Goal: Task Accomplishment & Management: Complete application form

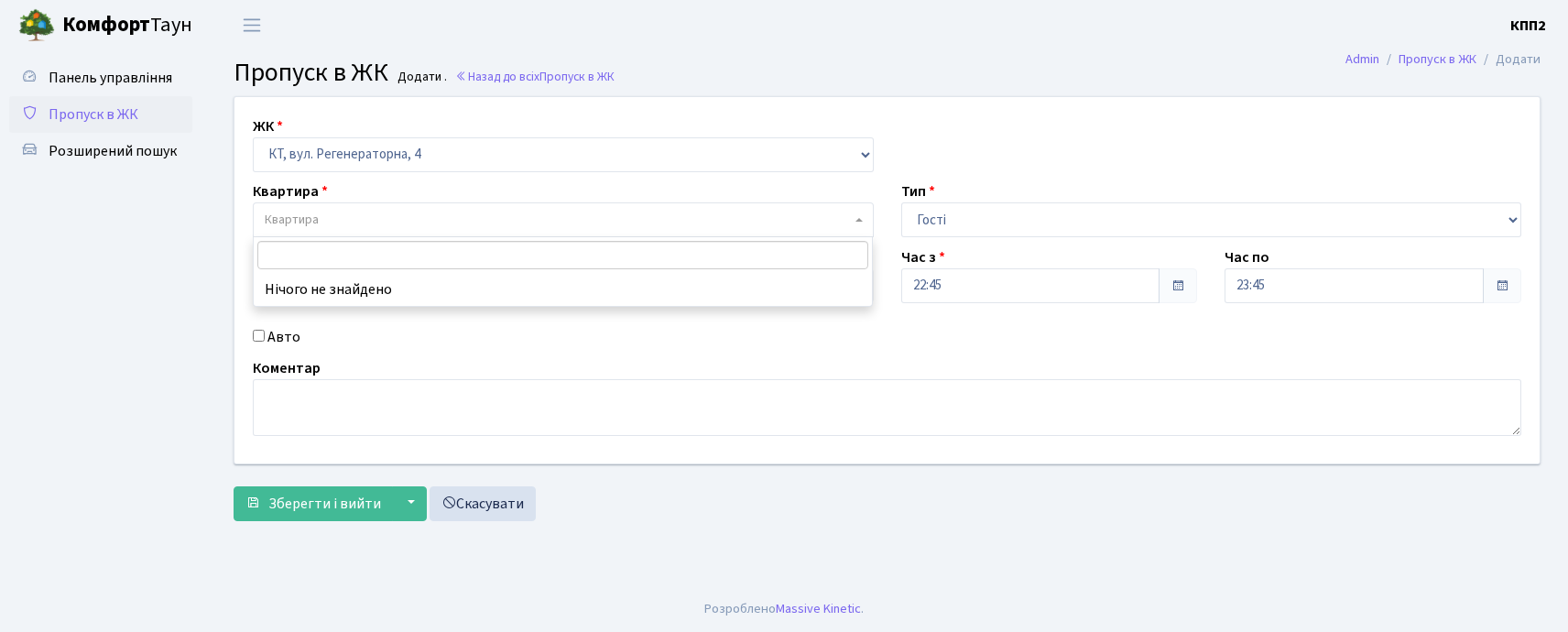
select select "271"
select select "3"
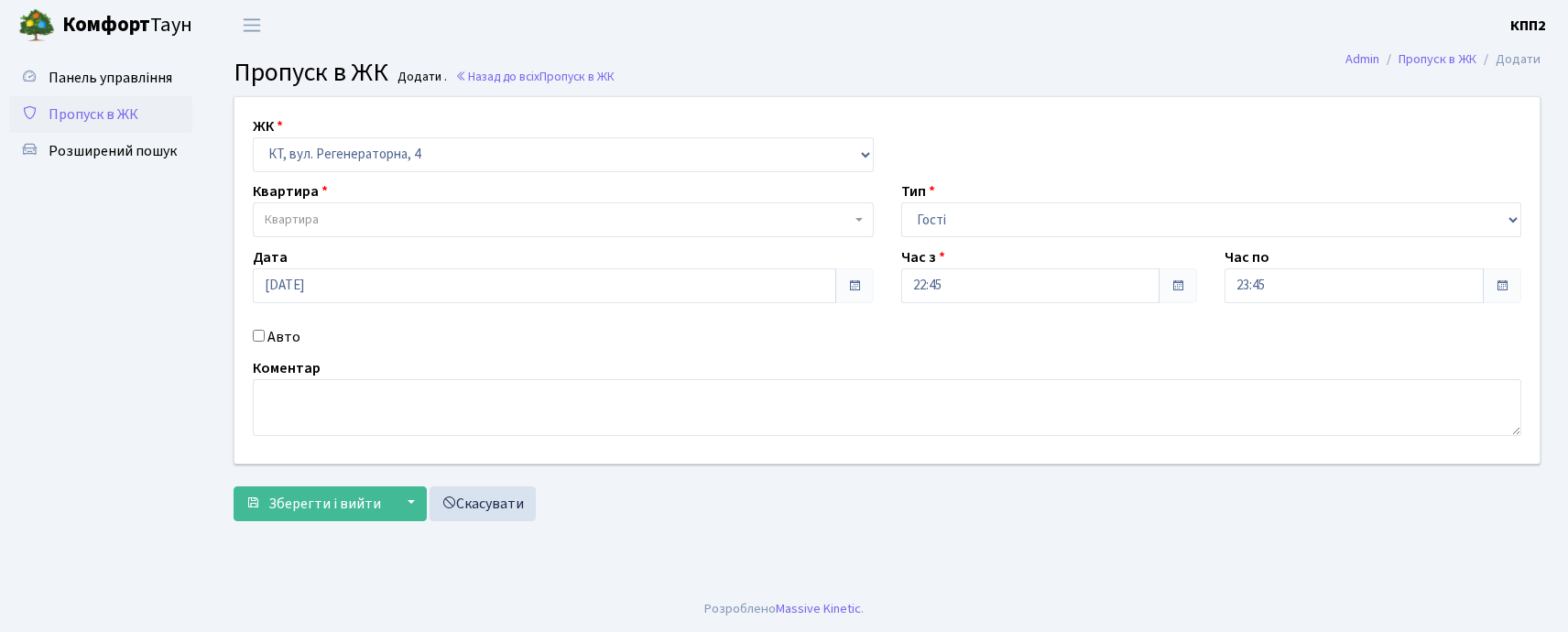
click at [262, 341] on input "Авто" at bounding box center [259, 336] width 12 height 12
checkbox input "true"
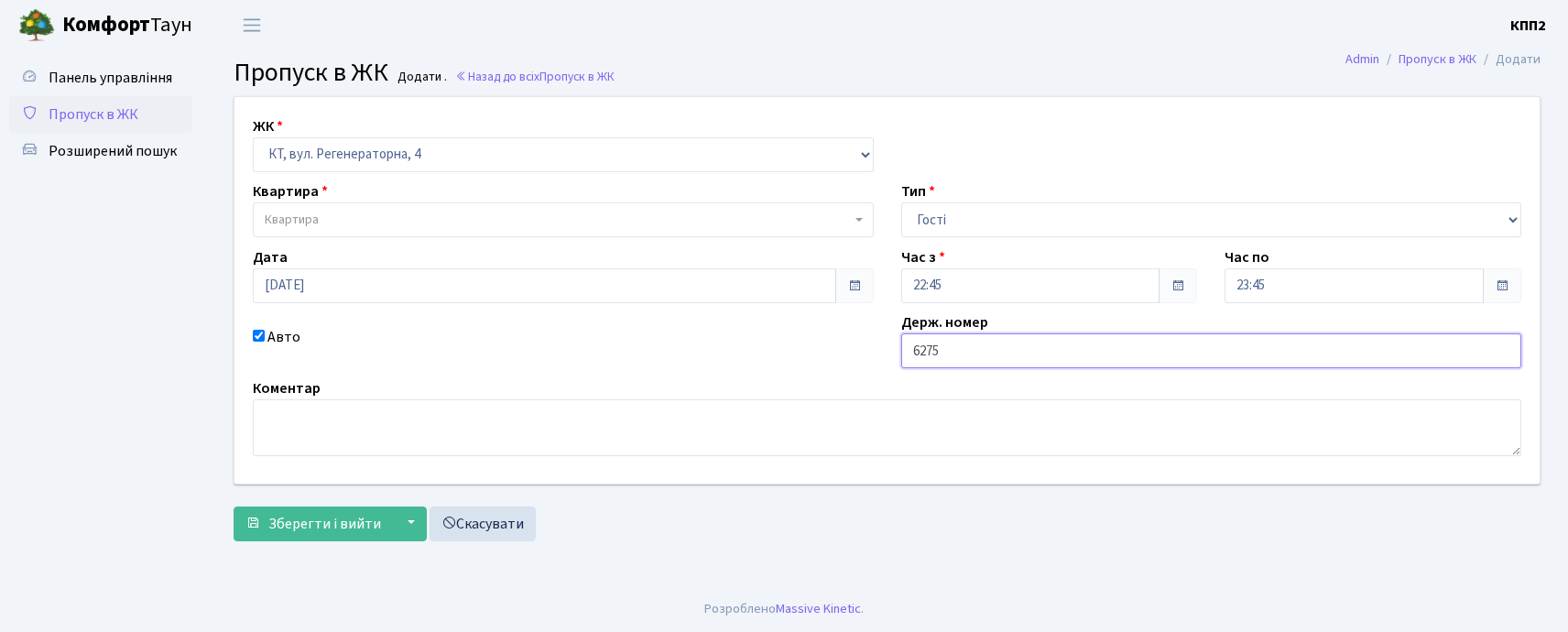
drag, startPoint x: 906, startPoint y: 354, endPoint x: 906, endPoint y: 370, distance: 16.0
click at [906, 356] on input "6275" at bounding box center [1211, 350] width 621 height 35
click at [1065, 331] on div "Держ. номер КА6275" at bounding box center [1211, 339] width 649 height 57
click at [1050, 350] on input "КА6275" at bounding box center [1211, 350] width 621 height 35
type input "КА6275МО"
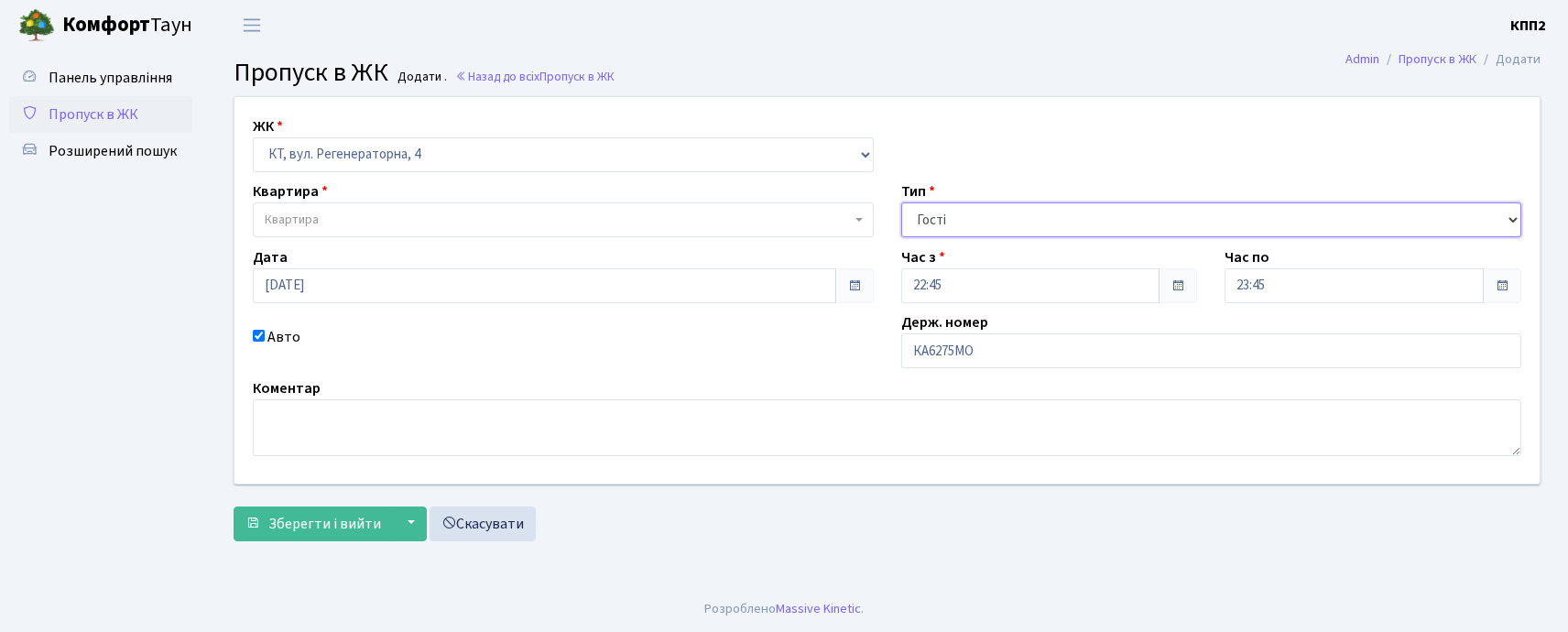
click at [957, 224] on select "- Доставка Таксі Гості Сервіс" at bounding box center [1211, 219] width 621 height 35
select select "2"
click at [901, 202] on select "- Доставка Таксі Гості Сервіс" at bounding box center [1211, 219] width 621 height 35
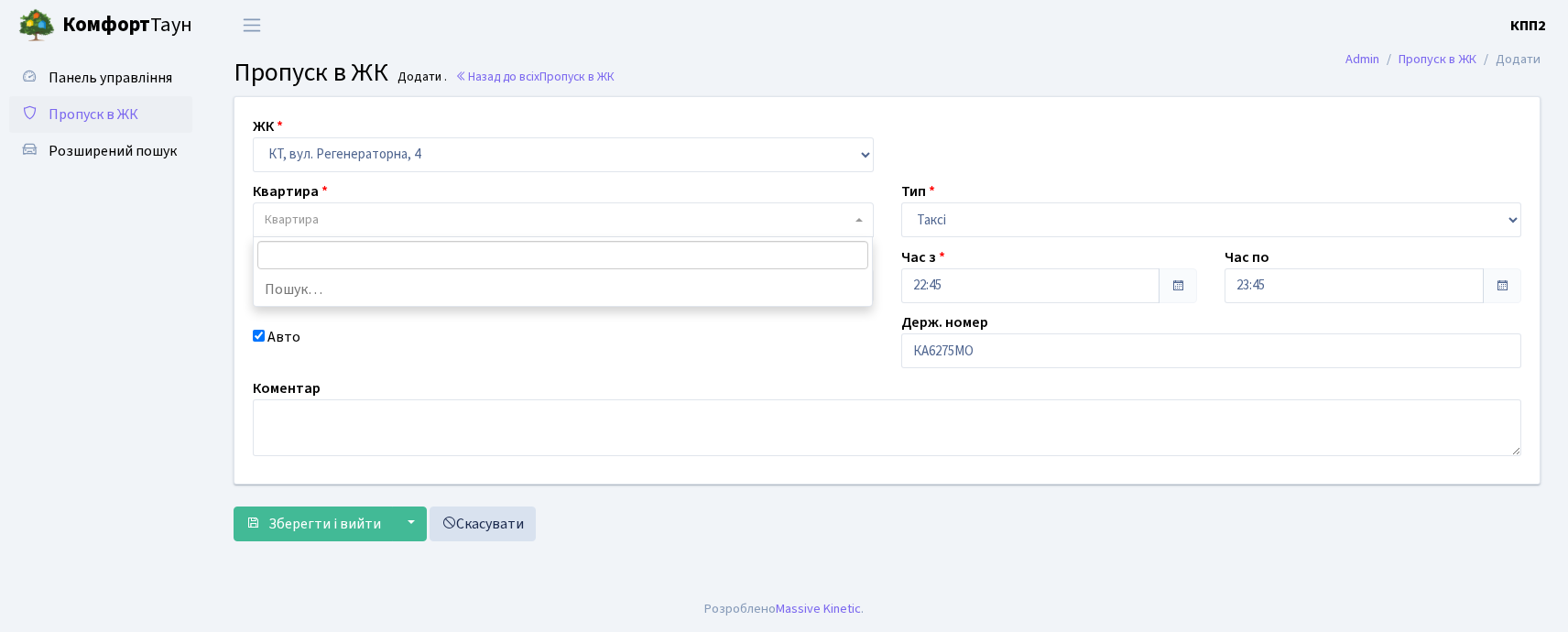
click at [339, 223] on span "Квартира" at bounding box center [558, 219] width 586 height 18
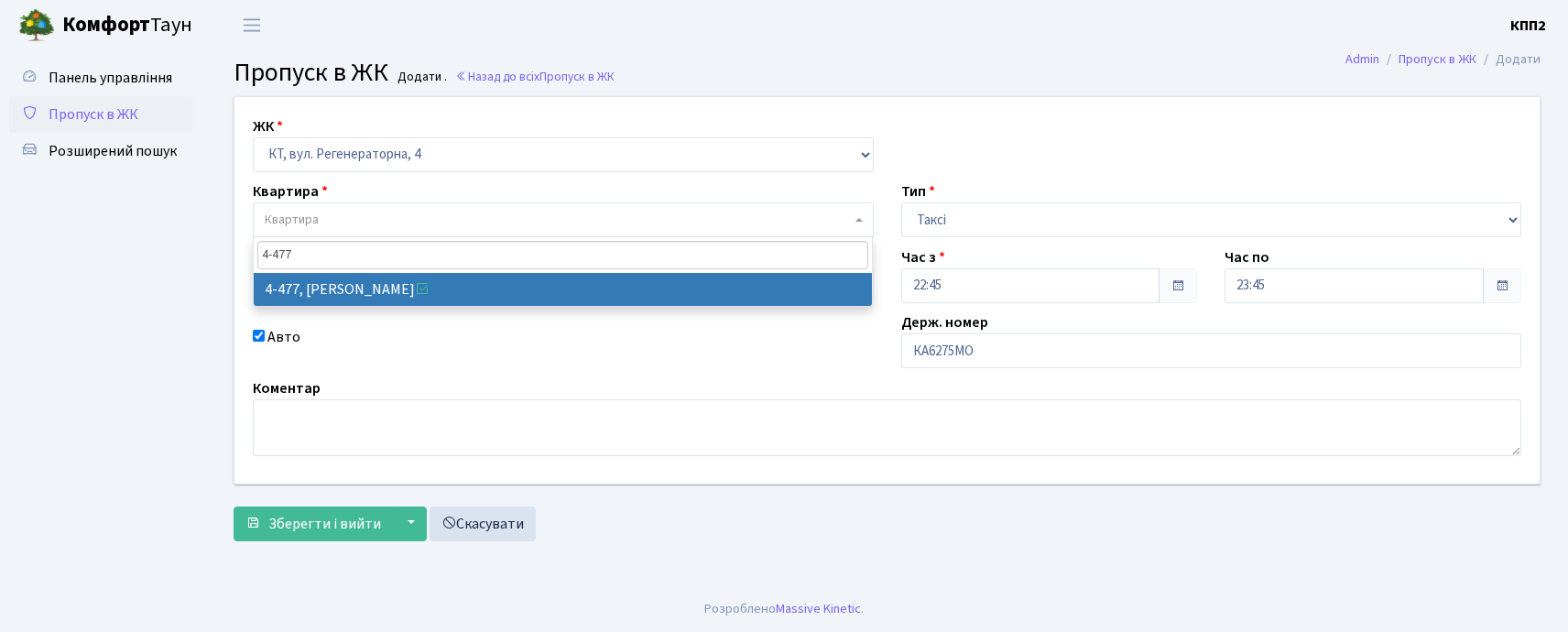
type input "4-477"
select select "1936"
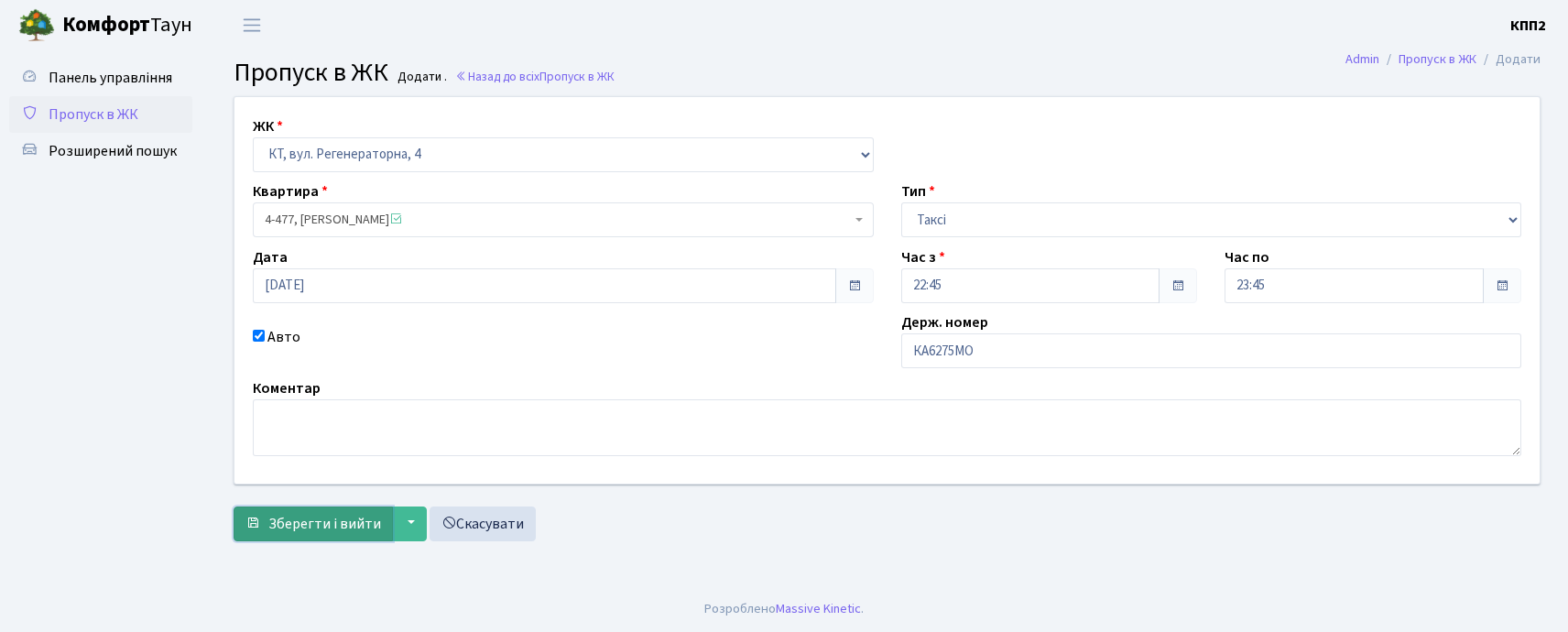
click at [298, 521] on span "Зберегти і вийти" at bounding box center [324, 524] width 113 height 20
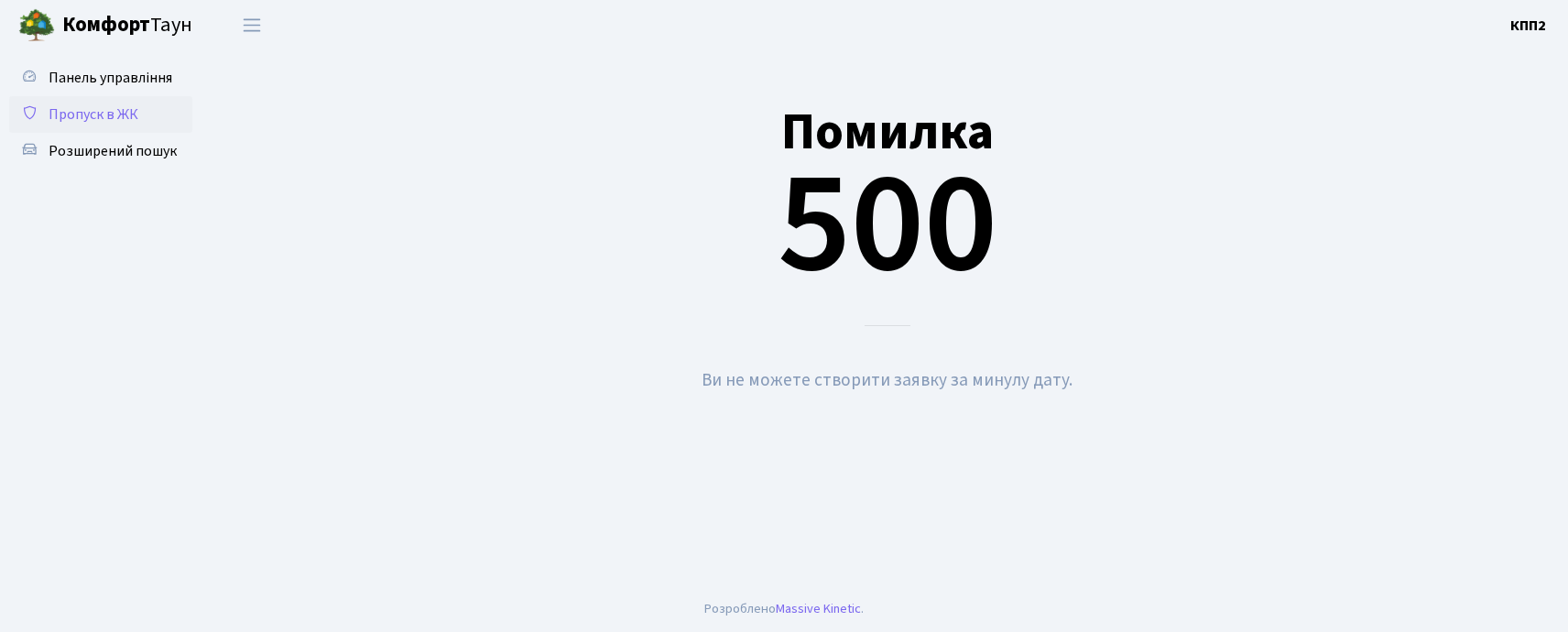
click at [83, 105] on span "Пропуск в ЖК" at bounding box center [94, 115] width 90 height 20
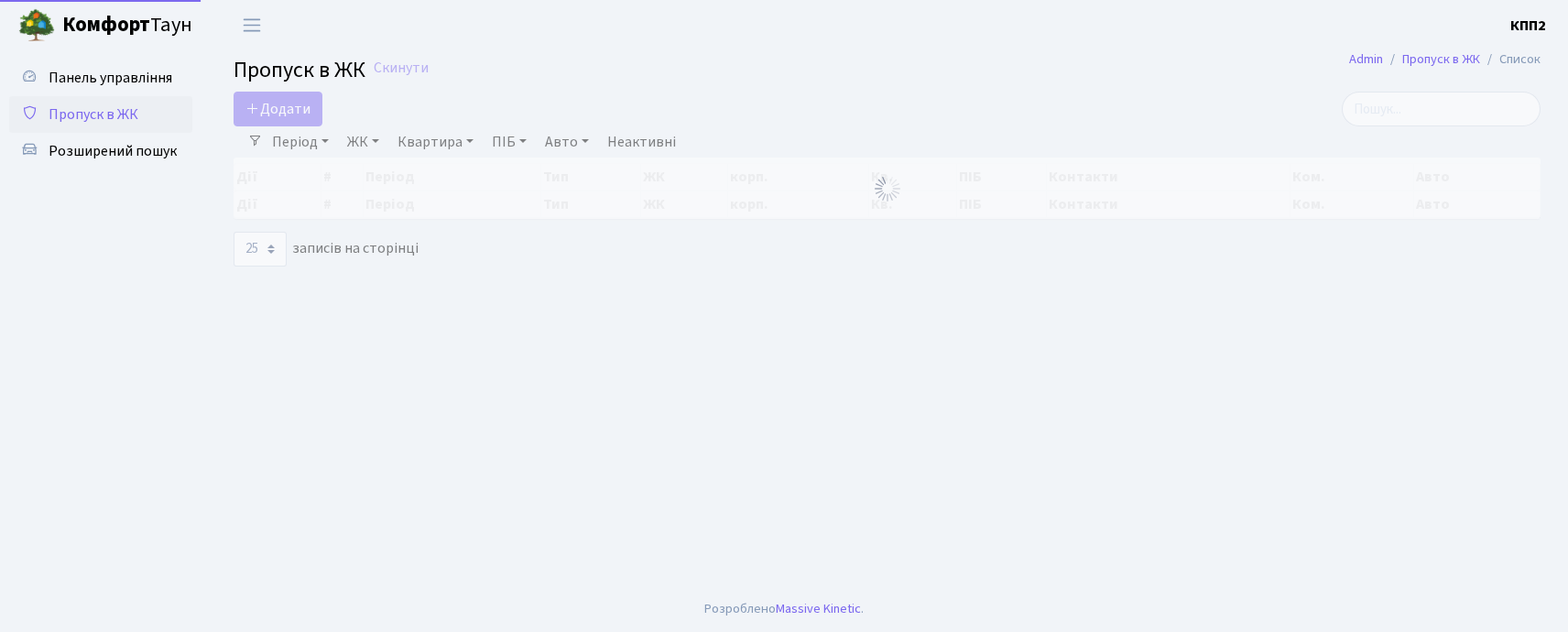
select select "25"
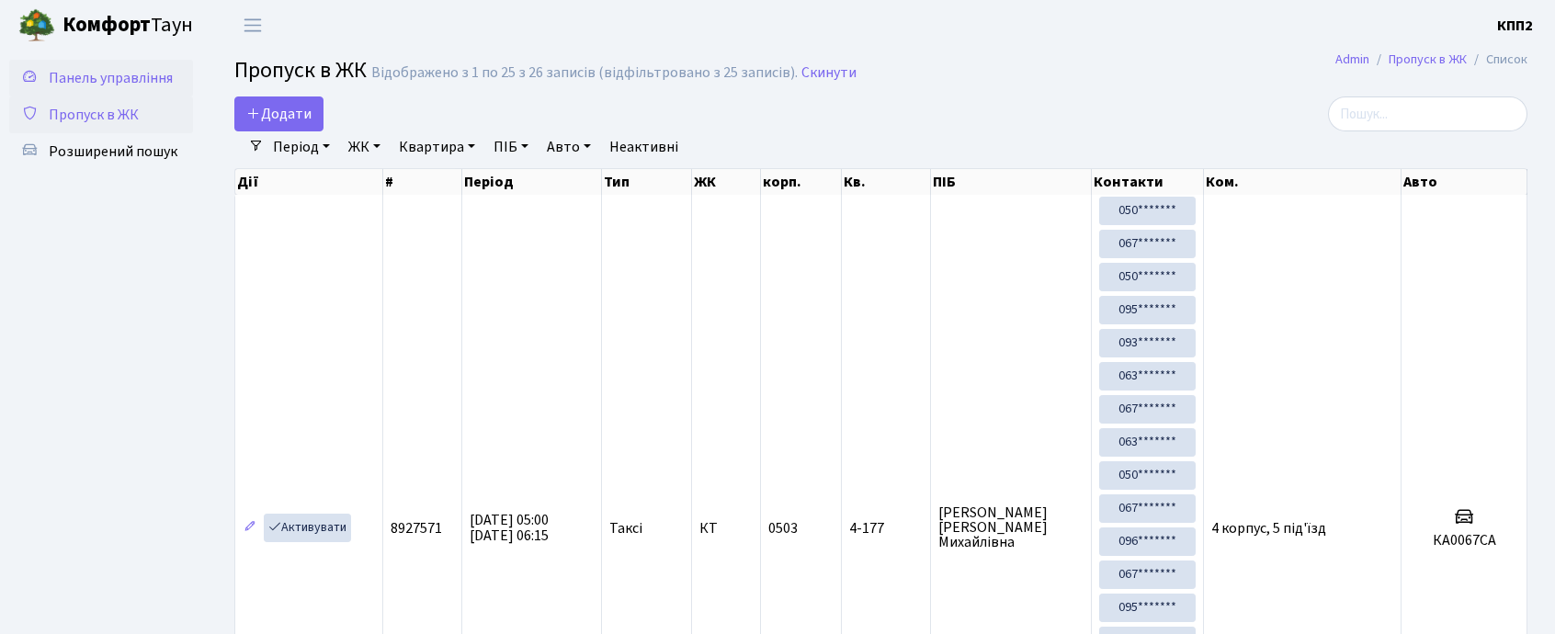
click at [61, 74] on span "Панель управління" at bounding box center [111, 78] width 124 height 20
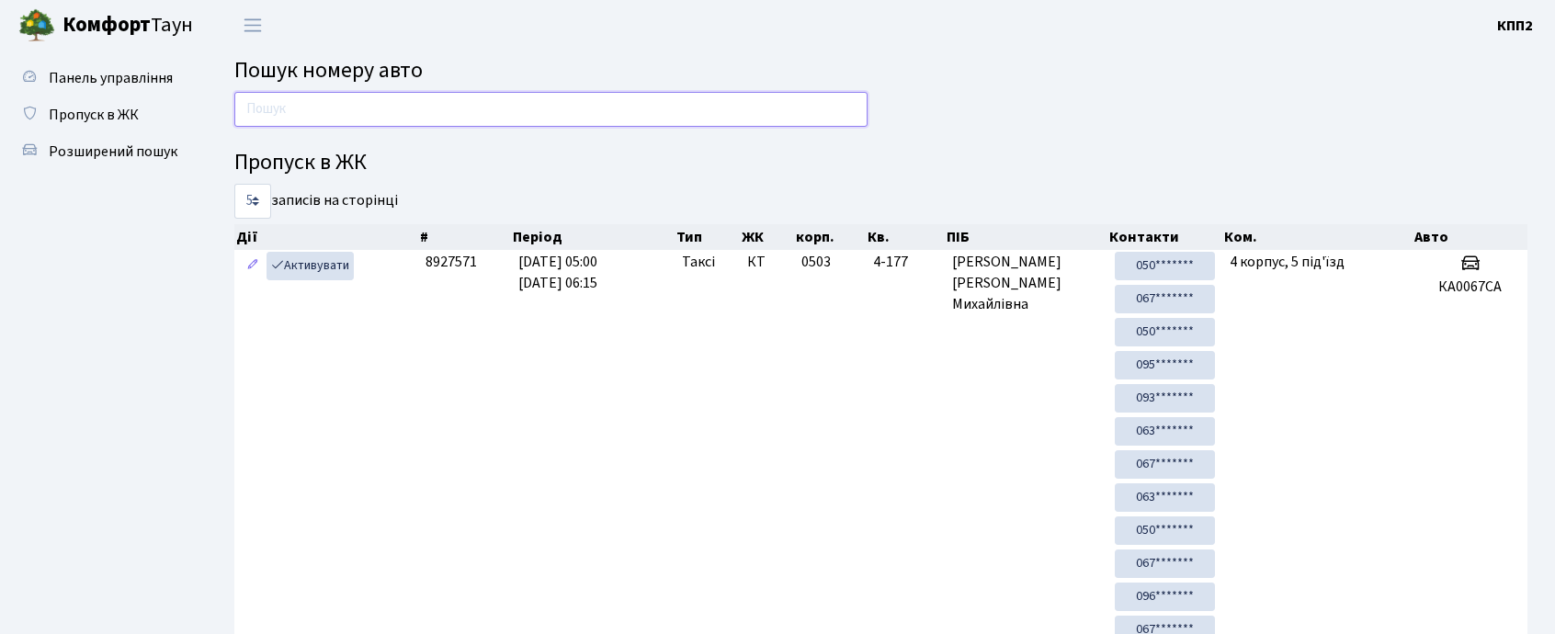
click at [487, 119] on input "text" at bounding box center [550, 109] width 633 height 35
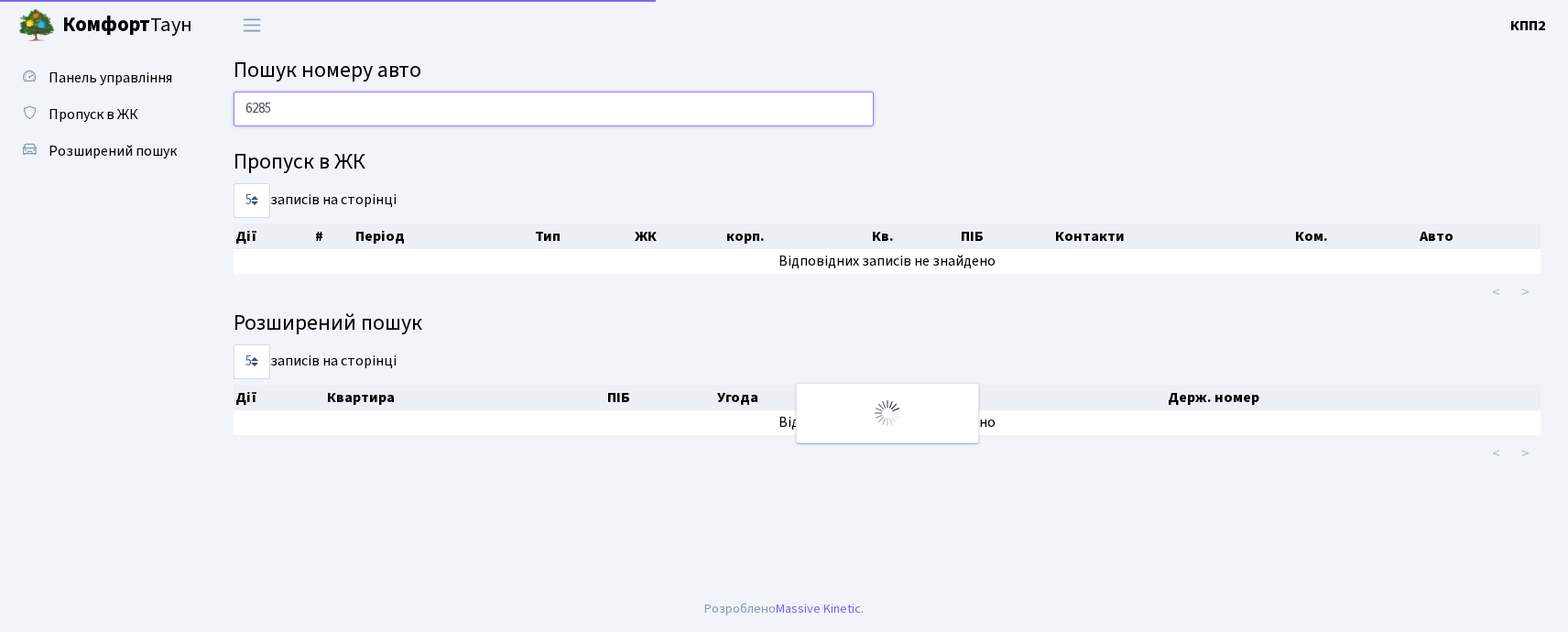
type input "6285"
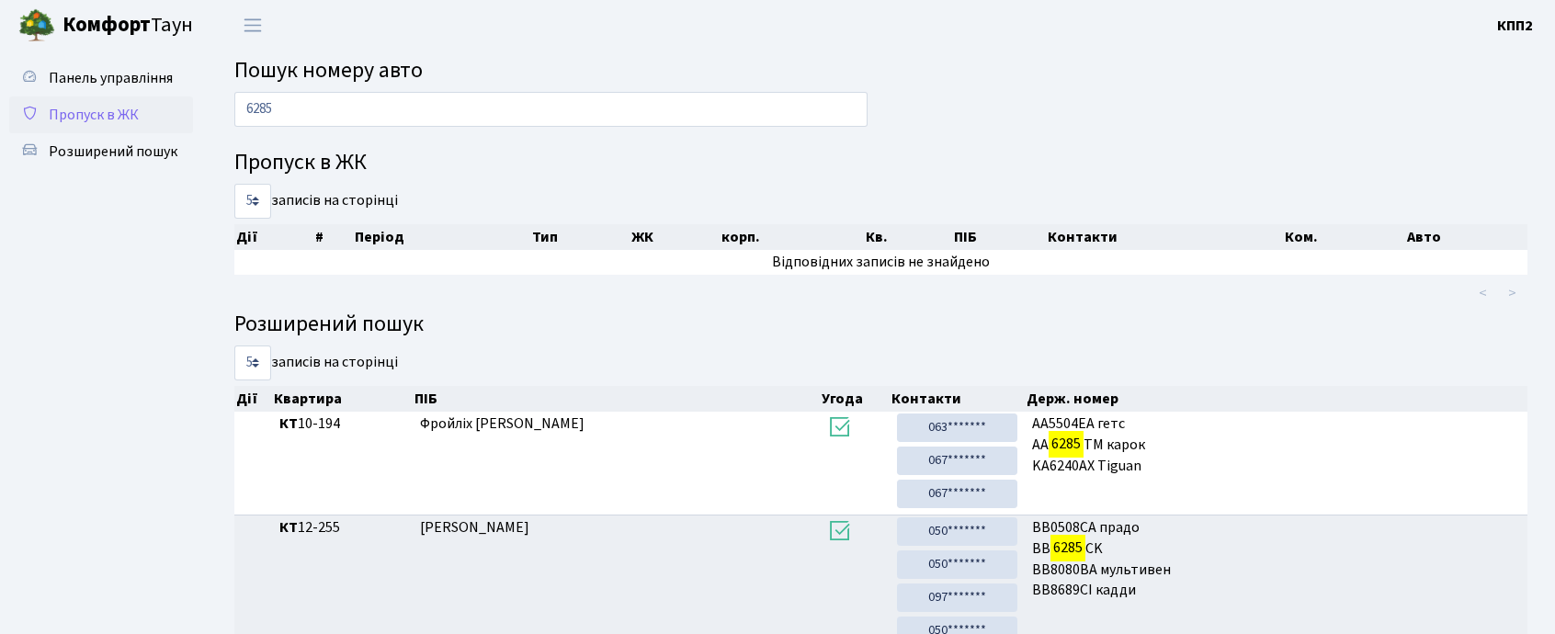
click at [72, 122] on span "Пропуск в ЖК" at bounding box center [94, 115] width 90 height 20
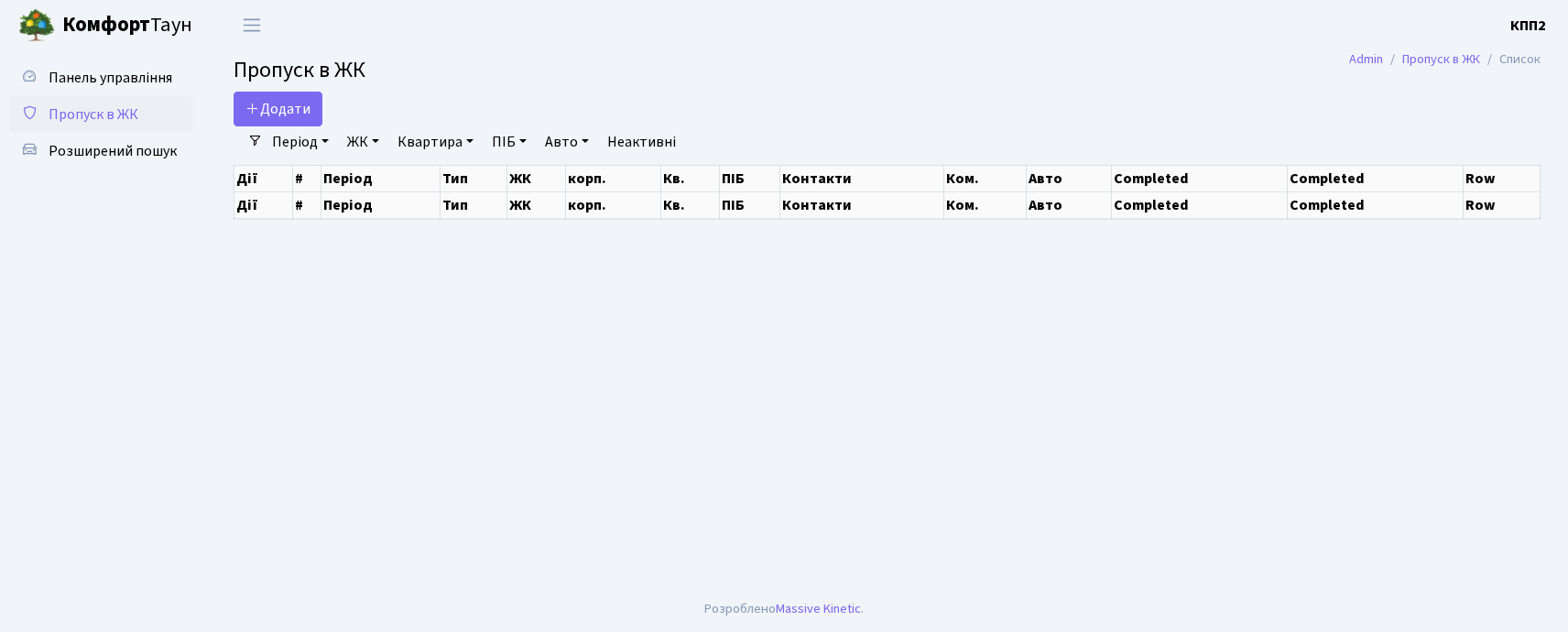
select select "25"
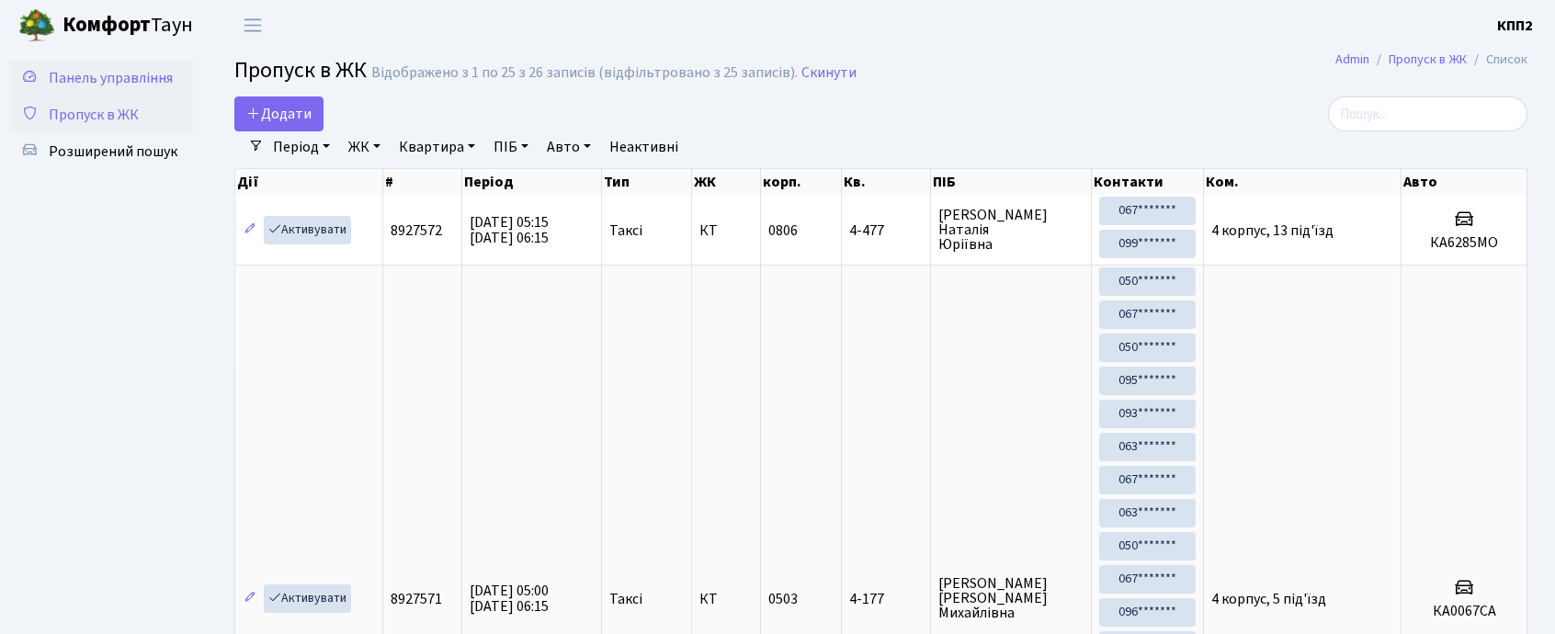
click at [115, 74] on span "Панель управління" at bounding box center [111, 78] width 124 height 20
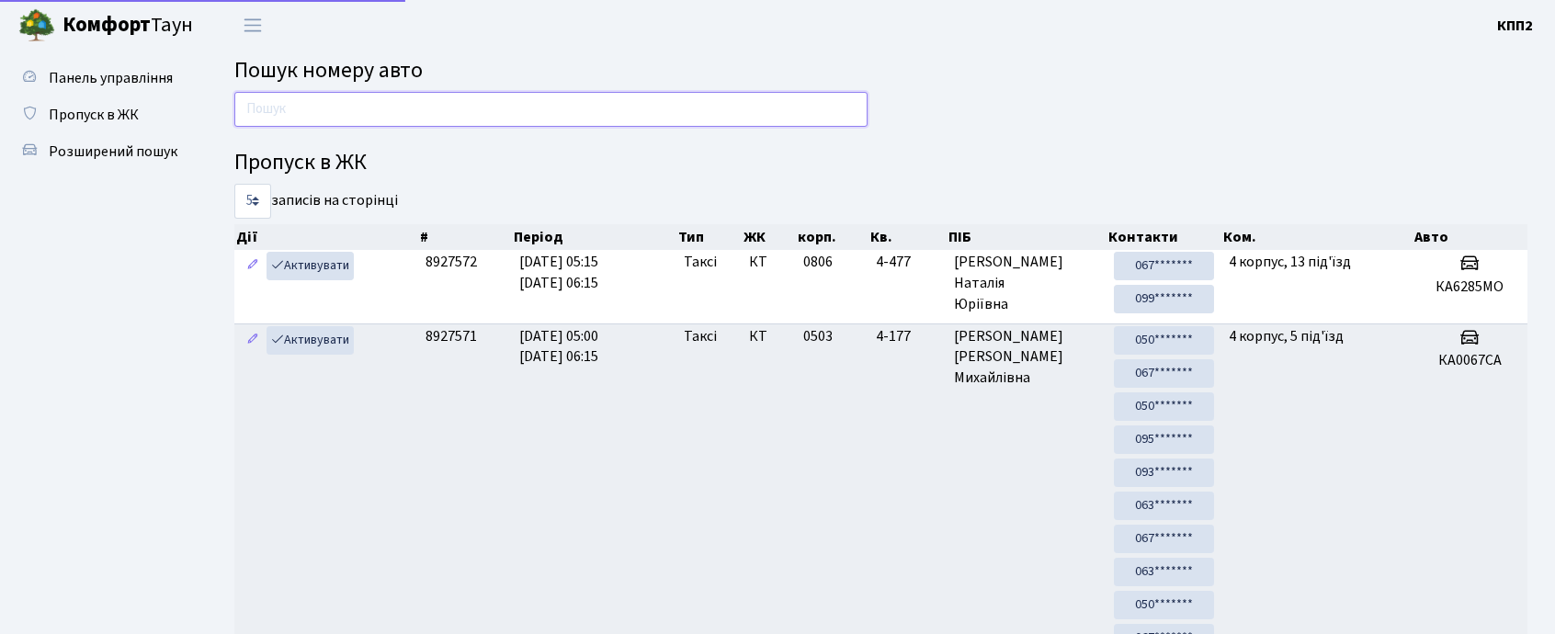
click at [321, 122] on input "text" at bounding box center [550, 109] width 633 height 35
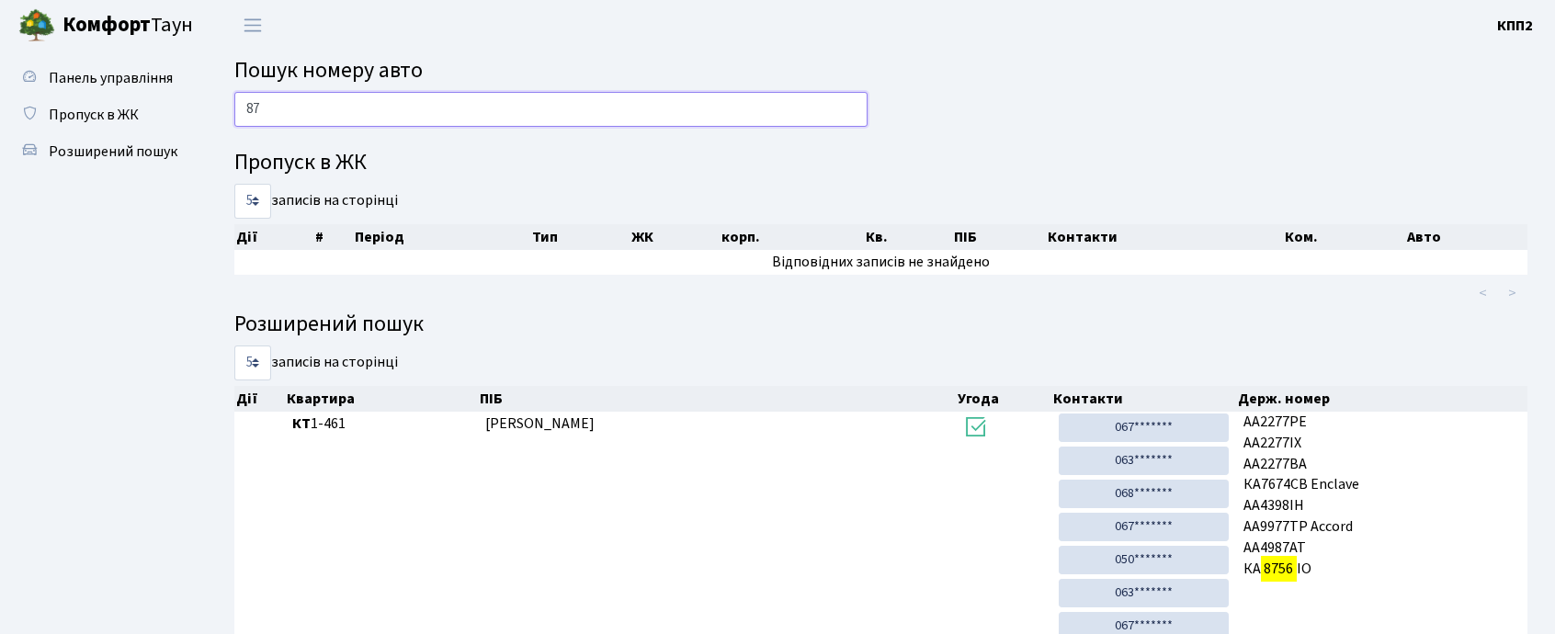
type input "8"
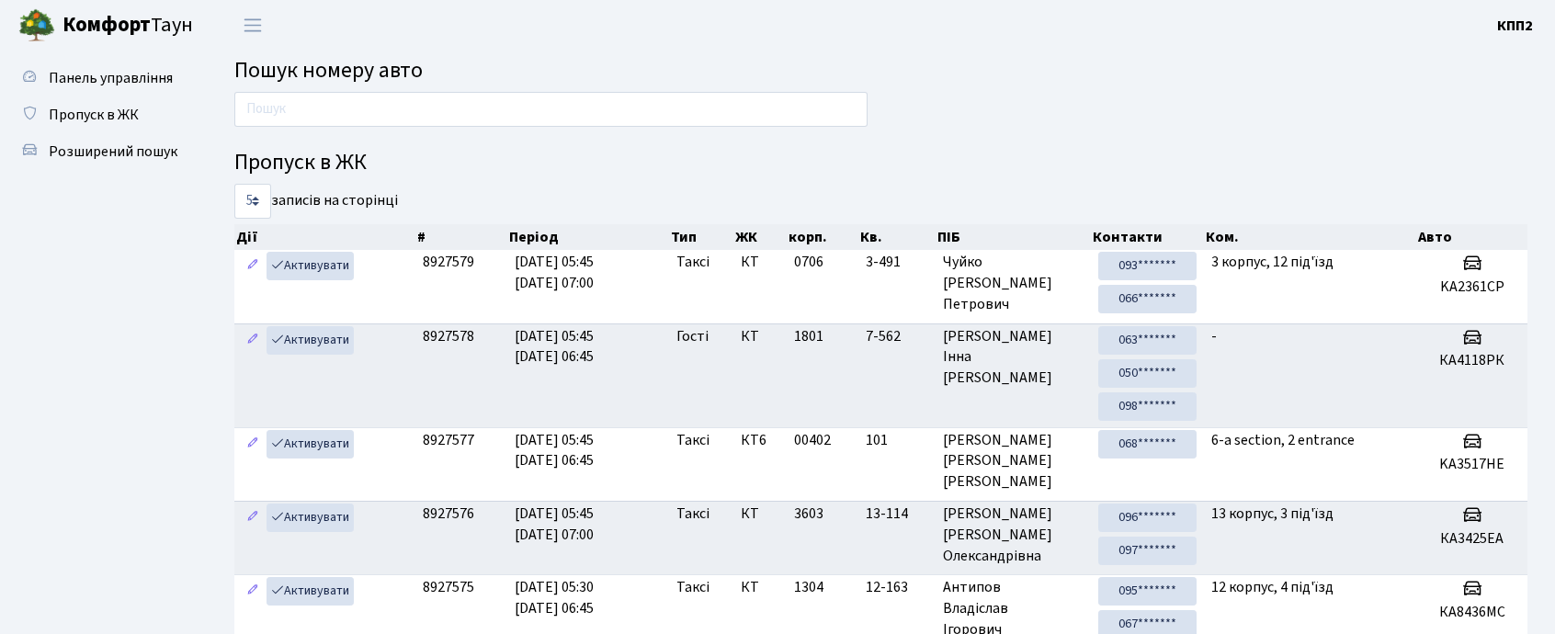
click at [62, 105] on span "Пропуск в ЖК" at bounding box center [94, 115] width 90 height 20
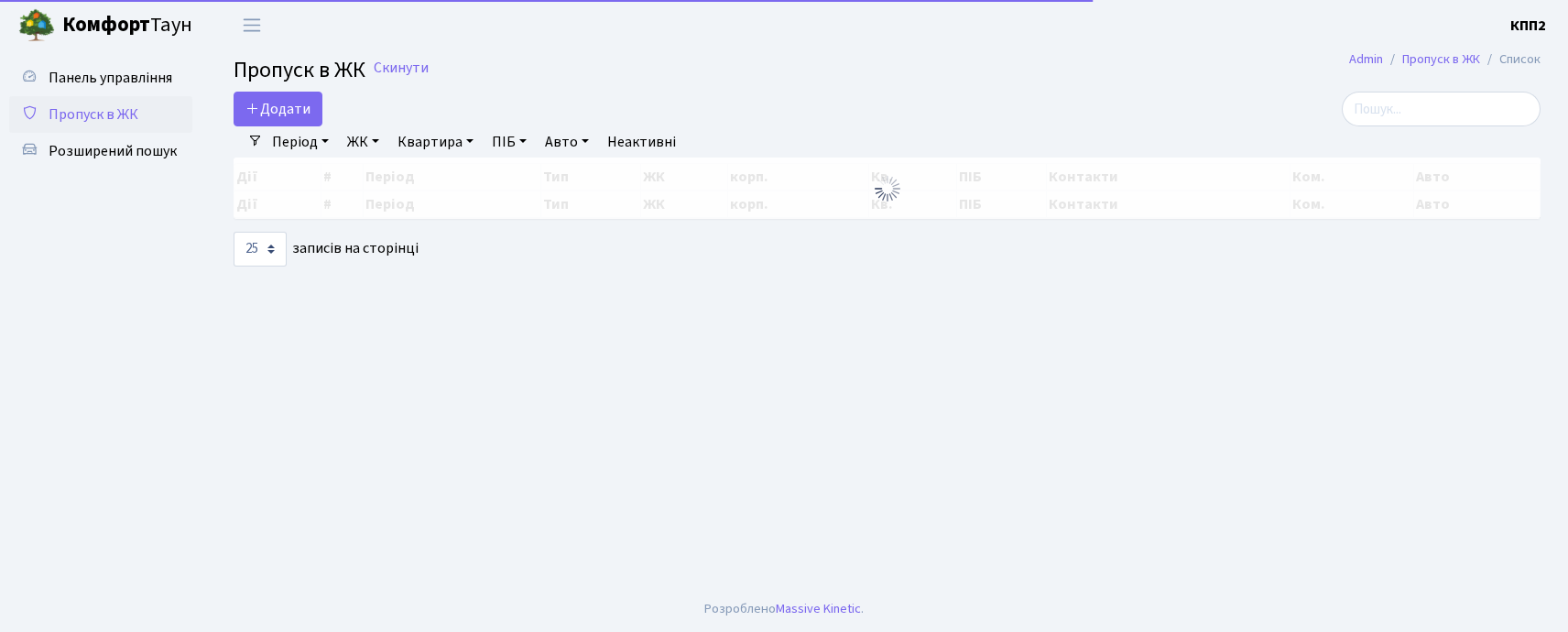
select select "25"
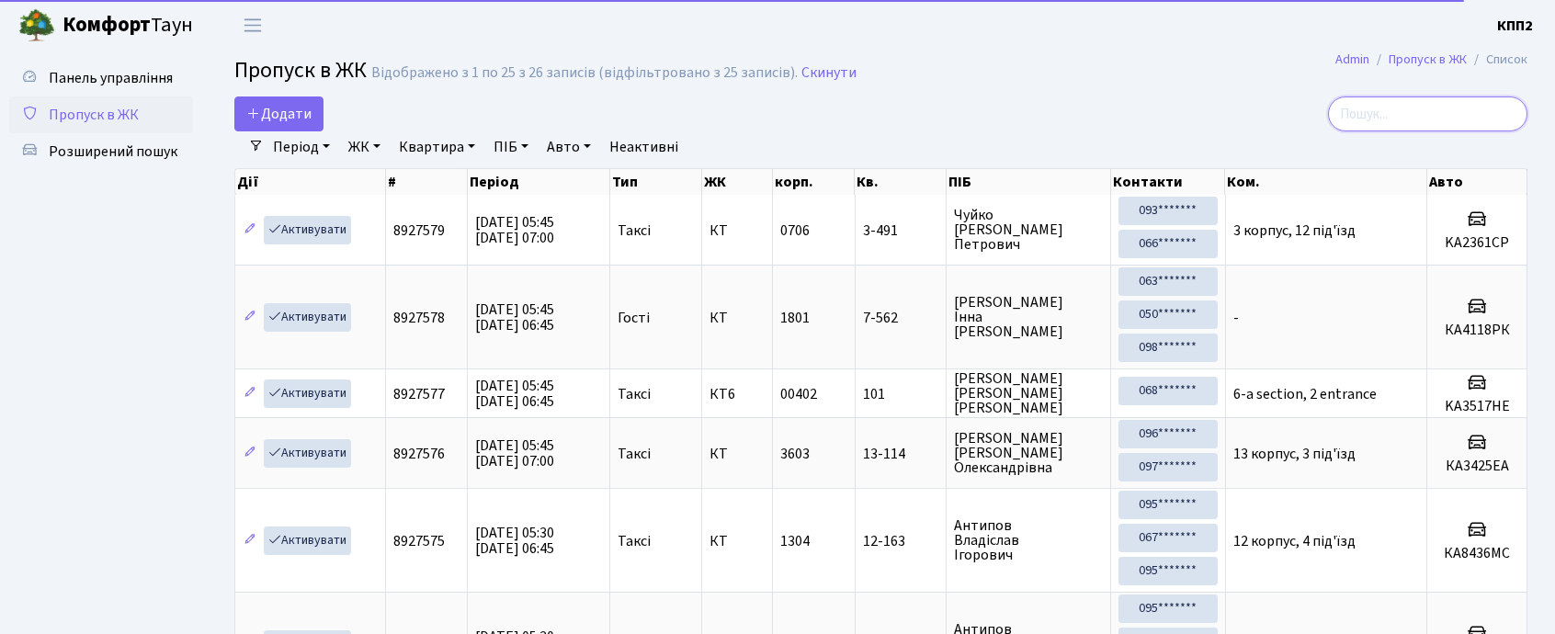
click at [1472, 108] on input "search" at bounding box center [1427, 113] width 199 height 35
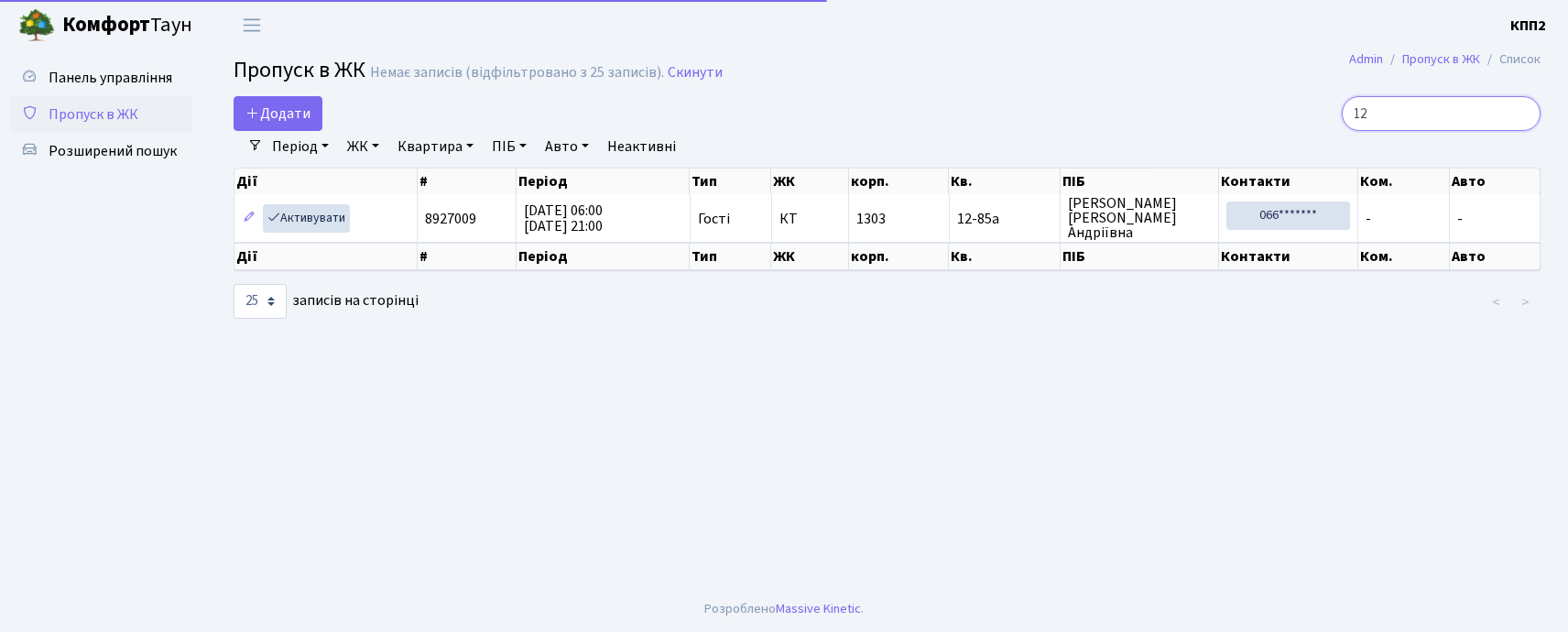
type input "1"
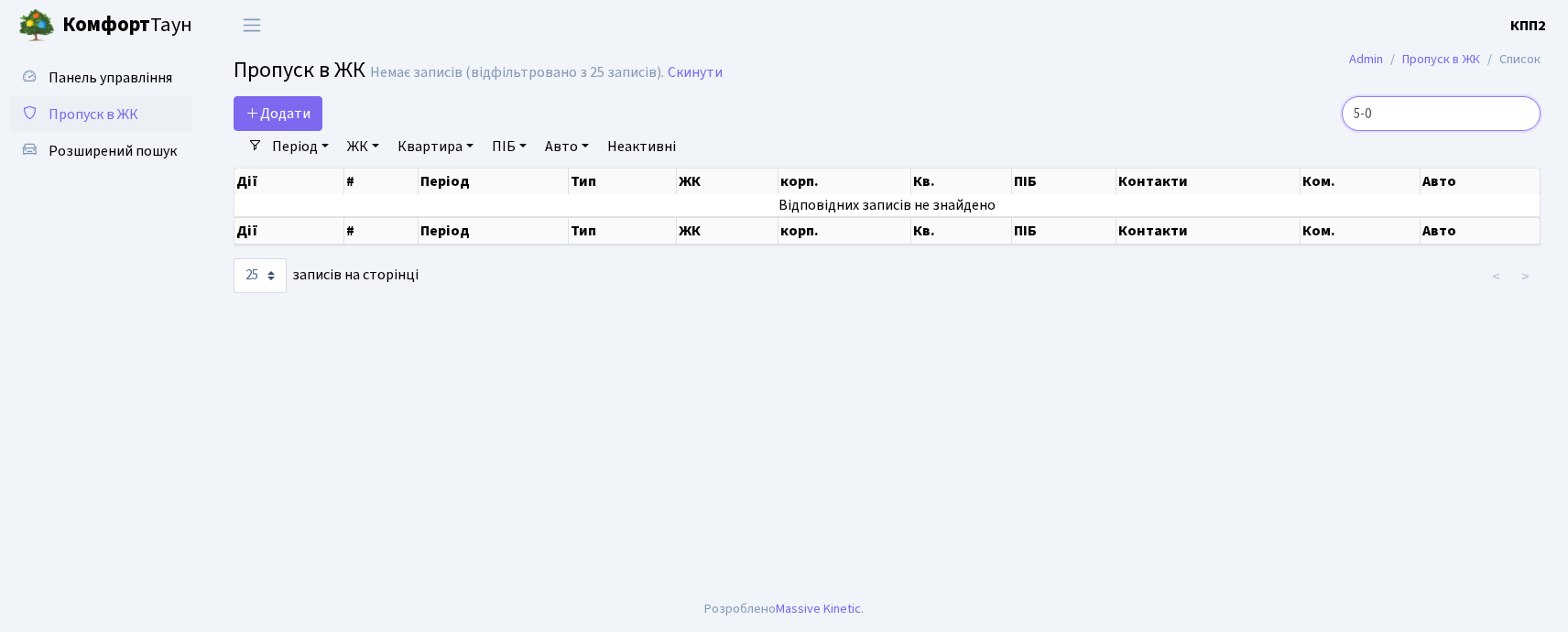
type input "5-0"
click at [64, 74] on span "Панель управління" at bounding box center [111, 78] width 124 height 20
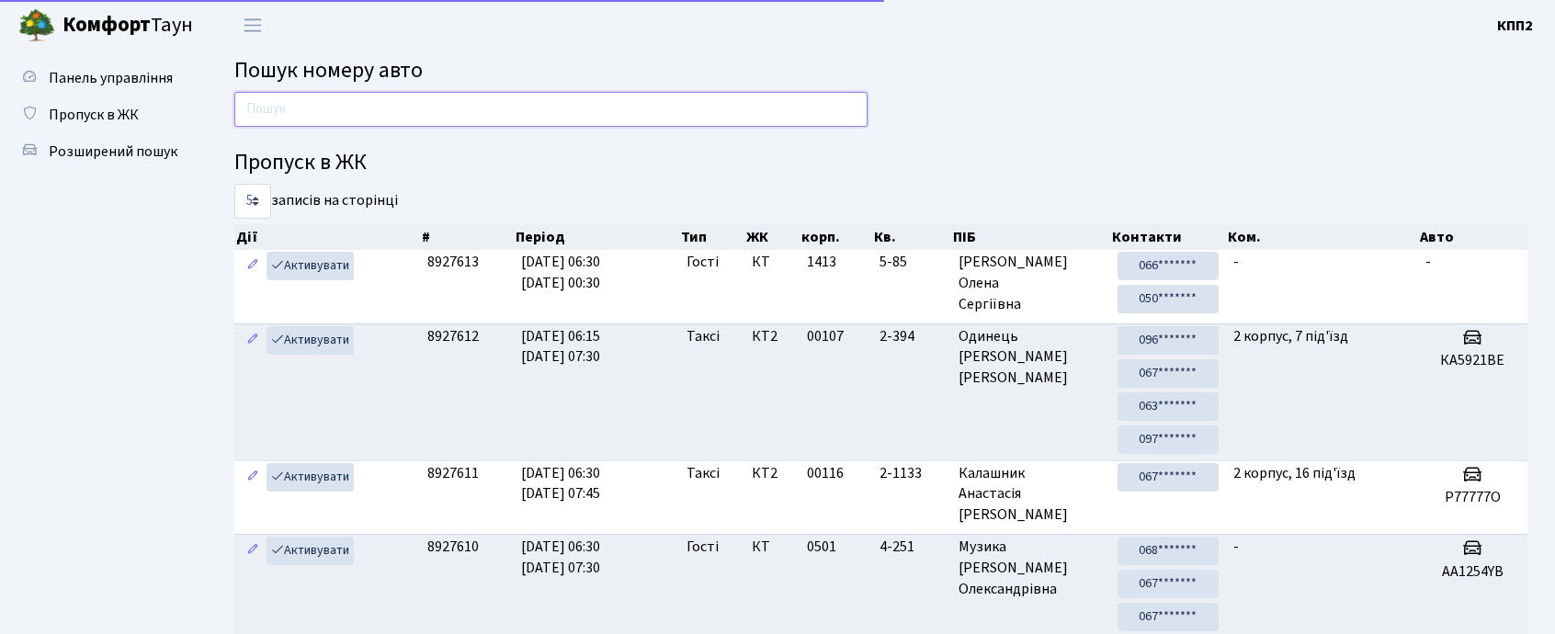
click at [272, 121] on input "text" at bounding box center [550, 109] width 633 height 35
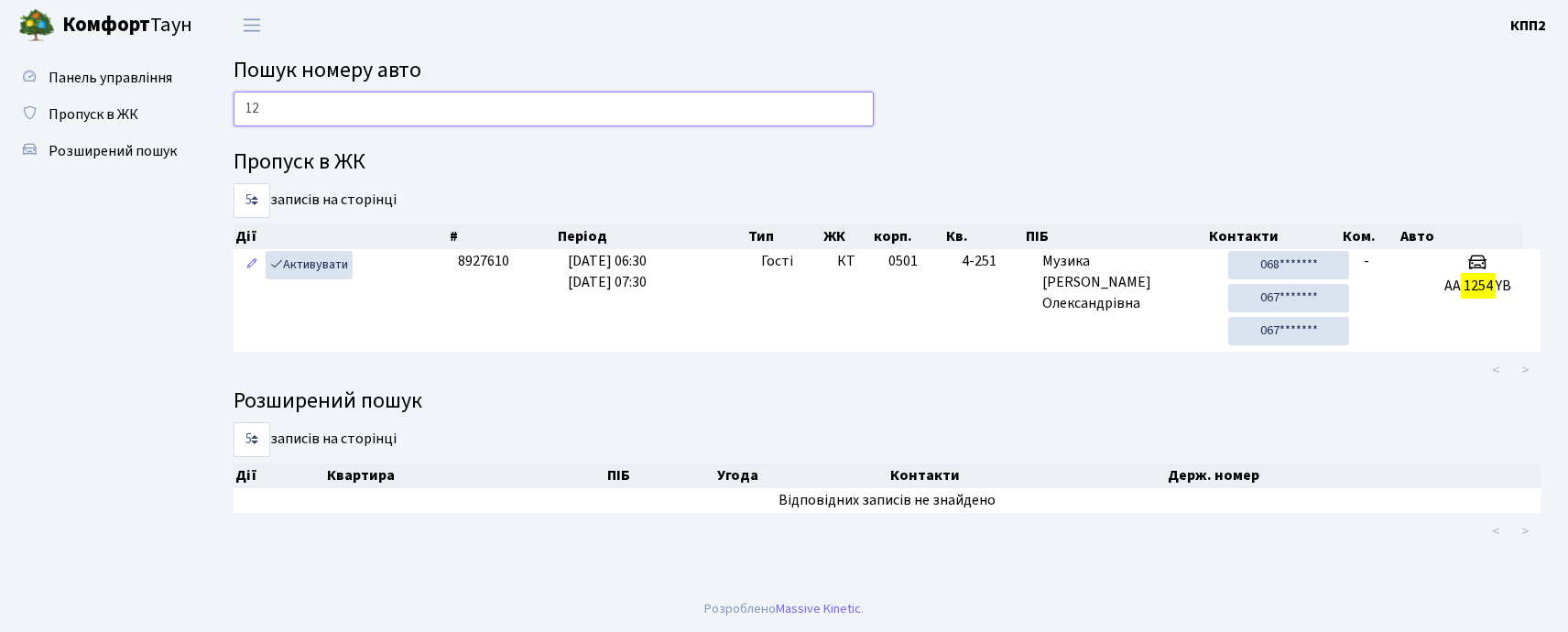
type input "1"
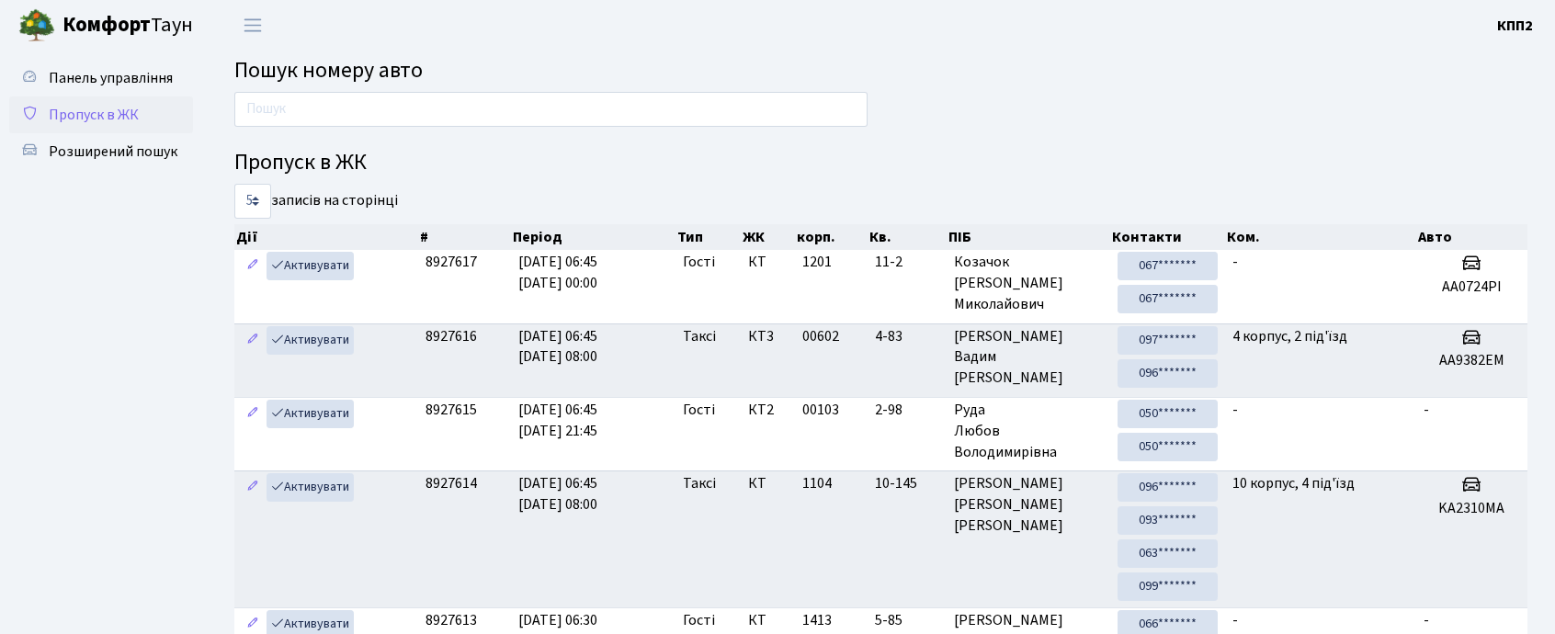
click at [93, 108] on span "Пропуск в ЖК" at bounding box center [94, 115] width 90 height 20
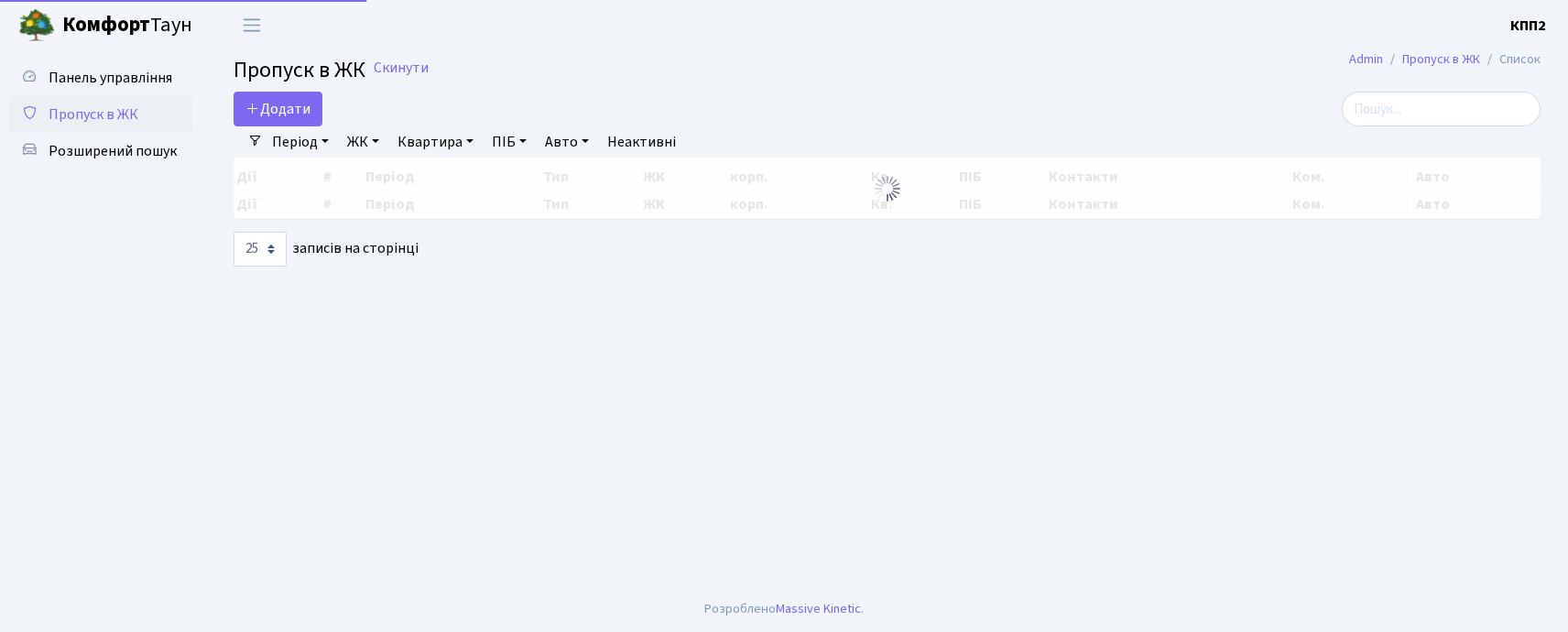
select select "25"
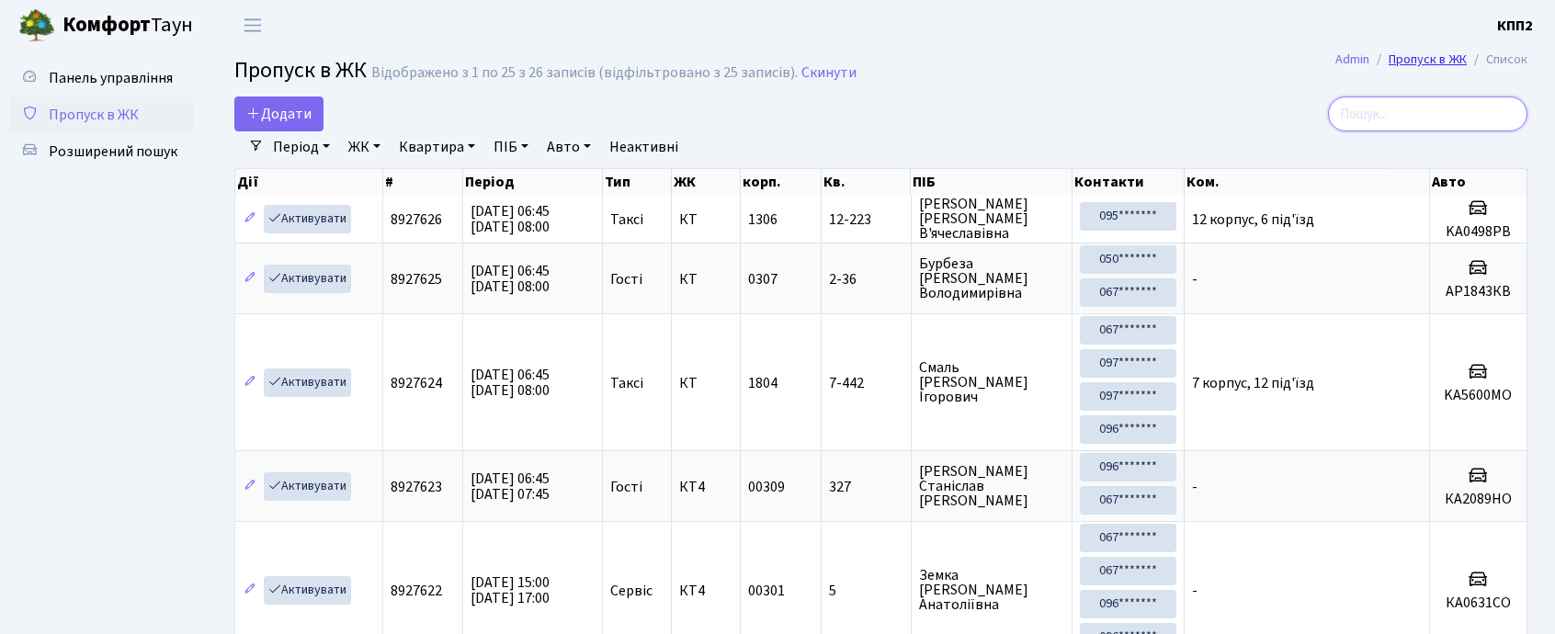
drag, startPoint x: 1406, startPoint y: 118, endPoint x: 1464, endPoint y: 60, distance: 81.9
click at [1419, 108] on input "search" at bounding box center [1427, 113] width 199 height 35
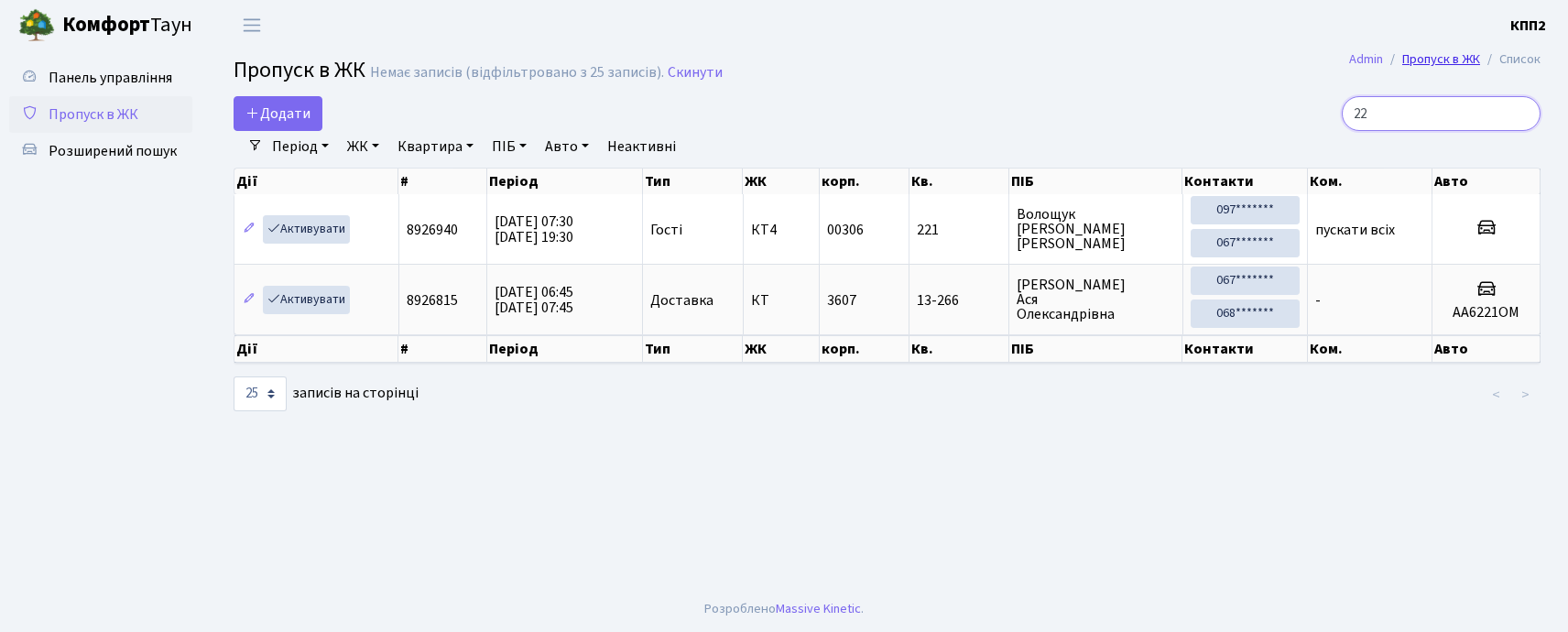
type input "2"
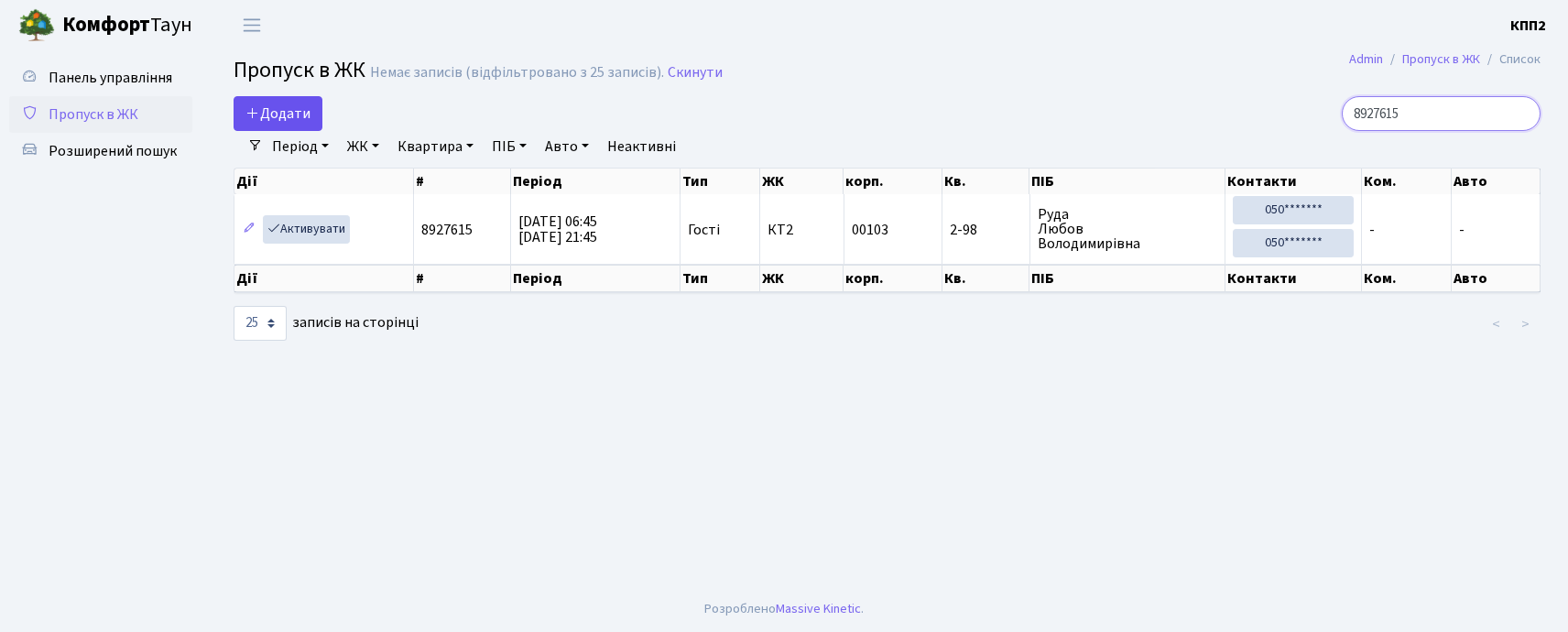
type input "8927615"
click at [279, 123] on span "Додати" at bounding box center [277, 114] width 65 height 20
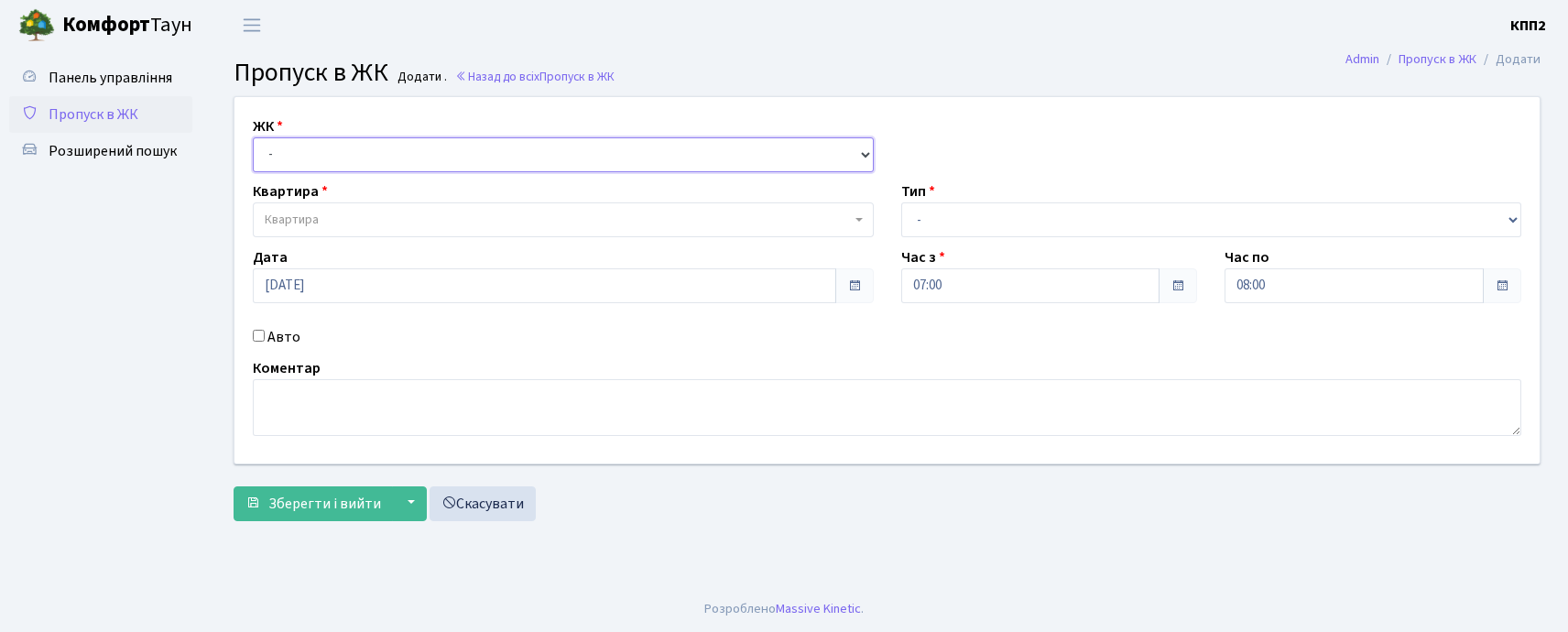
drag, startPoint x: 0, startPoint y: 0, endPoint x: 367, endPoint y: 159, distance: 400.0
click at [367, 159] on select "- КТ, вул. Регенераторна, 4 КТ2, просп. Соборності, 17 КТ3, вул. Березнева, 16 …" at bounding box center [563, 155] width 621 height 35
select select "271"
click at [253, 138] on select "- КТ, вул. Регенераторна, 4 КТ2, просп. Соборності, 17 КТ3, вул. Березнева, 16 …" at bounding box center [563, 155] width 621 height 35
select select
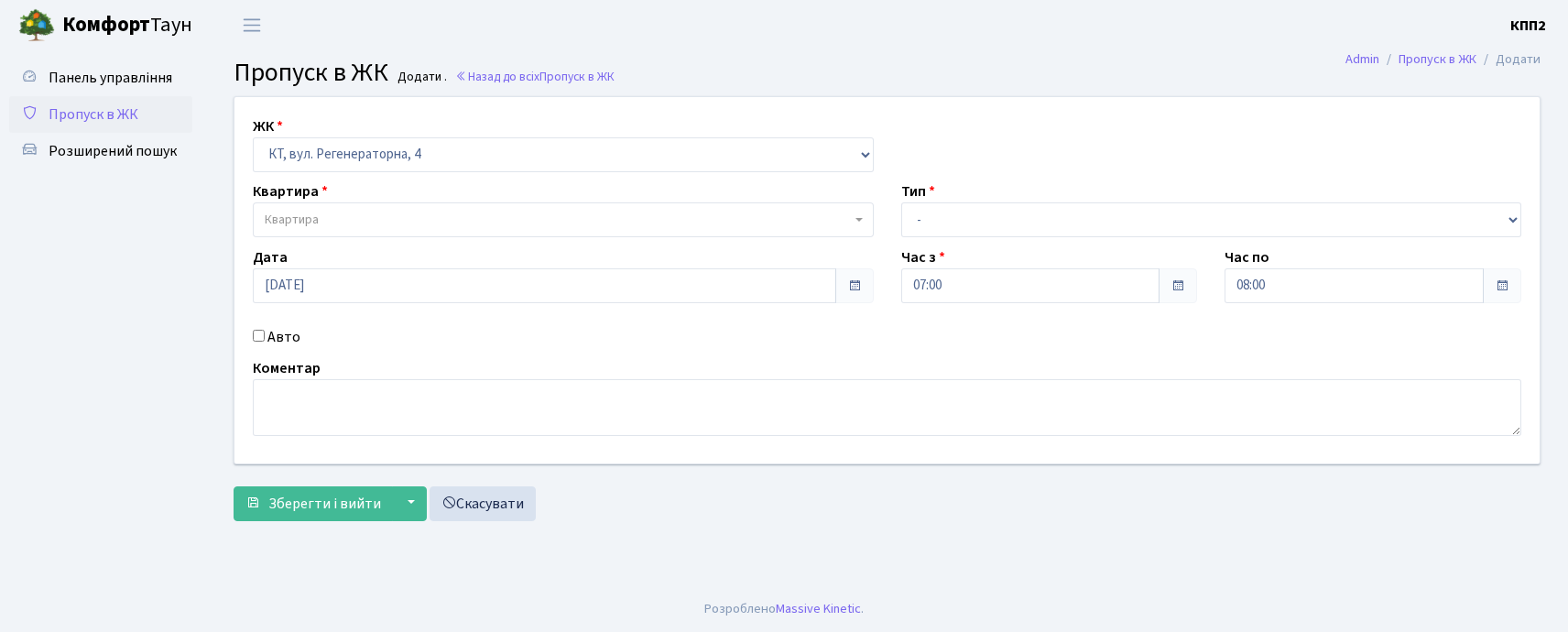
click at [376, 209] on span "Квартира" at bounding box center [563, 219] width 621 height 35
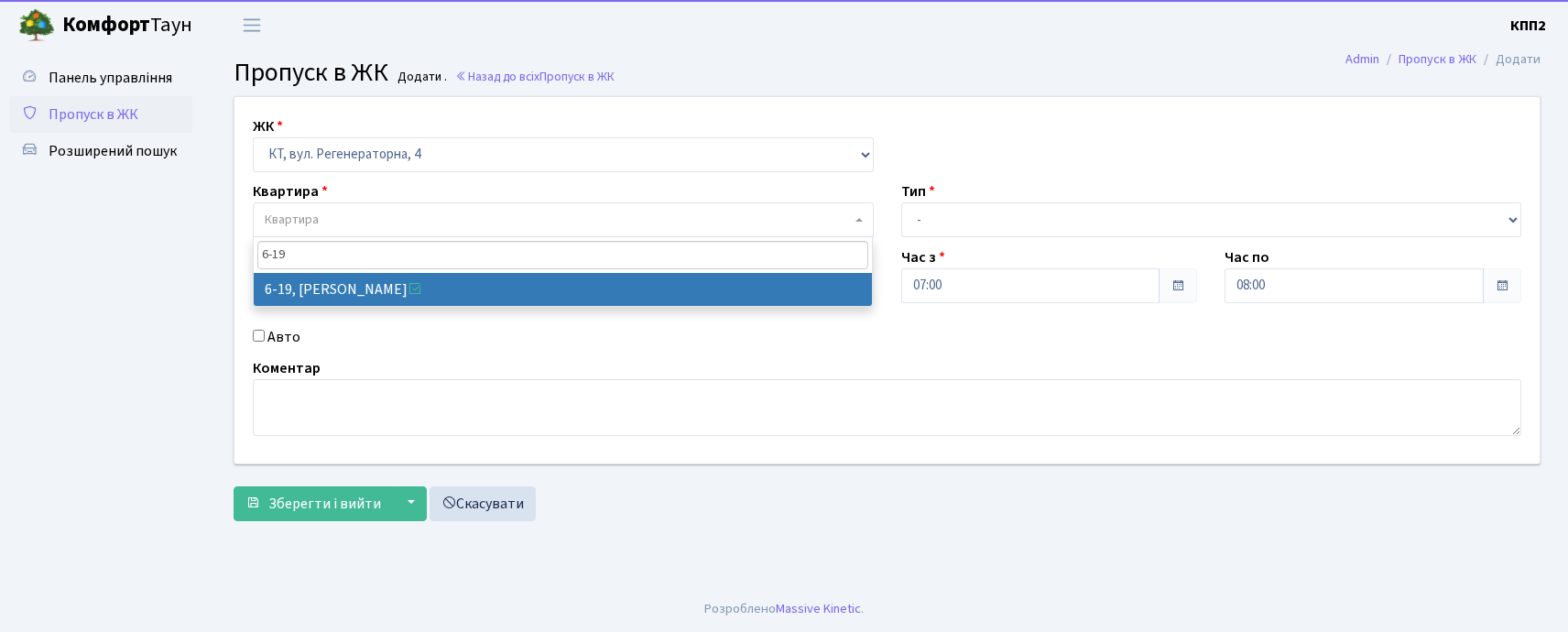
type input "6-19"
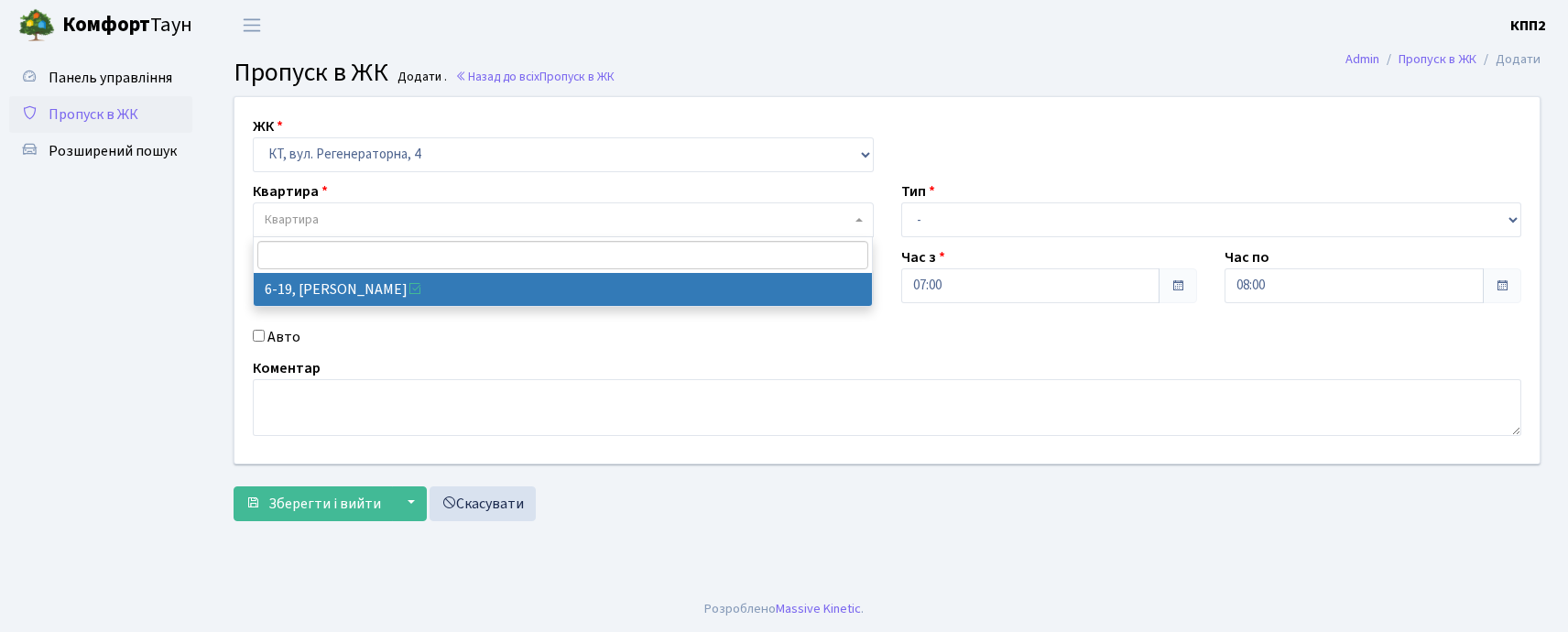
select select "5199"
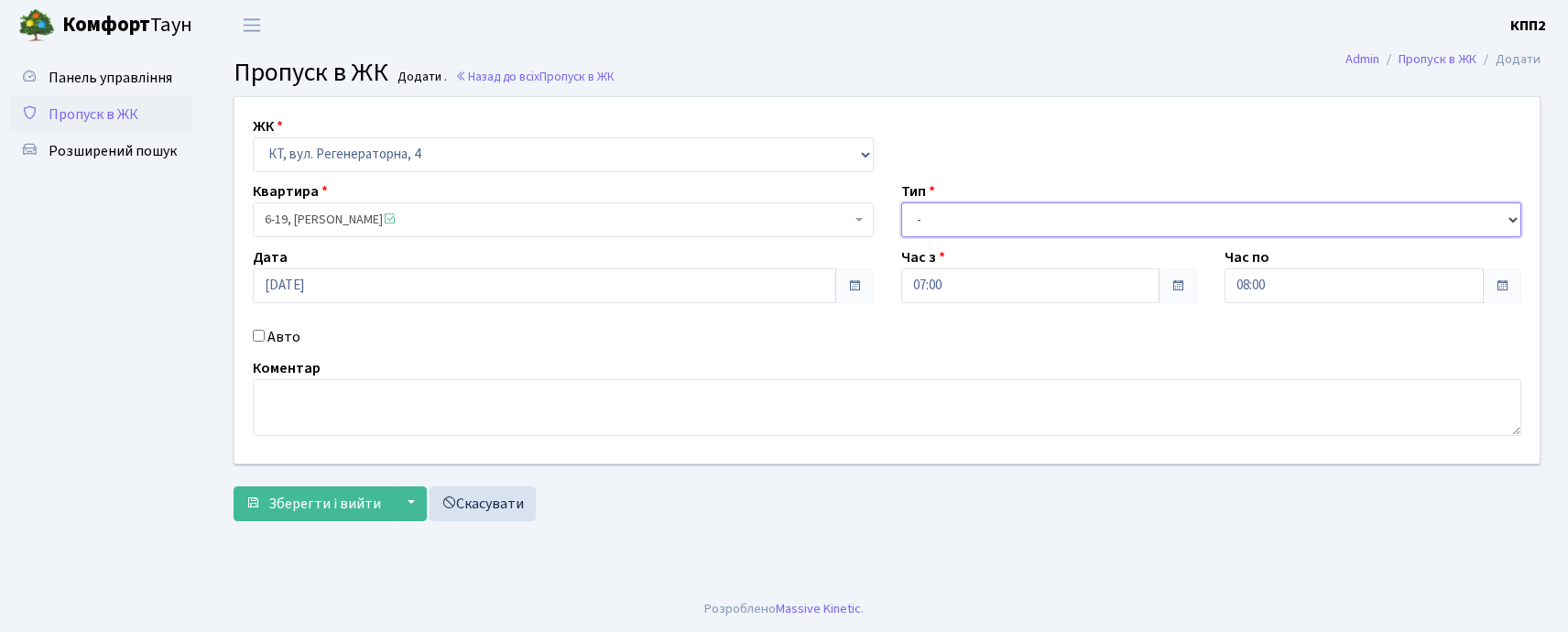
click at [972, 220] on select "- Доставка Таксі Гості Сервіс" at bounding box center [1211, 219] width 621 height 35
select select "3"
click at [901, 202] on select "- Доставка Таксі Гості Сервіс" at bounding box center [1211, 219] width 621 height 35
click at [257, 339] on input "Авто" at bounding box center [259, 336] width 12 height 12
checkbox input "true"
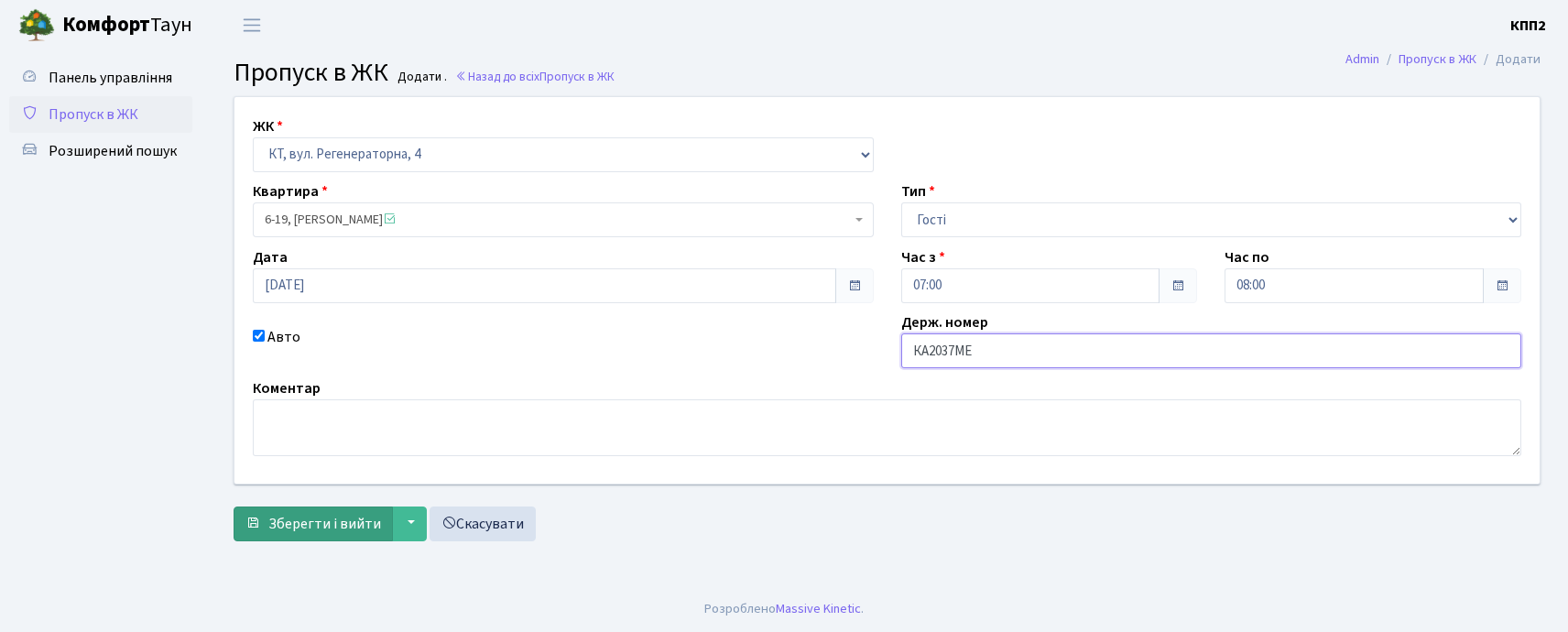
type input "КА2037МЕ"
click at [299, 511] on button "Зберегти і вийти" at bounding box center [313, 523] width 159 height 35
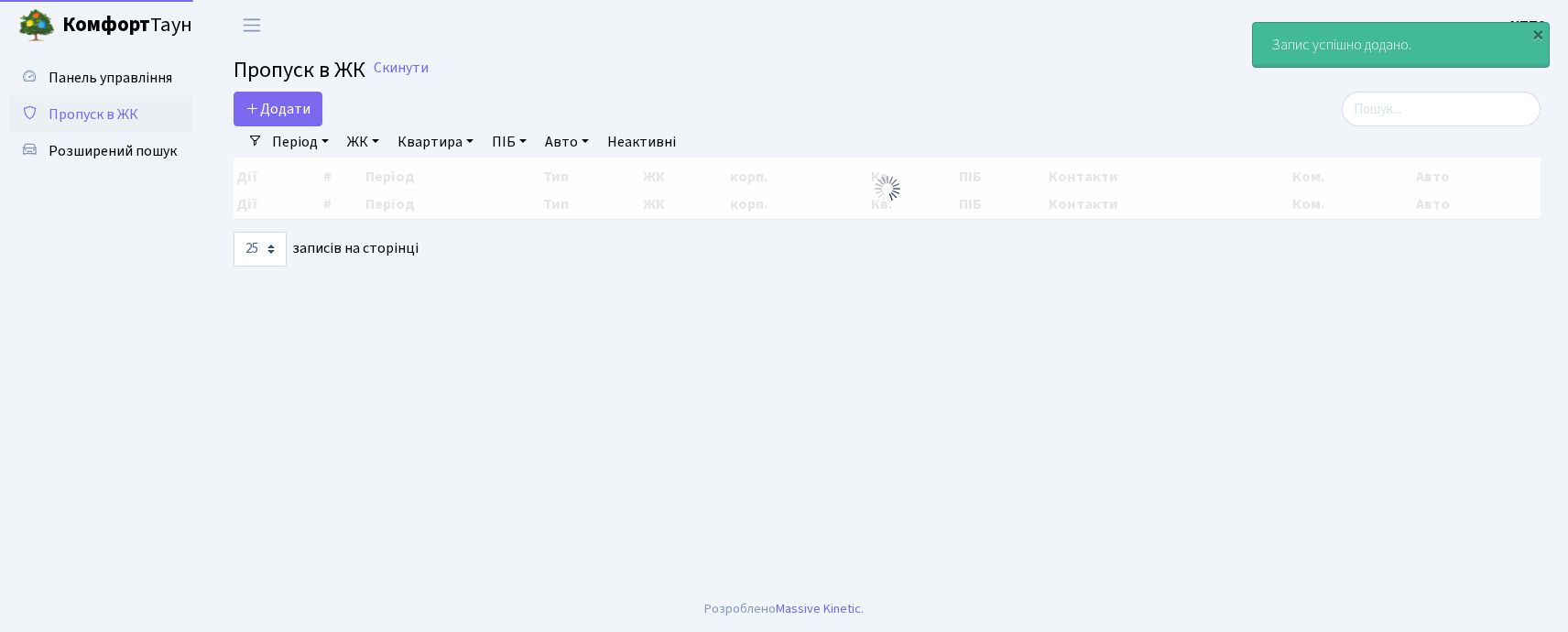
select select "25"
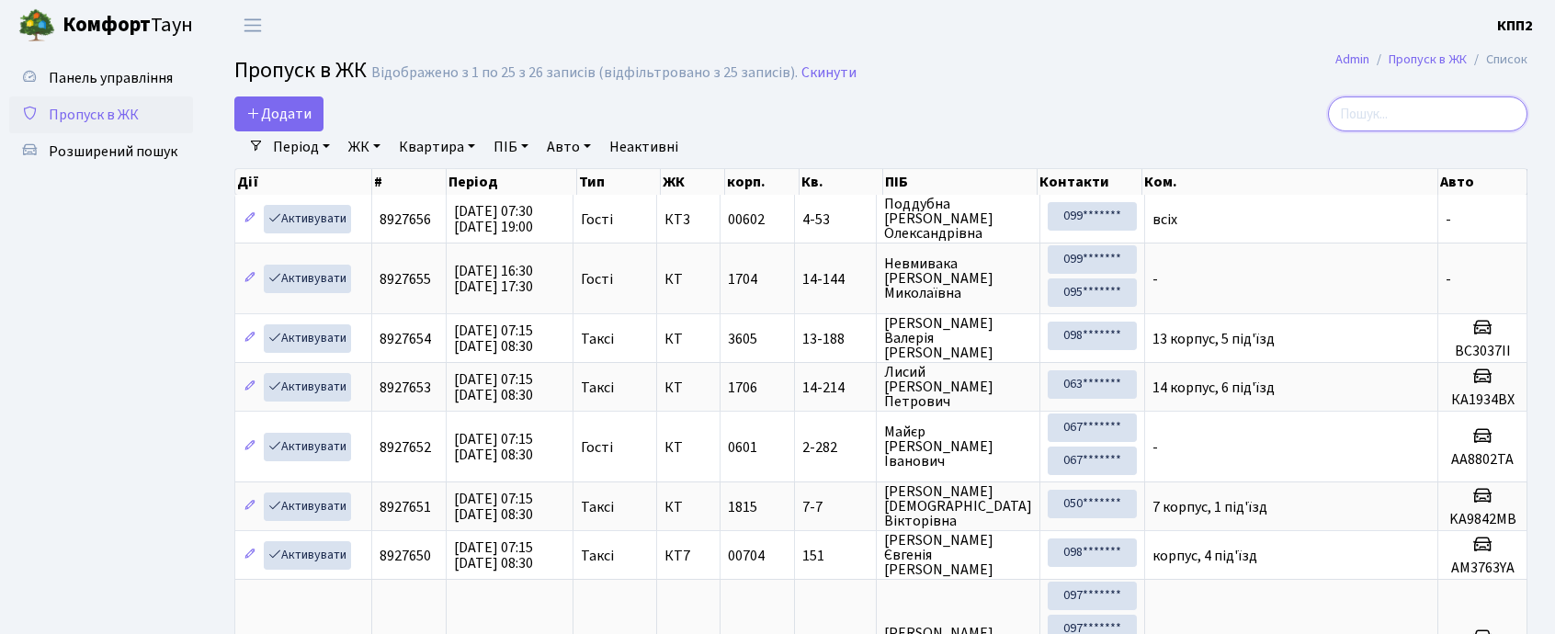
click at [1390, 103] on input "search" at bounding box center [1427, 113] width 199 height 35
type input "221"
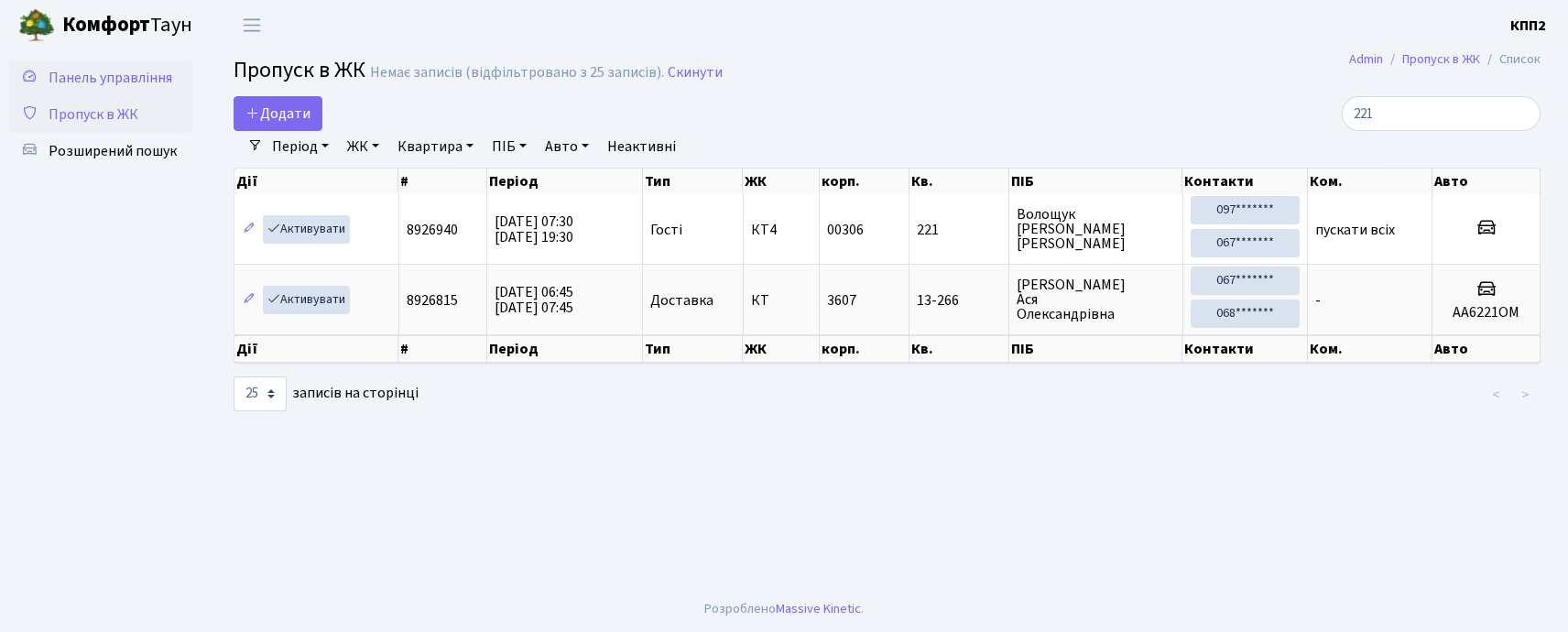
click at [141, 86] on span "Панель управління" at bounding box center [111, 78] width 124 height 20
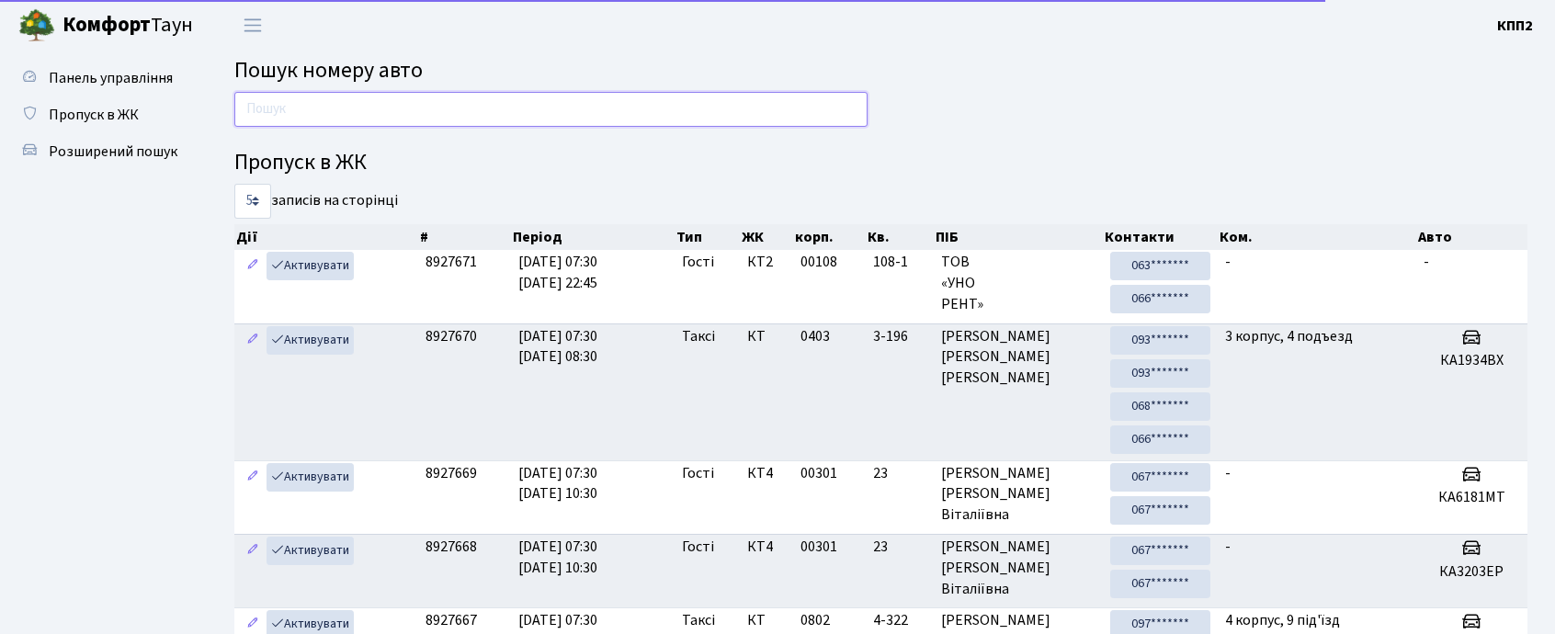
click at [329, 107] on input "text" at bounding box center [550, 109] width 633 height 35
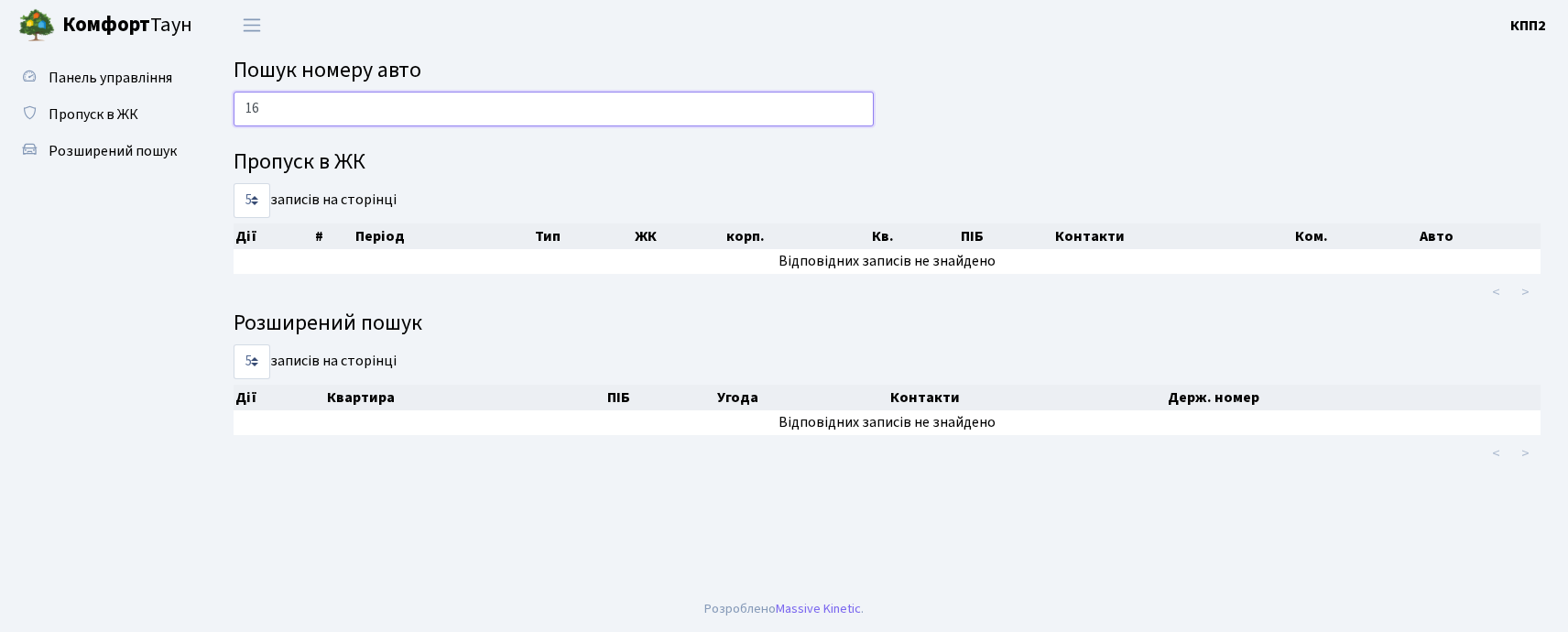
type input "1"
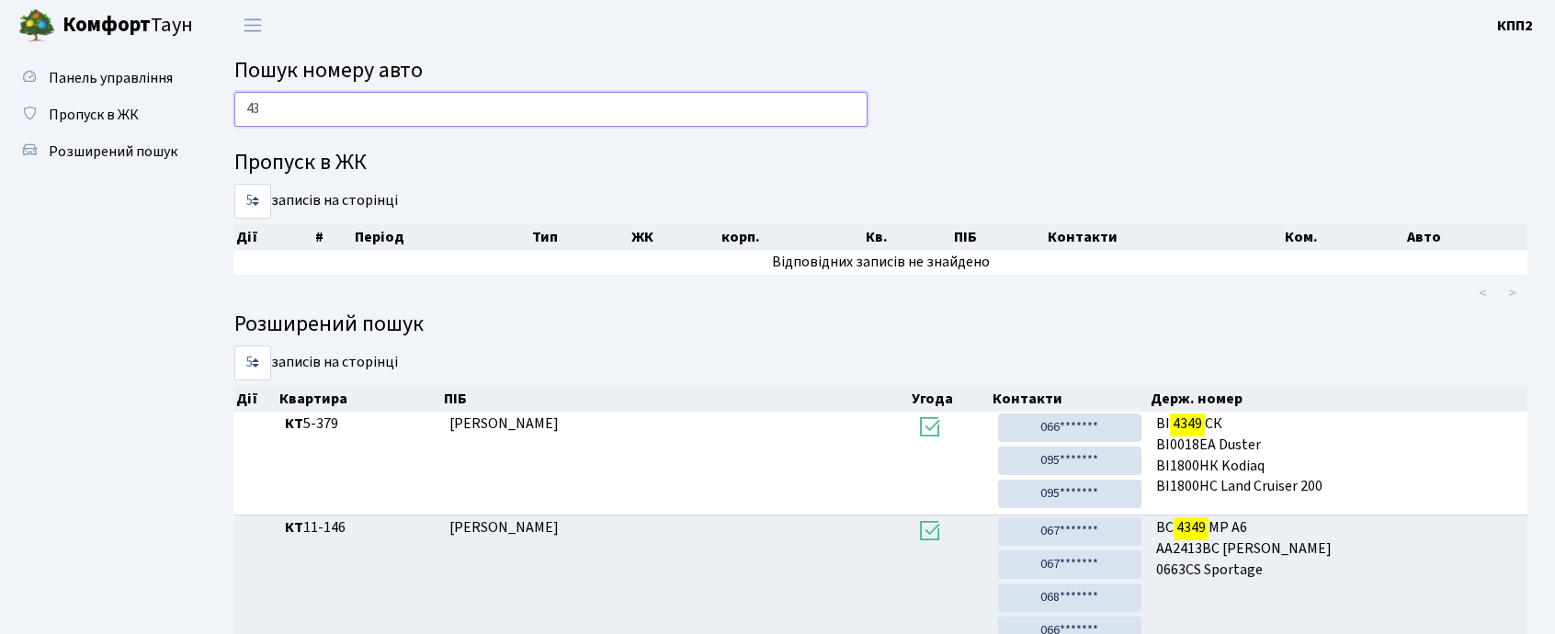
type input "4"
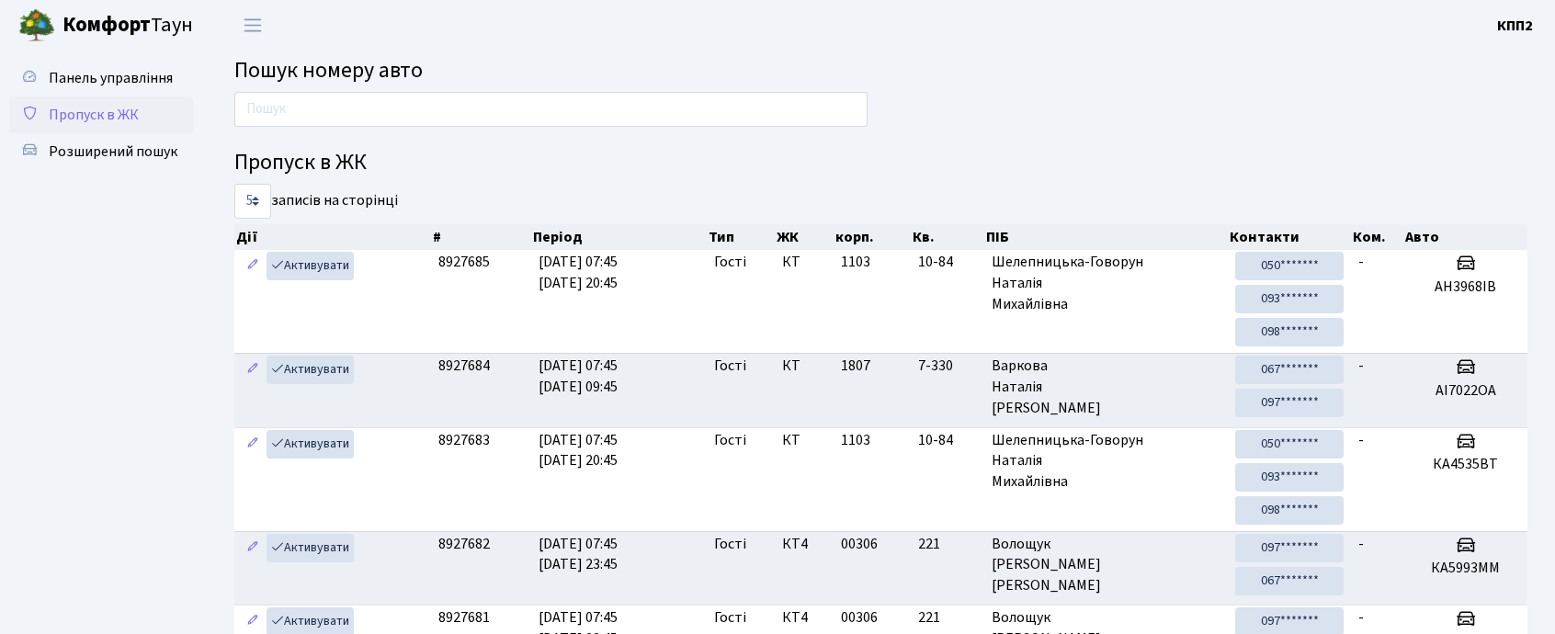
click at [68, 105] on span "Пропуск в ЖК" at bounding box center [94, 115] width 90 height 20
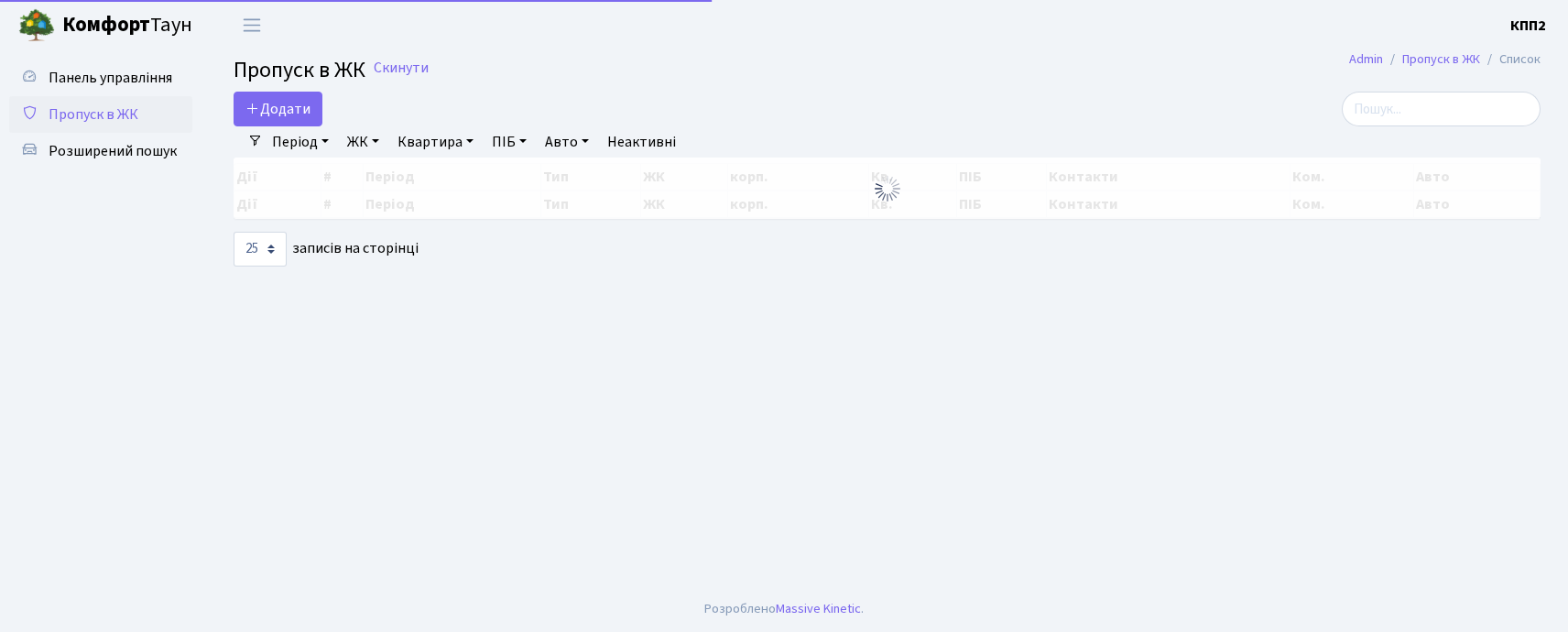
select select "25"
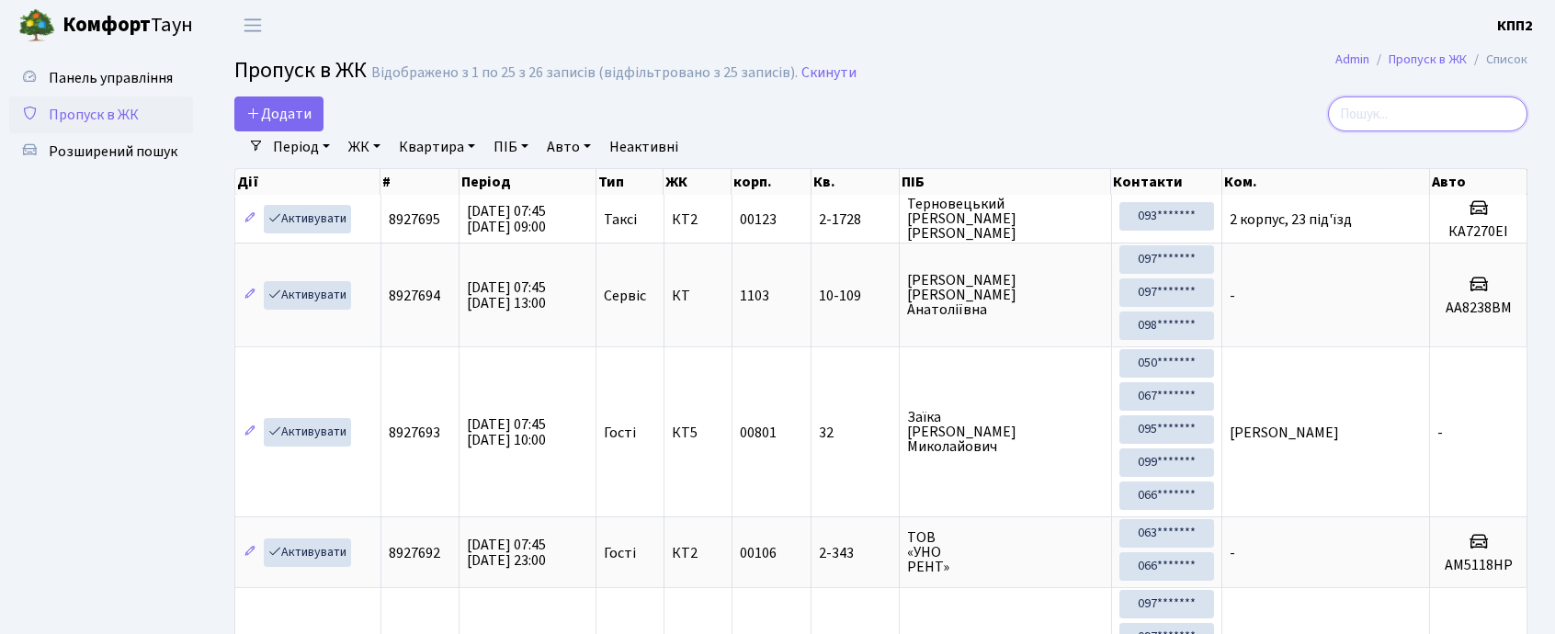
click at [1427, 108] on input "search" at bounding box center [1427, 113] width 199 height 35
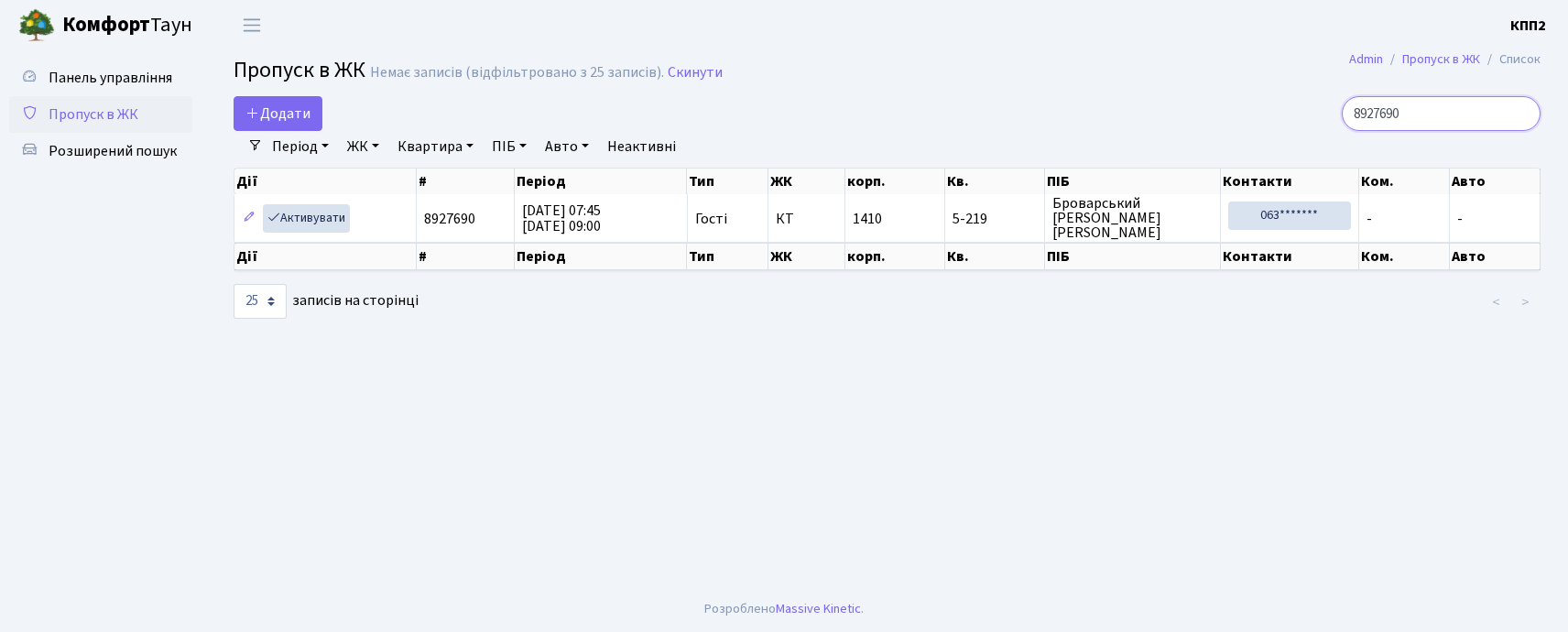
click at [1422, 108] on input "8927690" at bounding box center [1440, 113] width 198 height 35
type input "8927690"
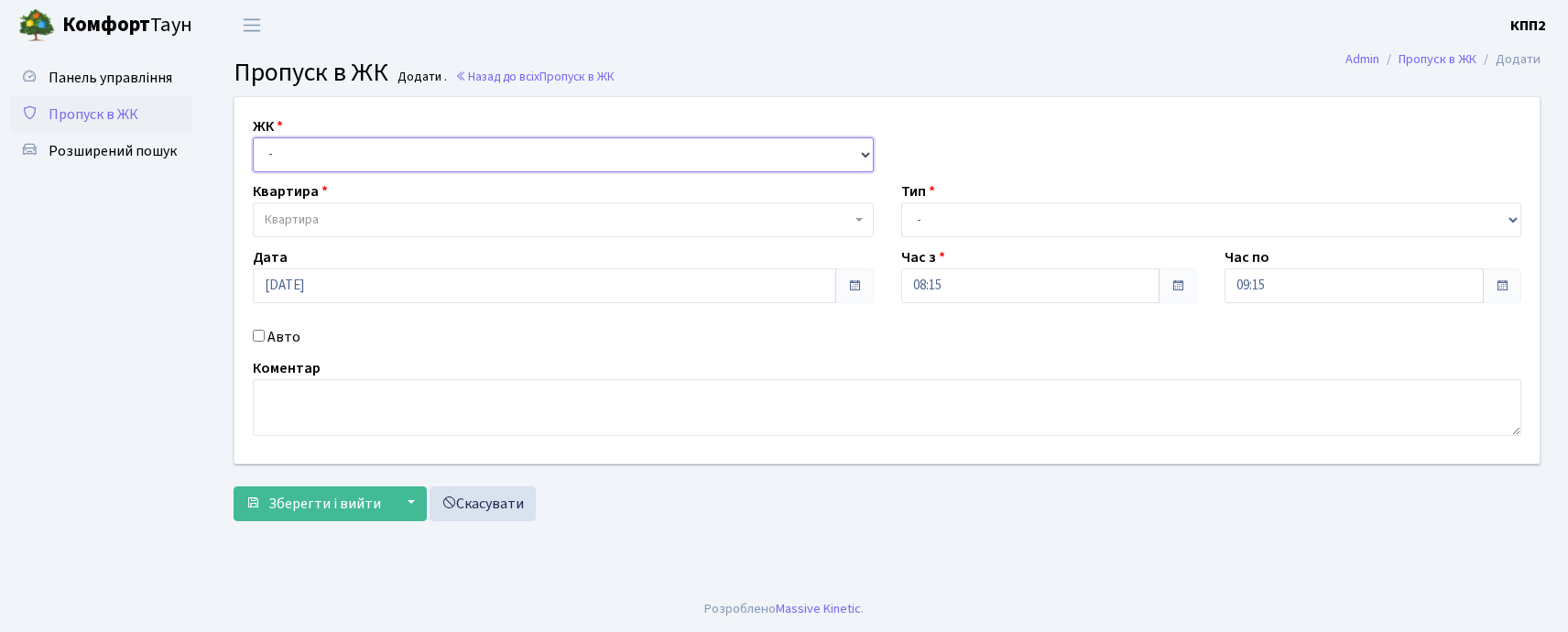
drag, startPoint x: 299, startPoint y: 158, endPoint x: 291, endPoint y: 170, distance: 14.4
click at [291, 169] on select "- КТ, вул. Регенераторна, 4 КТ2, просп. [STREET_ADDRESS] [STREET_ADDRESS] [PERS…" at bounding box center [563, 155] width 621 height 35
select select "271"
click at [253, 138] on select "- КТ, вул. Регенераторна, 4 КТ2, просп. Соборності, 17 КТ3, вул. Березнева, 16 …" at bounding box center [563, 155] width 621 height 35
select select
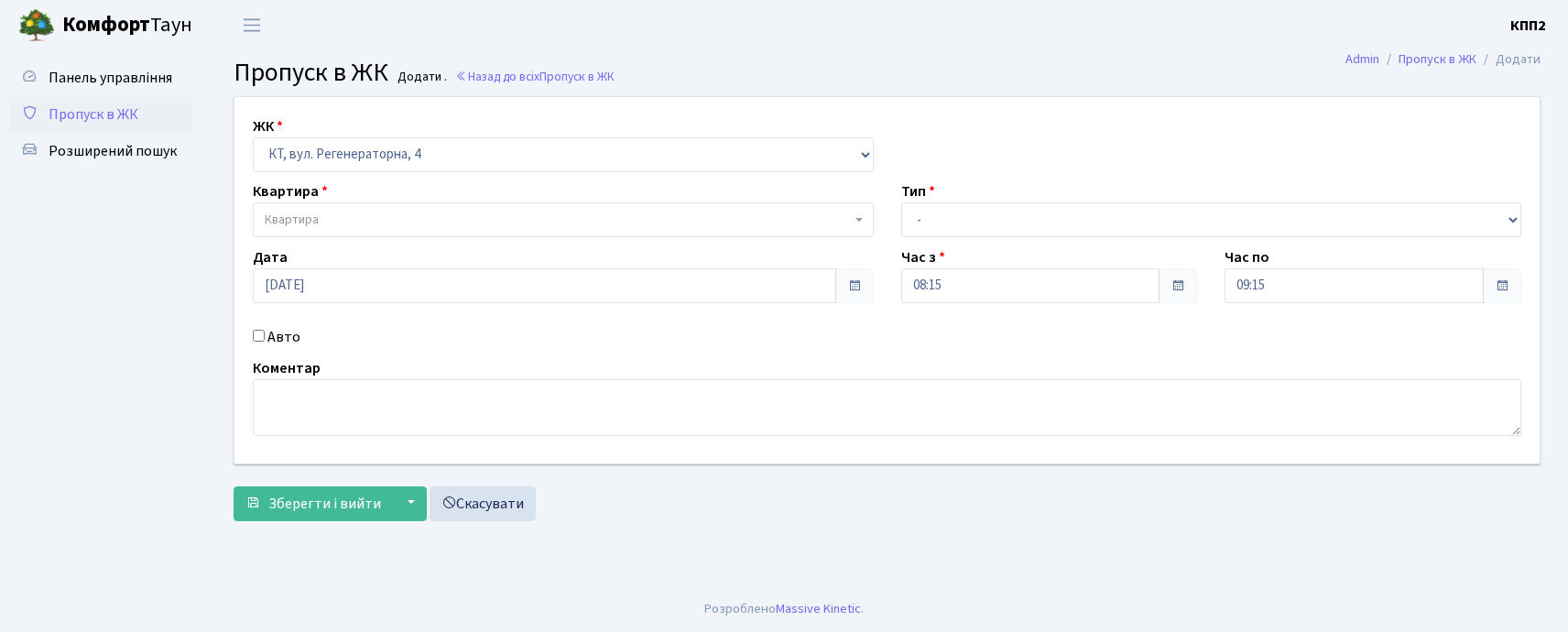
drag, startPoint x: 260, startPoint y: 337, endPoint x: 374, endPoint y: 364, distance: 117.2
click at [265, 339] on div "Авто" at bounding box center [563, 337] width 649 height 22
click at [278, 345] on label "Авто" at bounding box center [283, 337] width 33 height 22
click at [265, 342] on input "Авто" at bounding box center [259, 336] width 12 height 12
checkbox input "true"
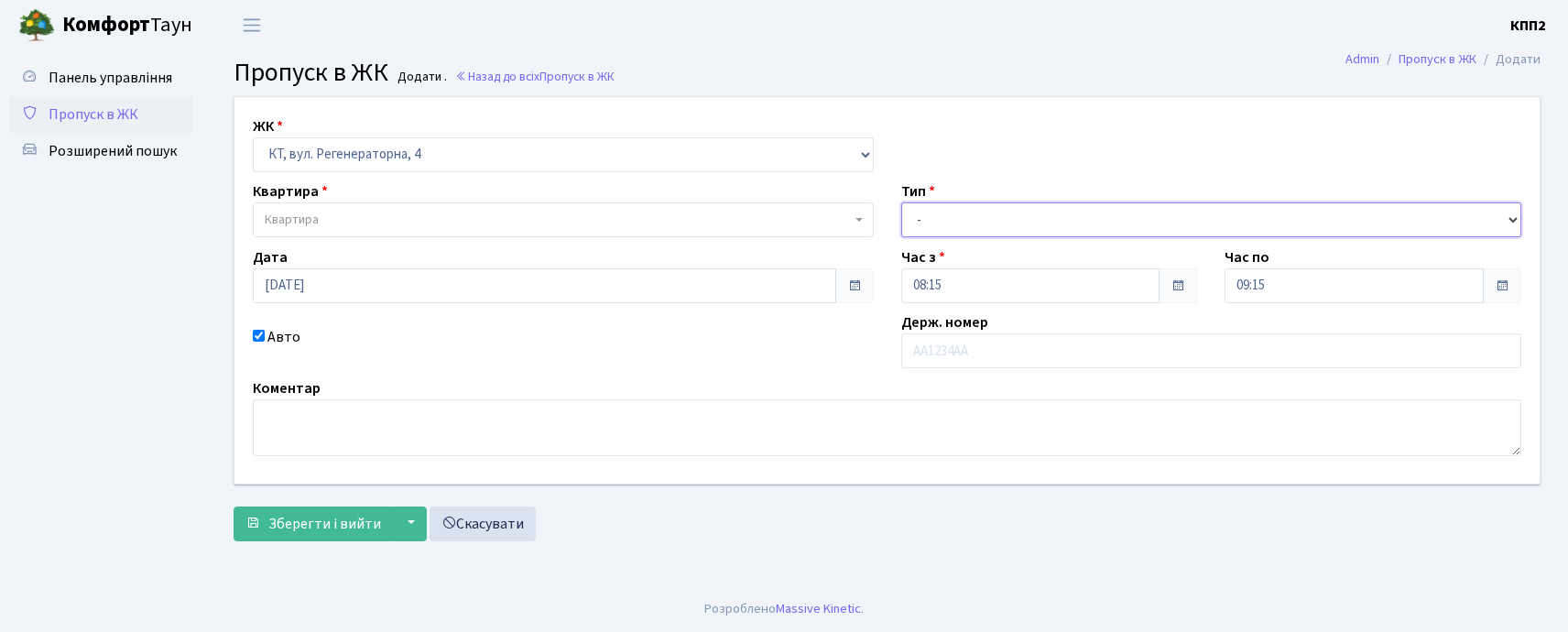
click at [979, 220] on select "- Доставка Таксі Гості Сервіс" at bounding box center [1211, 219] width 621 height 35
select select "3"
click at [901, 202] on select "- Доставка Таксі Гості Сервіс" at bounding box center [1211, 219] width 621 height 35
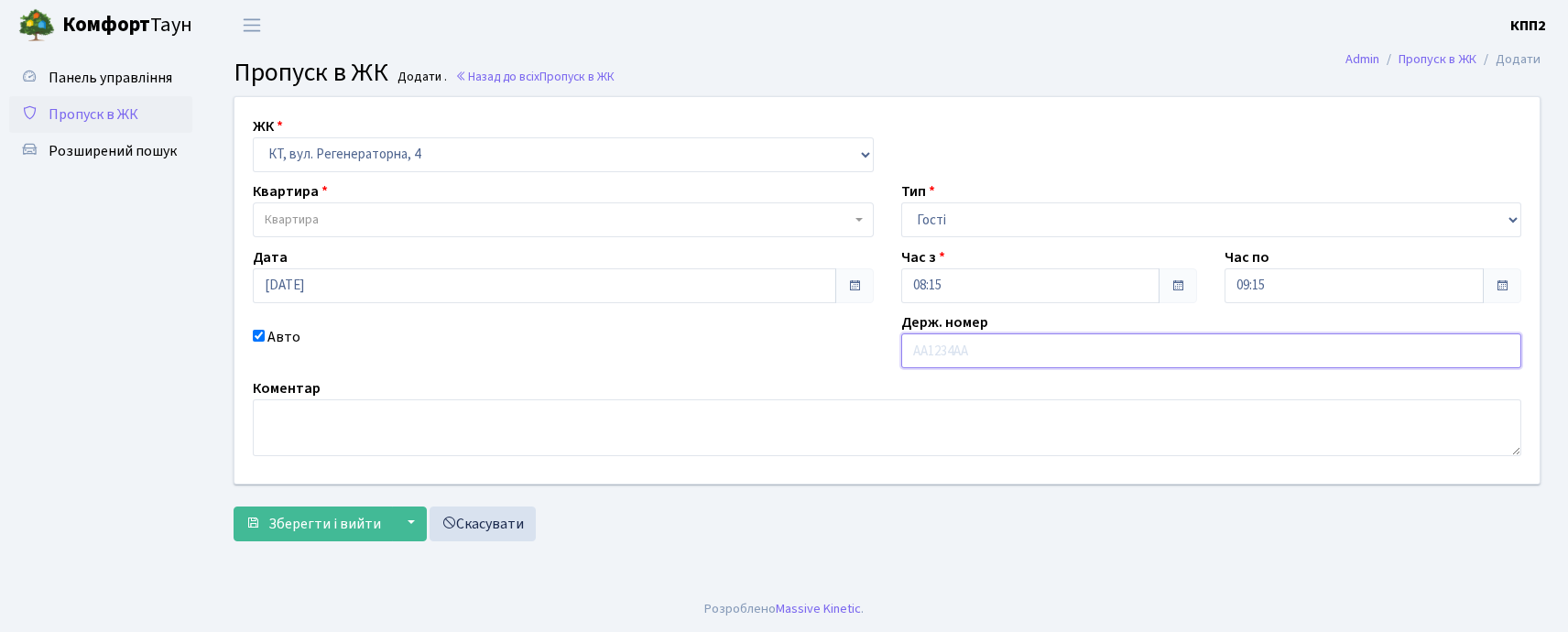
drag, startPoint x: 957, startPoint y: 349, endPoint x: 964, endPoint y: 330, distance: 20.2
click at [957, 349] on input "text" at bounding box center [1211, 350] width 621 height 35
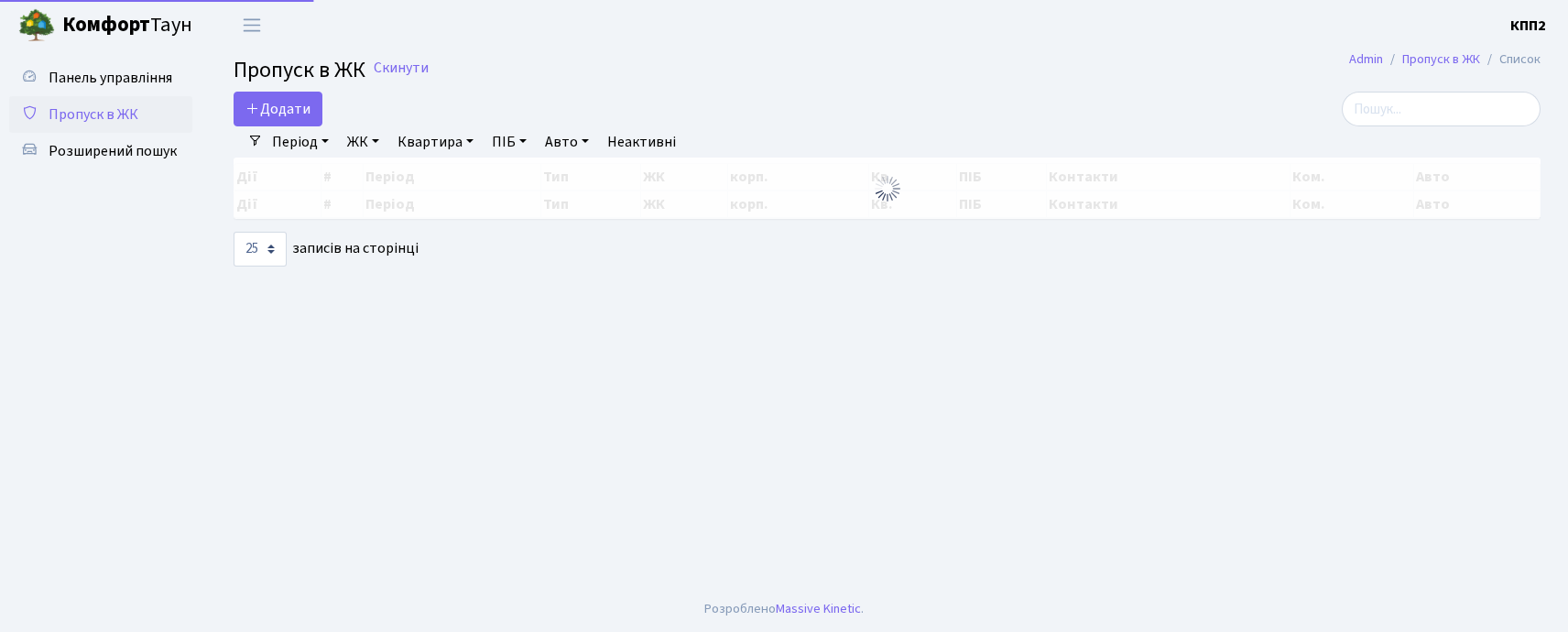
select select "25"
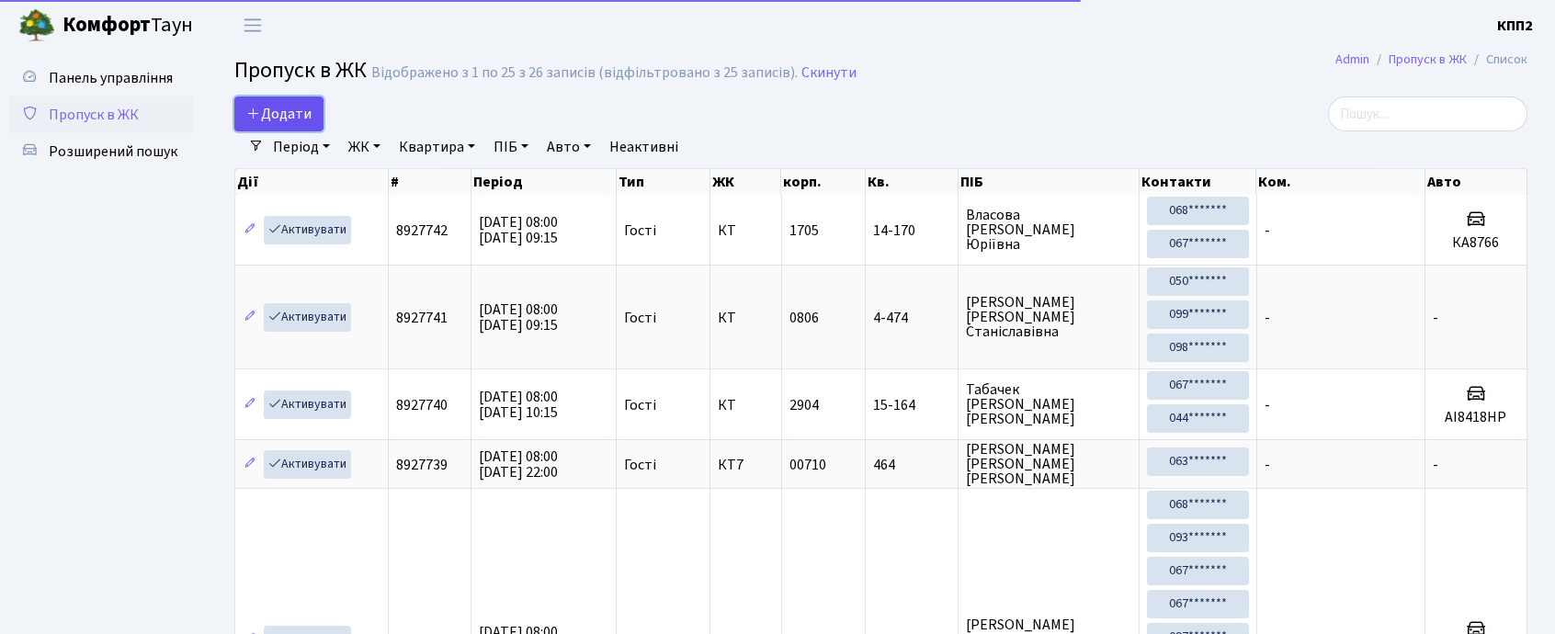
click at [250, 118] on icon at bounding box center [253, 113] width 15 height 15
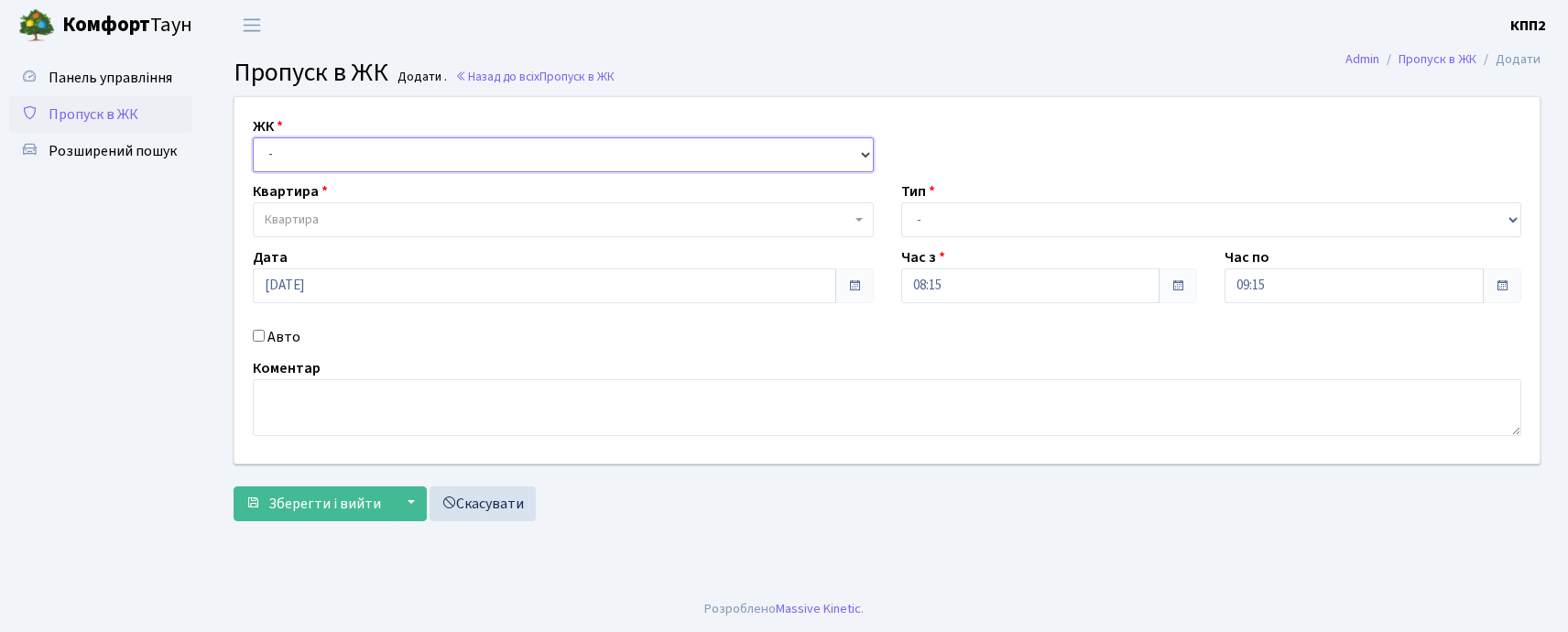
drag, startPoint x: 308, startPoint y: 159, endPoint x: 313, endPoint y: 170, distance: 12.1
click at [308, 159] on select "- КТ, вул. Регенераторна, 4 КТ2, просп. [STREET_ADDRESS] [STREET_ADDRESS] [PERS…" at bounding box center [563, 155] width 621 height 35
select select "271"
click at [253, 138] on select "- КТ, вул. Регенераторна, 4 КТ2, просп. [STREET_ADDRESS] [STREET_ADDRESS] [PERS…" at bounding box center [563, 155] width 621 height 35
select select
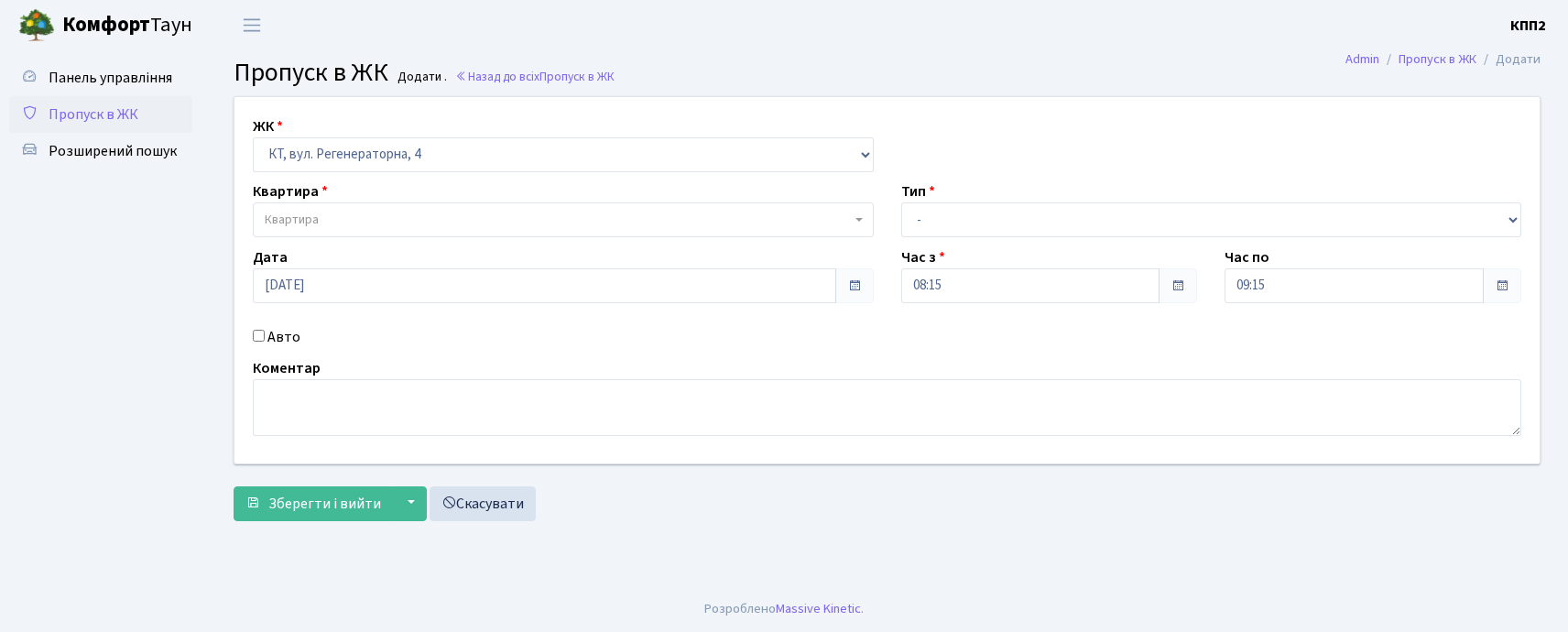
click at [275, 348] on div "ЖК - КТ, вул. Регенераторна, 4 КТ2, просп. Соборності, 17 КТ3, вул. Березнева, …" at bounding box center [886, 280] width 1333 height 367
click at [278, 337] on label "Авто" at bounding box center [283, 337] width 33 height 22
click at [265, 337] on input "Авто" at bounding box center [259, 336] width 12 height 12
checkbox input "true"
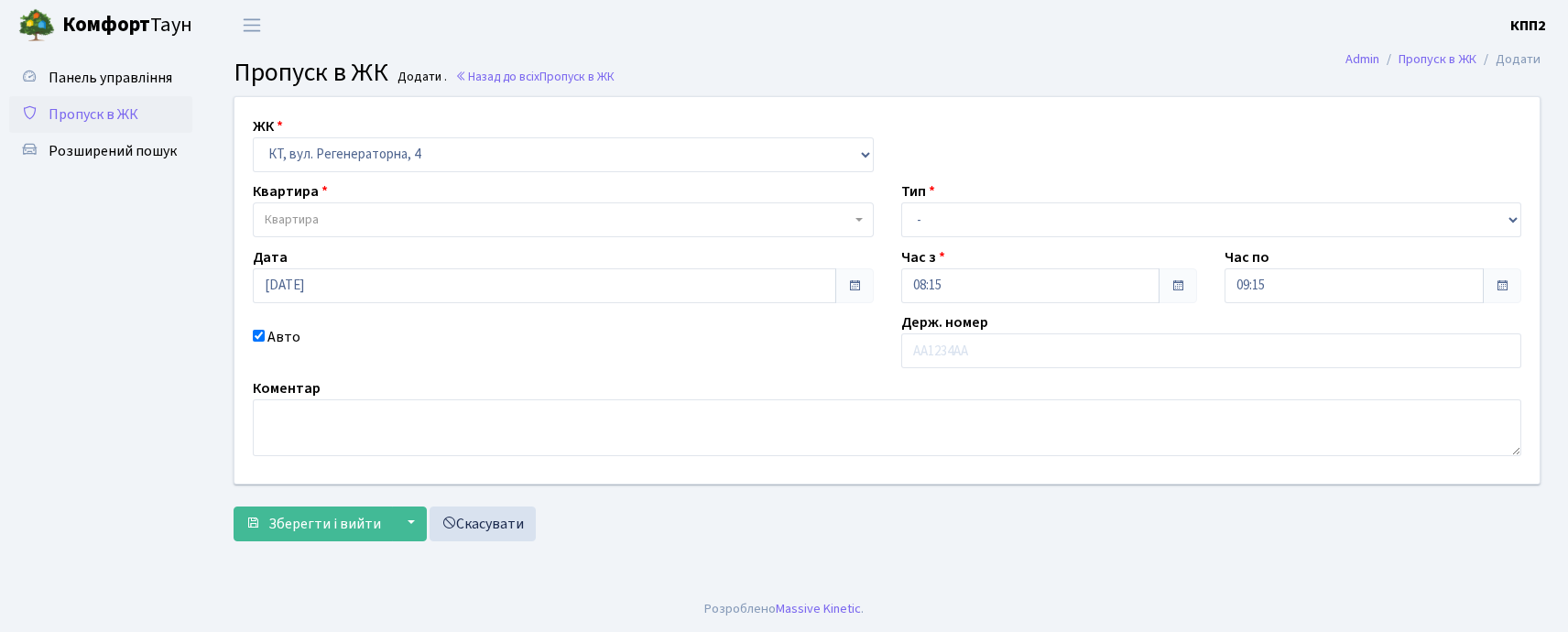
drag, startPoint x: 979, startPoint y: 198, endPoint x: 979, endPoint y: 228, distance: 30.0
click at [979, 209] on div "Тип - Доставка Таксі Гості Сервіс" at bounding box center [1211, 208] width 649 height 57
click at [979, 228] on select "- Доставка Таксі Гості Сервіс" at bounding box center [1211, 219] width 621 height 35
select select "3"
click at [901, 202] on select "- Доставка Таксі Гості Сервіс" at bounding box center [1211, 219] width 621 height 35
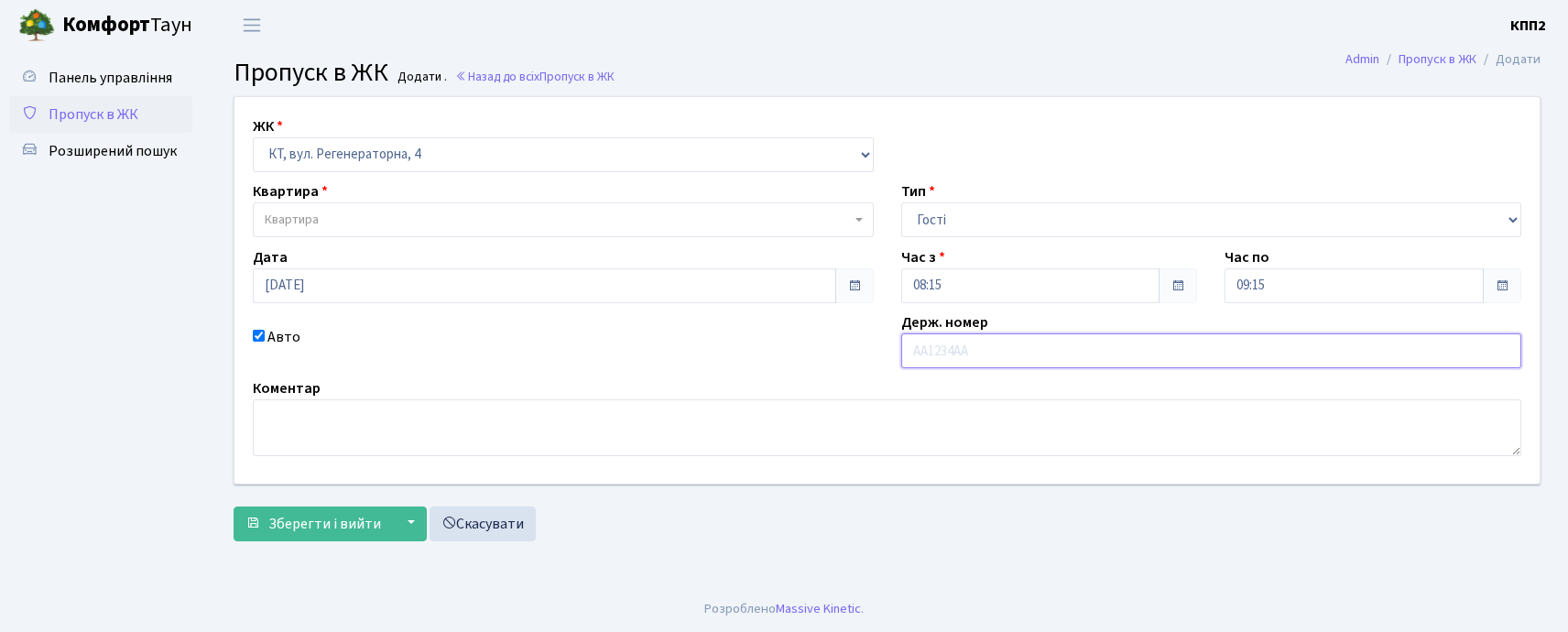
click at [973, 345] on input "text" at bounding box center [1211, 350] width 621 height 35
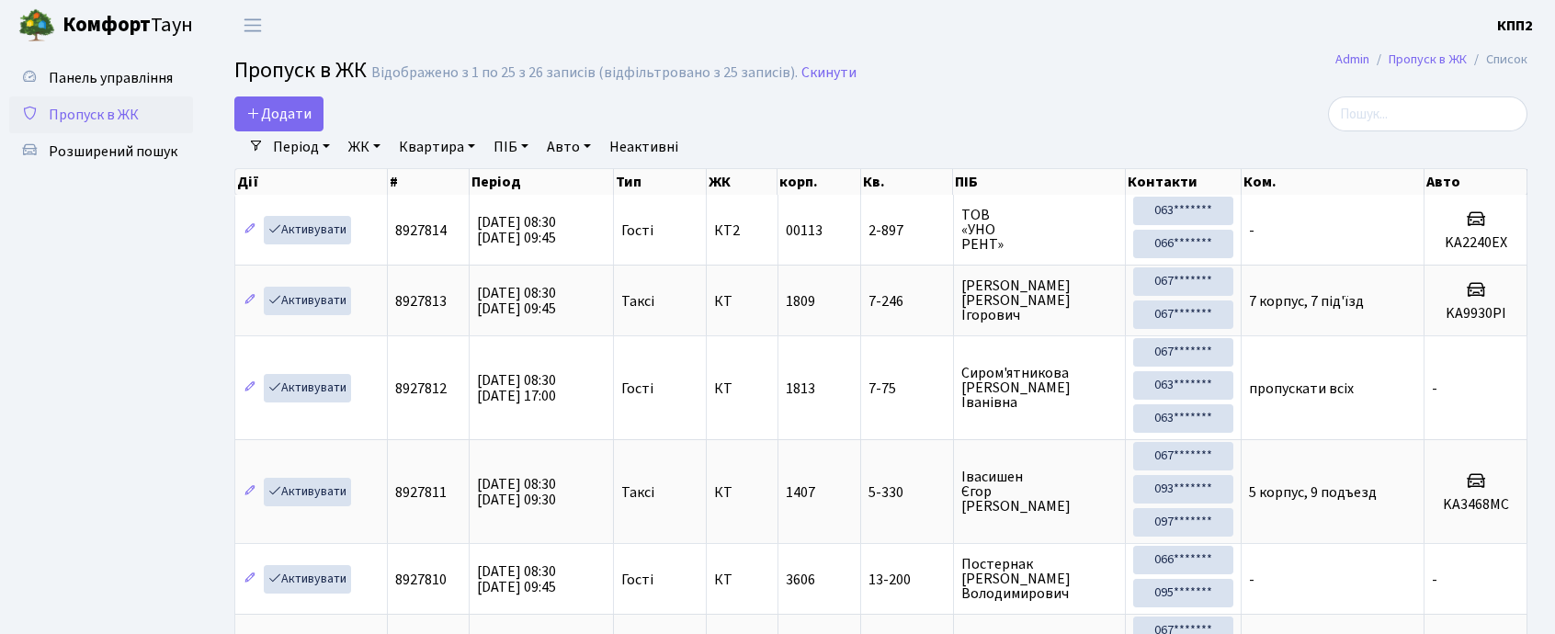
select select "25"
drag, startPoint x: 153, startPoint y: 77, endPoint x: 162, endPoint y: 100, distance: 24.7
click at [153, 75] on span "Панель управління" at bounding box center [111, 78] width 124 height 20
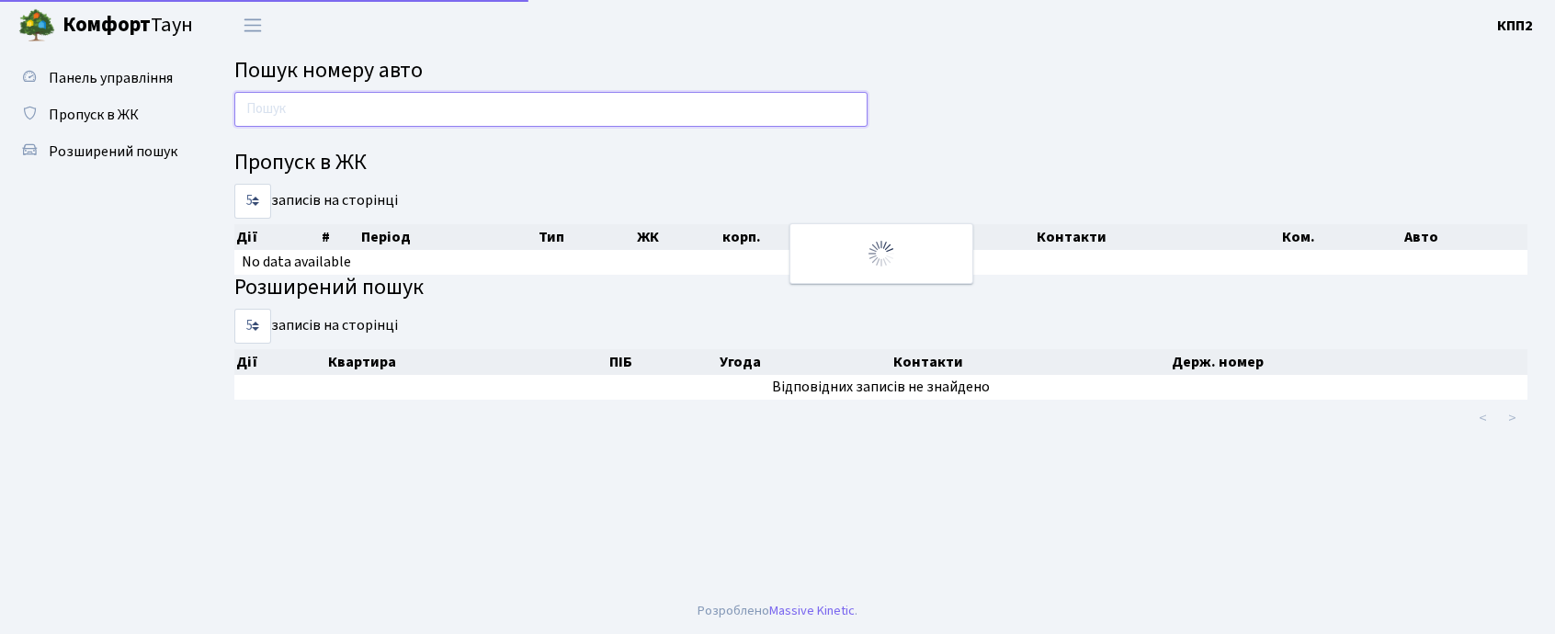
click at [298, 99] on input "text" at bounding box center [550, 109] width 633 height 35
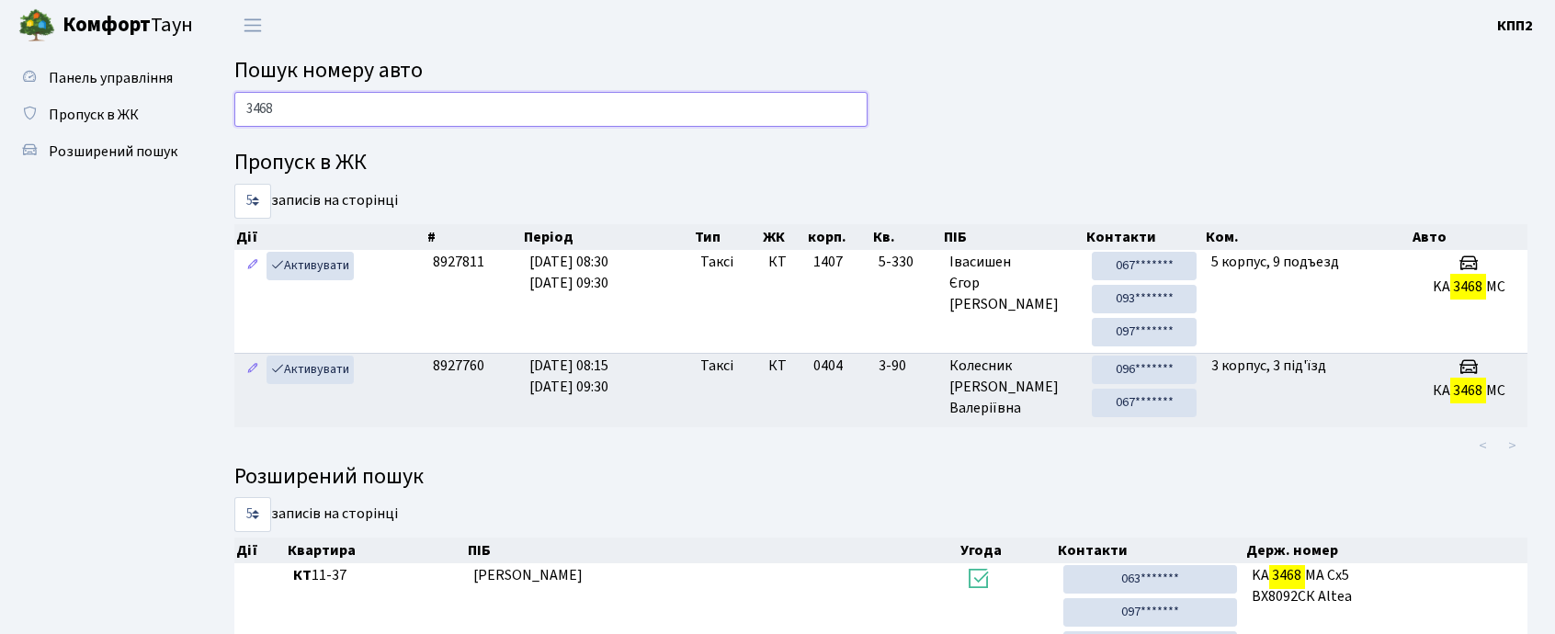
click at [500, 116] on input "3468" at bounding box center [550, 109] width 633 height 35
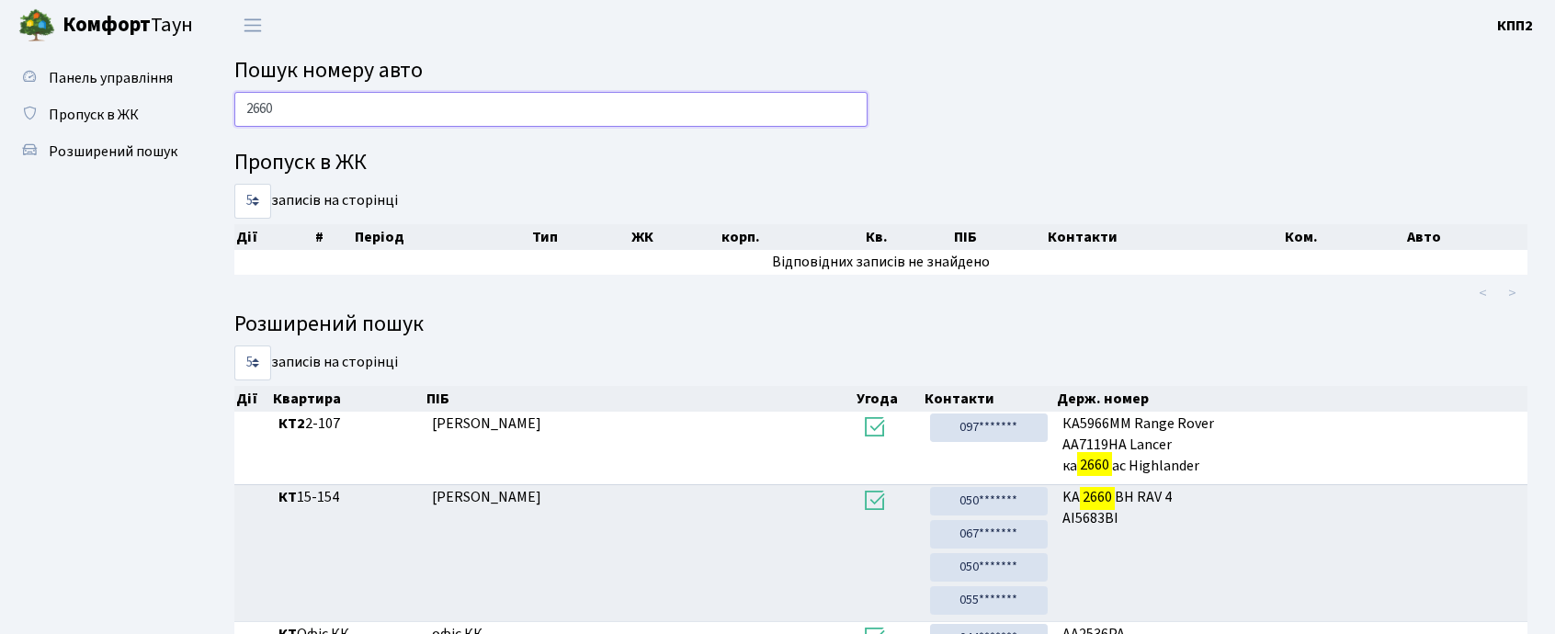
click at [393, 105] on input "2660" at bounding box center [550, 109] width 633 height 35
click at [393, 108] on input "2660" at bounding box center [550, 109] width 633 height 35
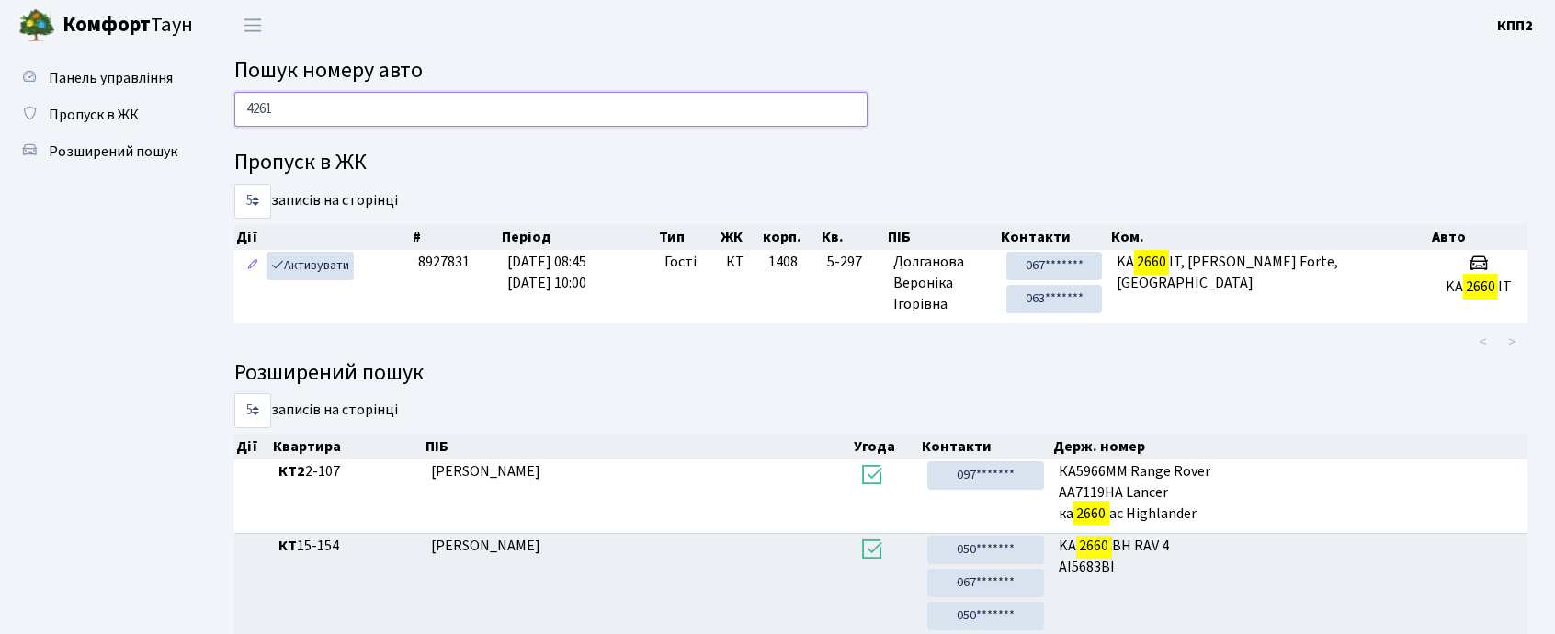
type input "4261"
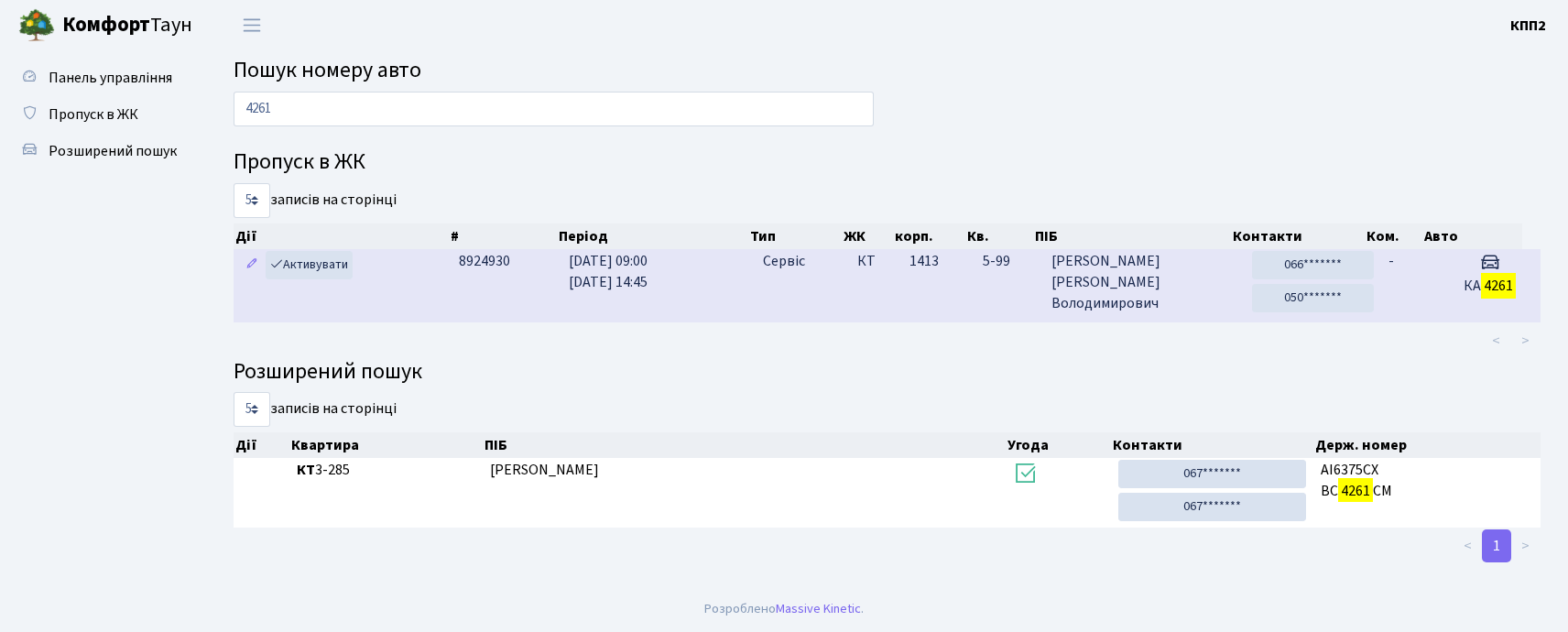
click at [660, 300] on td "29.08.2025 09:00 29.08.2025 14:45" at bounding box center [658, 285] width 194 height 73
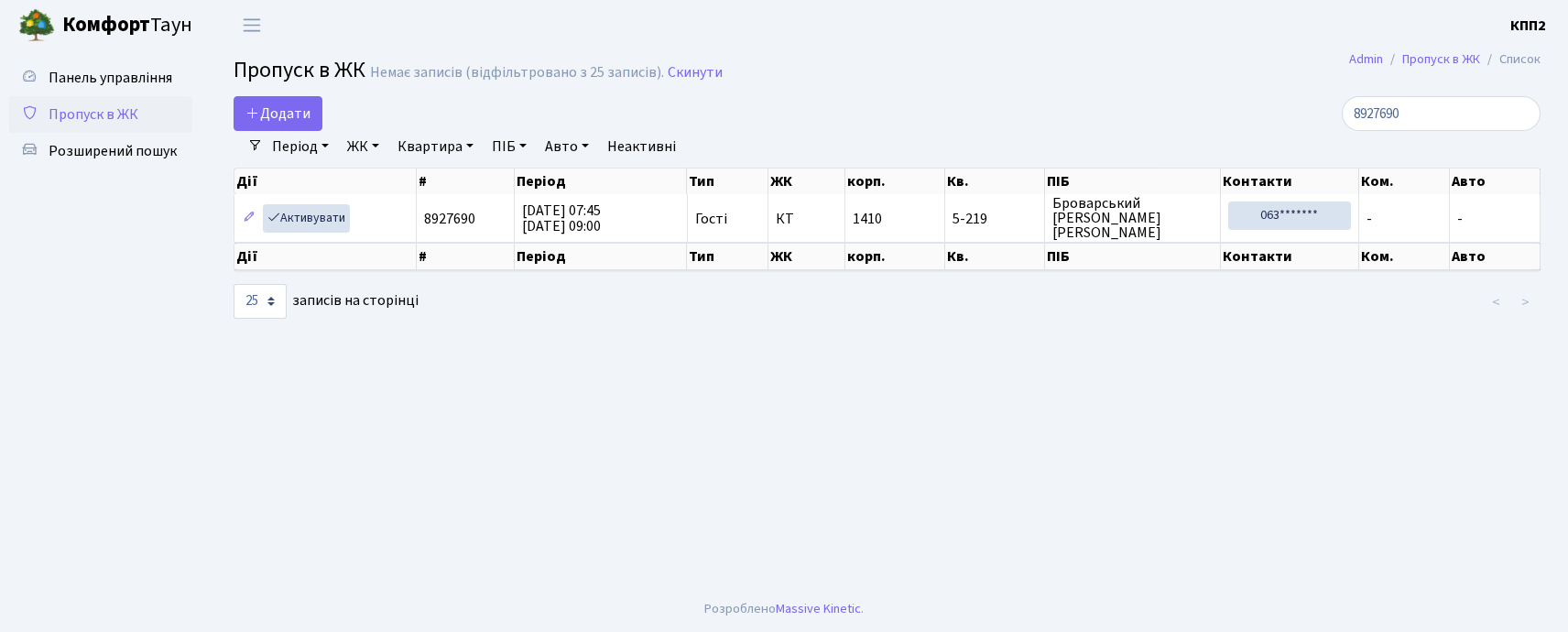
select select "25"
click at [293, 127] on link "Додати" at bounding box center [277, 113] width 89 height 35
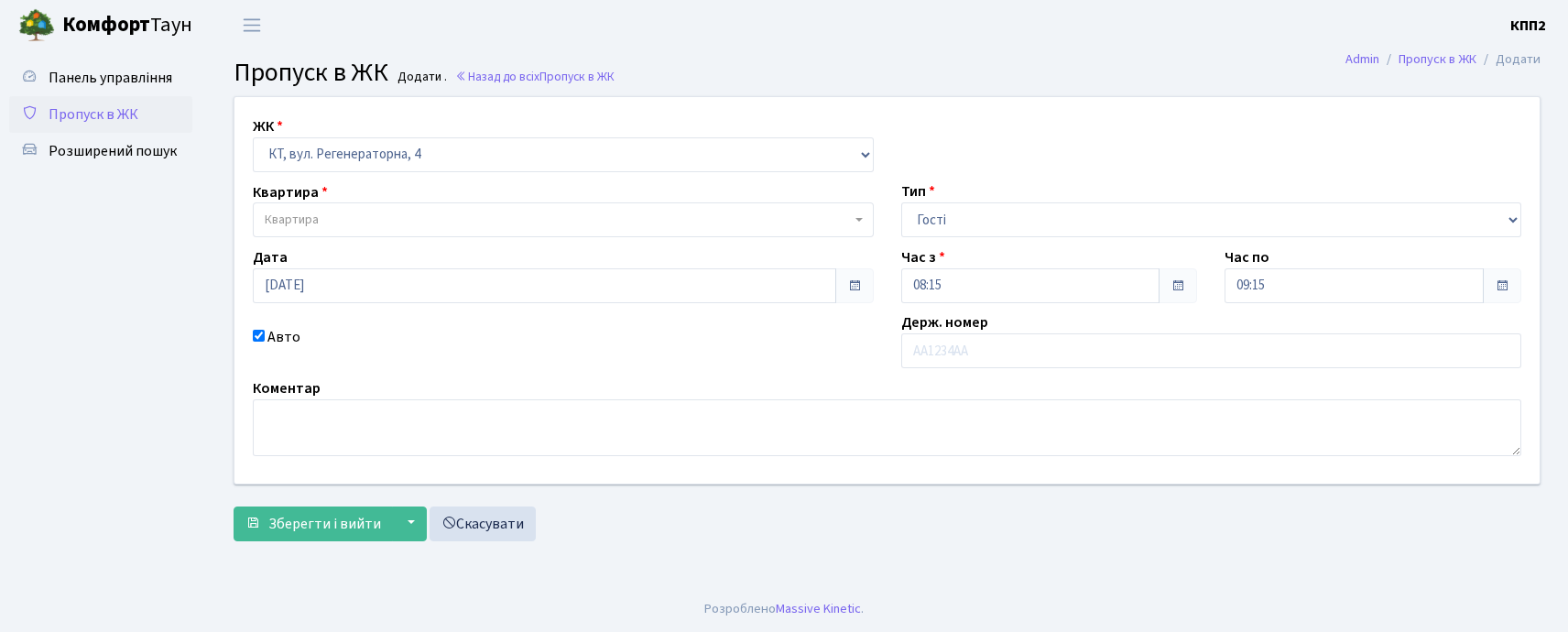
select select "271"
select select "3"
click at [326, 209] on span "Квартира" at bounding box center [563, 219] width 621 height 35
type input "4-128"
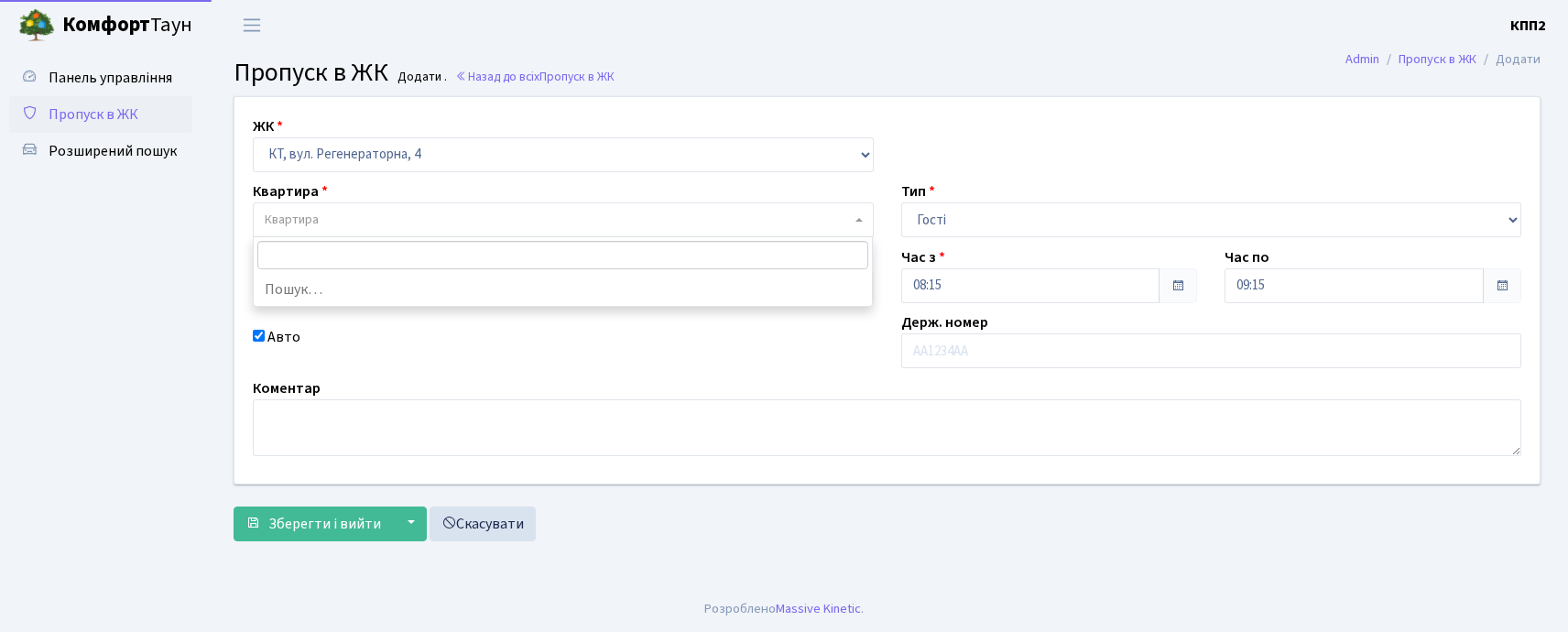
select select "1129"
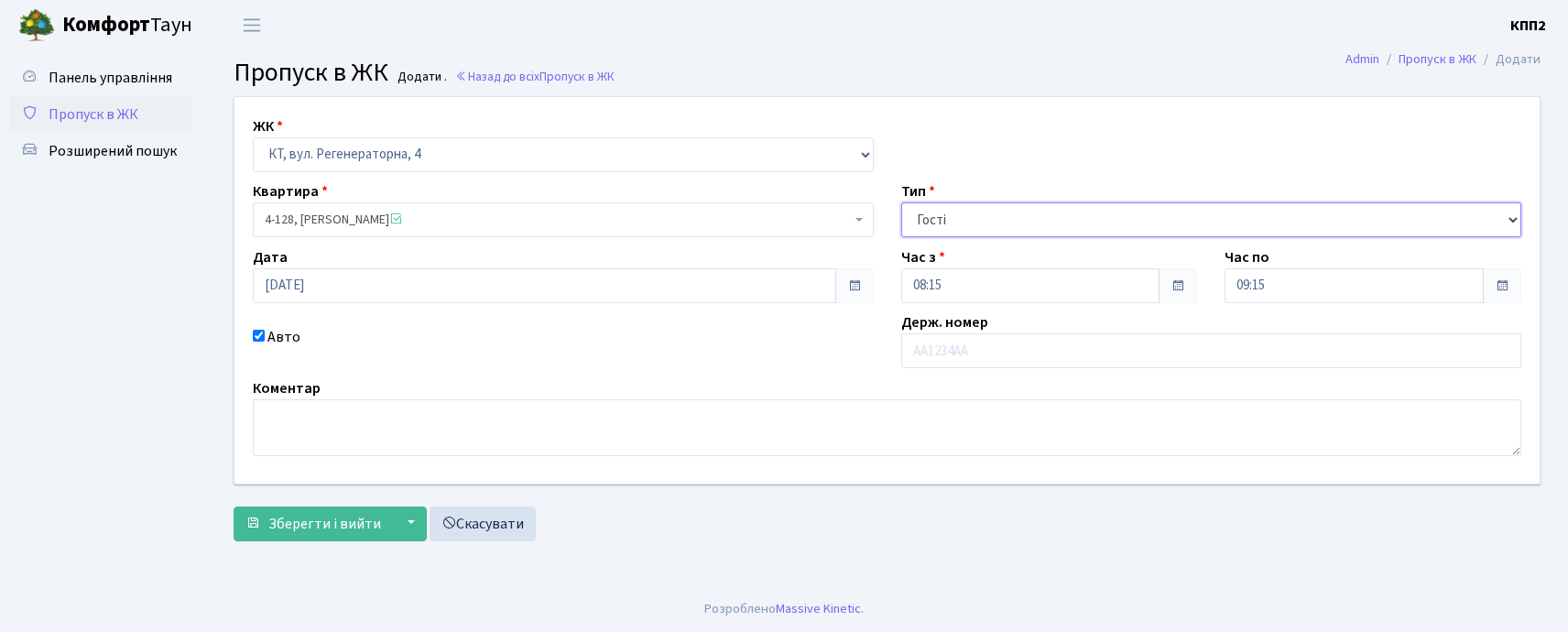
drag, startPoint x: 979, startPoint y: 223, endPoint x: 973, endPoint y: 234, distance: 12.5
click at [979, 223] on select "- Доставка Таксі Гості Сервіс" at bounding box center [1211, 219] width 621 height 35
select select "18"
click at [901, 202] on select "- Доставка Таксі Гості Сервіс" at bounding box center [1211, 219] width 621 height 35
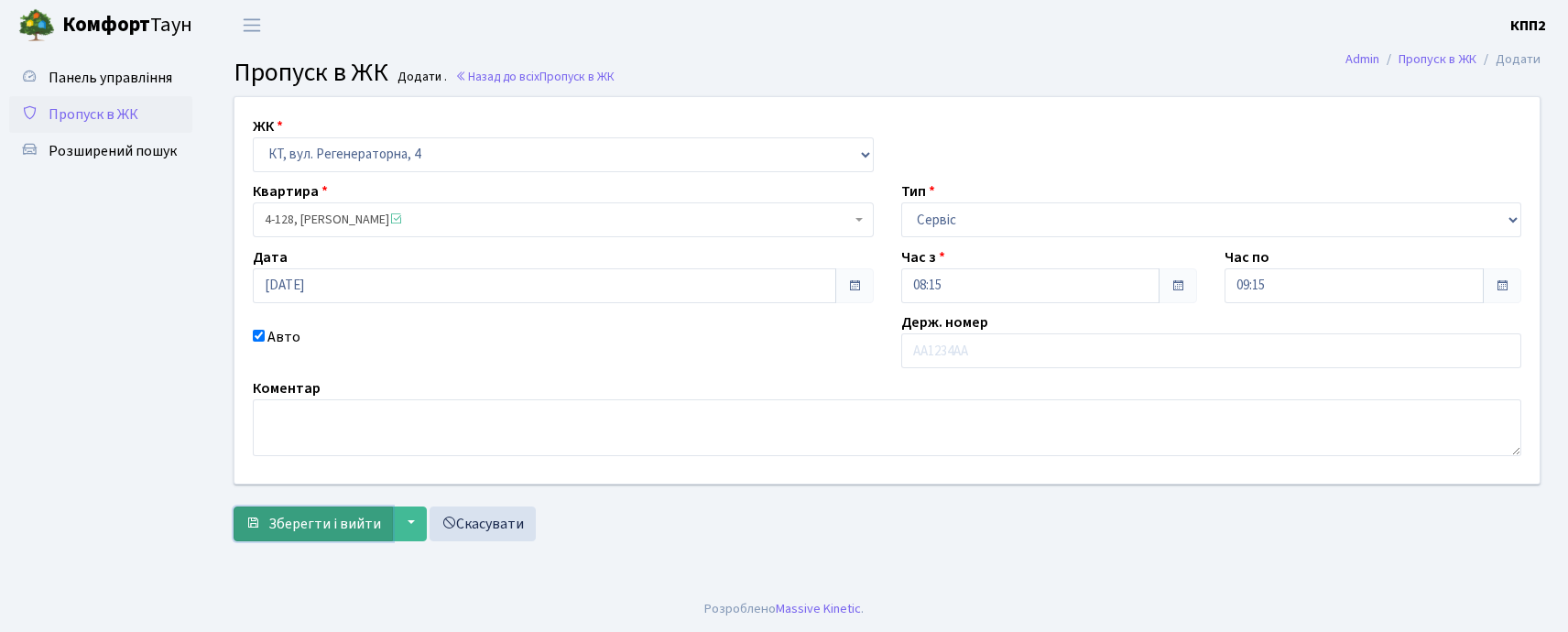
click at [308, 529] on span "Зберегти і вийти" at bounding box center [324, 524] width 113 height 20
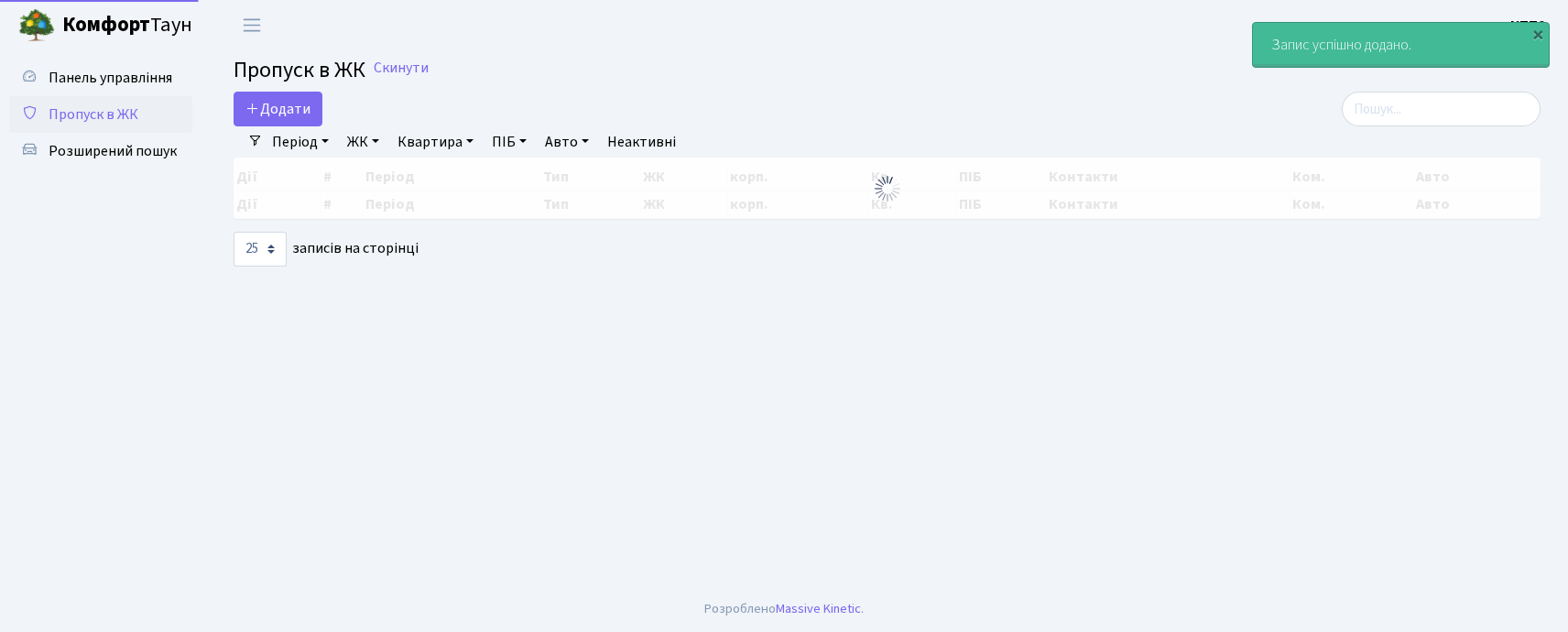
select select "25"
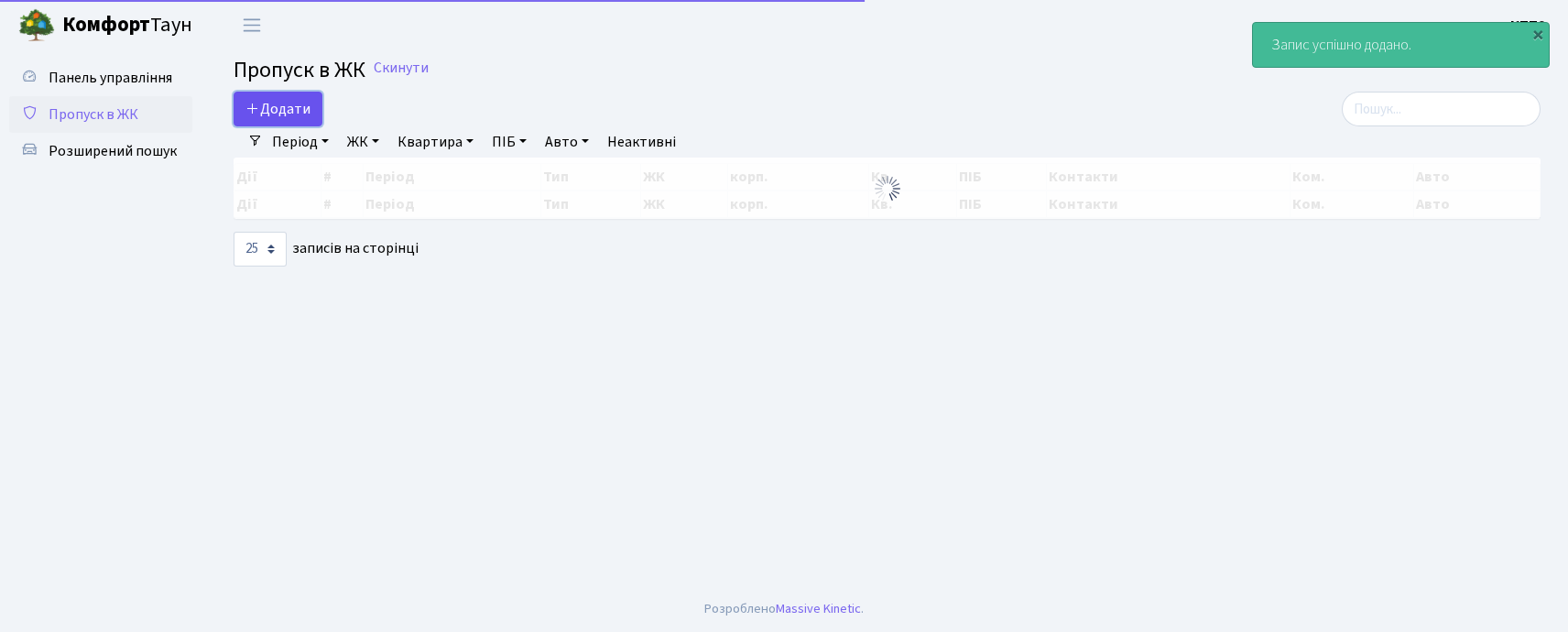
click at [294, 115] on span "Додати" at bounding box center [277, 109] width 65 height 20
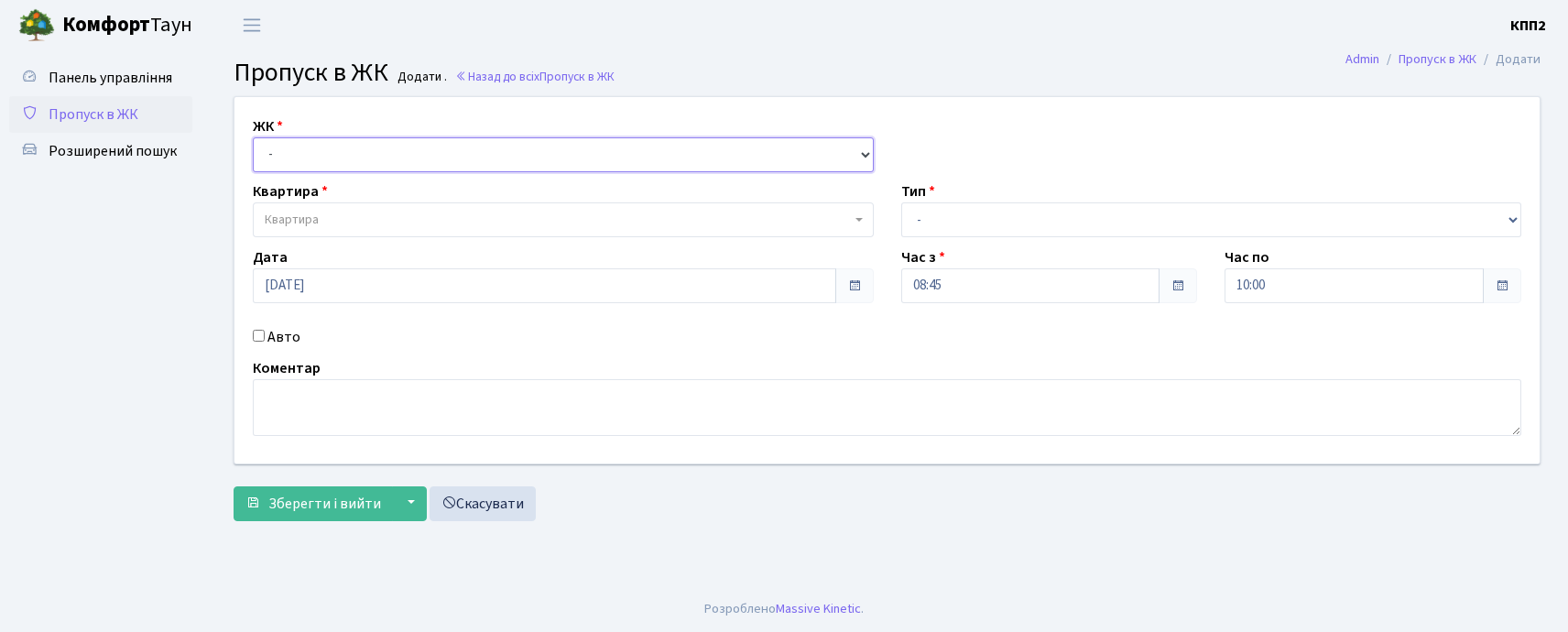
drag, startPoint x: 0, startPoint y: 0, endPoint x: 298, endPoint y: 169, distance: 342.6
click at [288, 153] on select "- КТ, вул. Регенераторна, 4 КТ2, просп. [STREET_ADDRESS] [STREET_ADDRESS] [PERS…" at bounding box center [563, 155] width 621 height 35
select select "271"
click at [253, 138] on select "- КТ, вул. Регенераторна, 4 КТ2, просп. [STREET_ADDRESS] [STREET_ADDRESS] [PERS…" at bounding box center [563, 155] width 621 height 35
select select
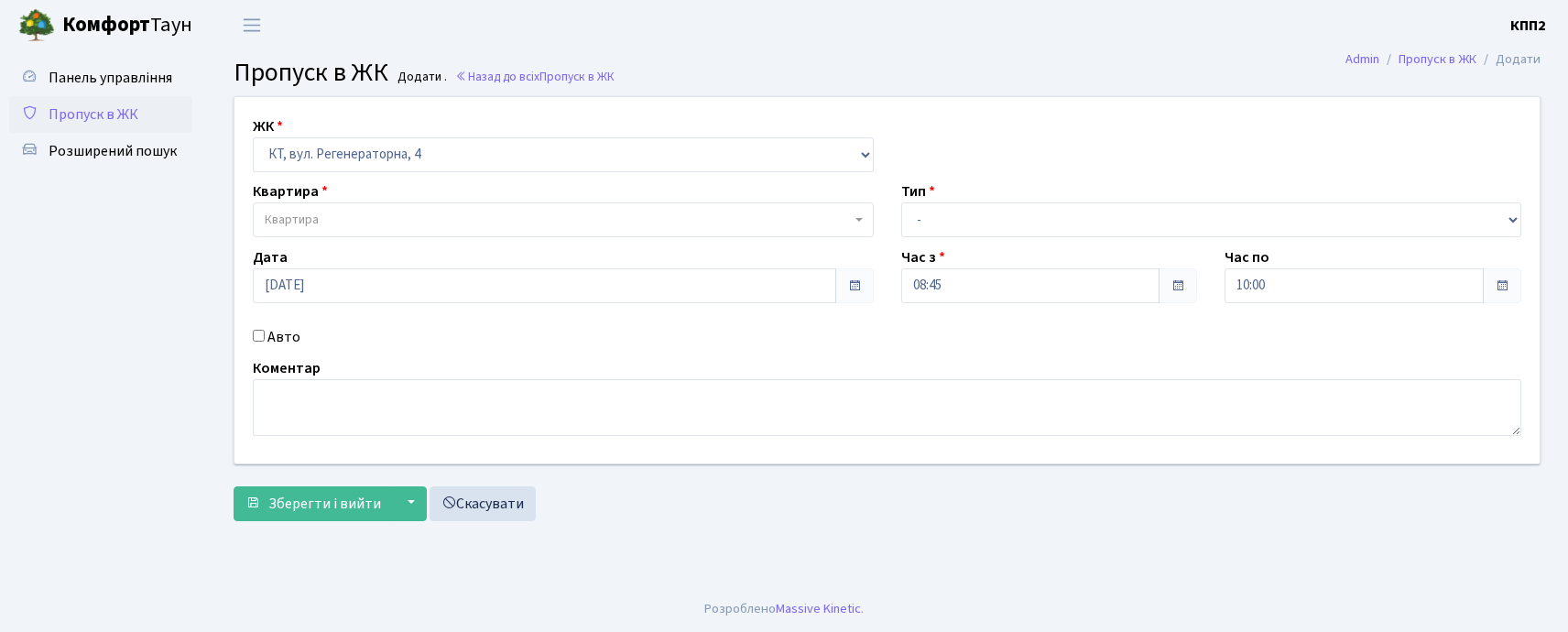
click at [277, 332] on label "Авто" at bounding box center [283, 337] width 33 height 22
click at [265, 332] on input "Авто" at bounding box center [259, 336] width 12 height 12
checkbox input "true"
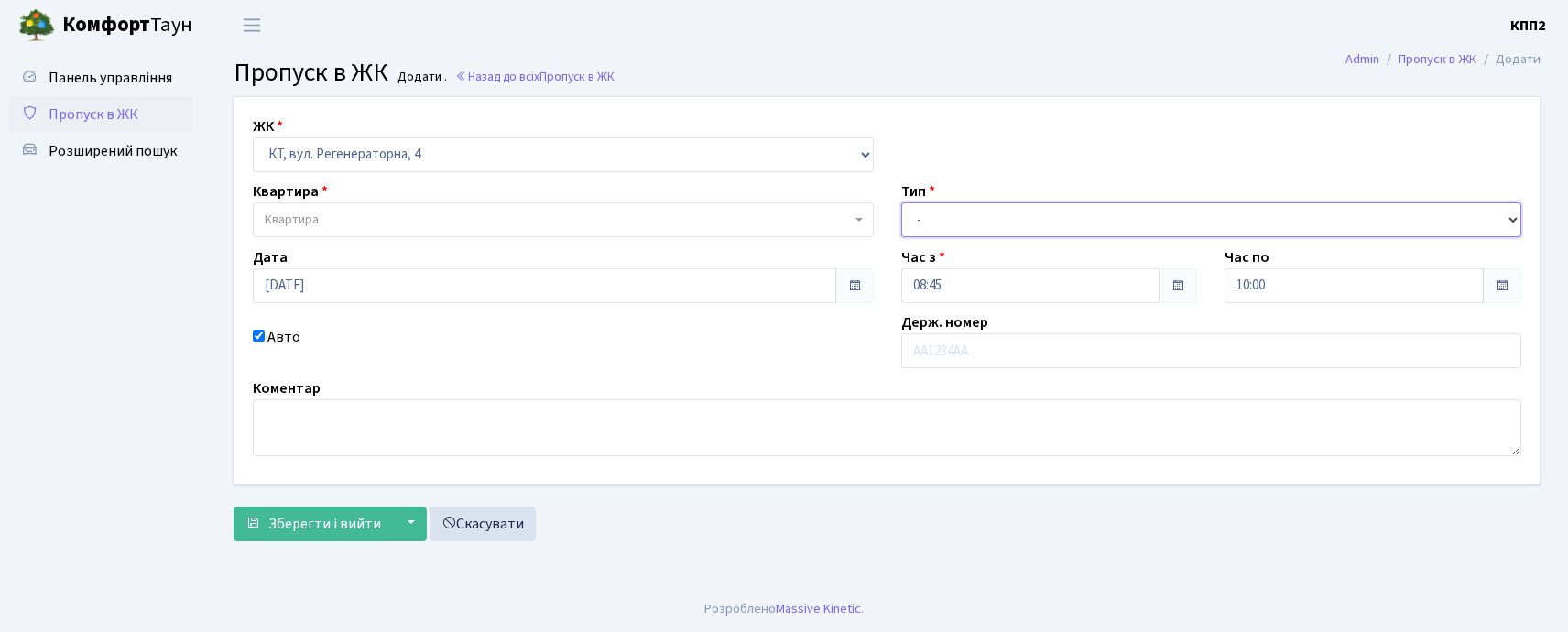
drag, startPoint x: 913, startPoint y: 220, endPoint x: 921, endPoint y: 232, distance: 14.4
click at [913, 220] on select "- Доставка Таксі Гості Сервіс" at bounding box center [1211, 219] width 621 height 35
select select "3"
click at [901, 202] on select "- Доставка Таксі Гості Сервіс" at bounding box center [1211, 219] width 621 height 35
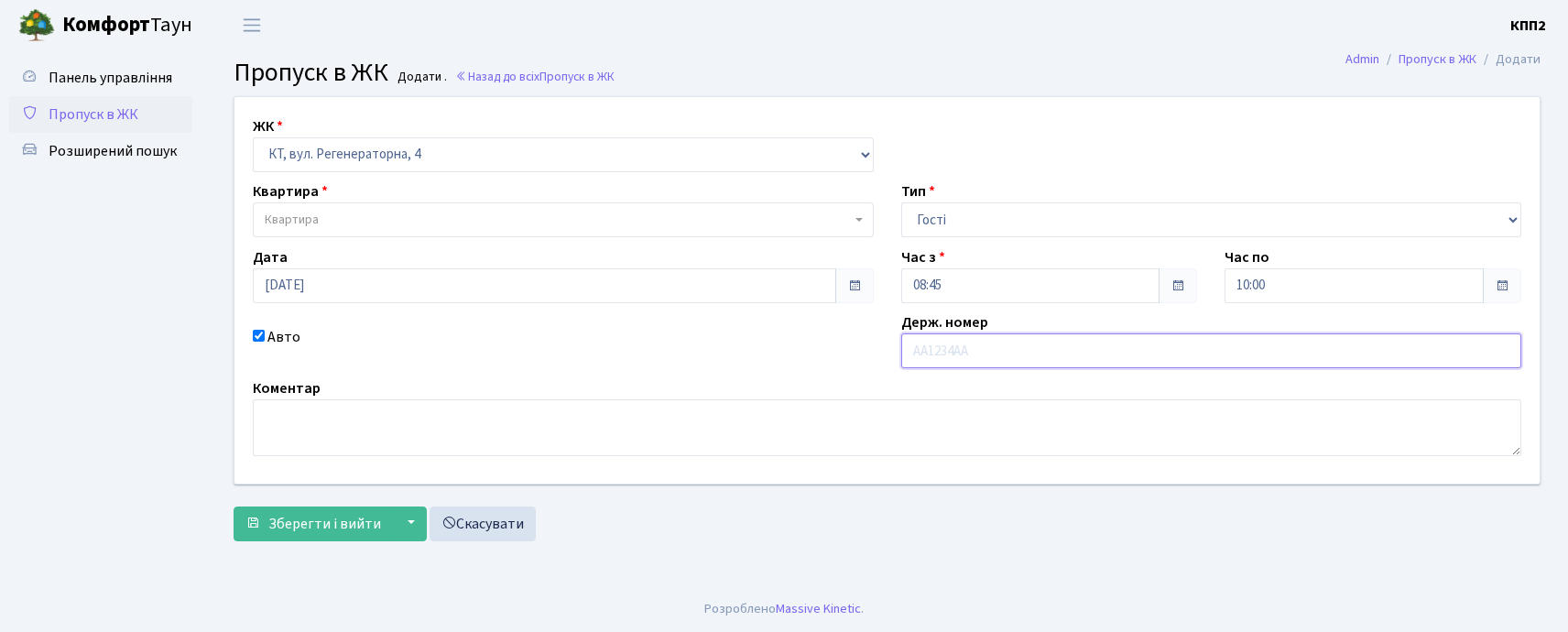
click at [942, 354] on input "text" at bounding box center [1211, 350] width 621 height 35
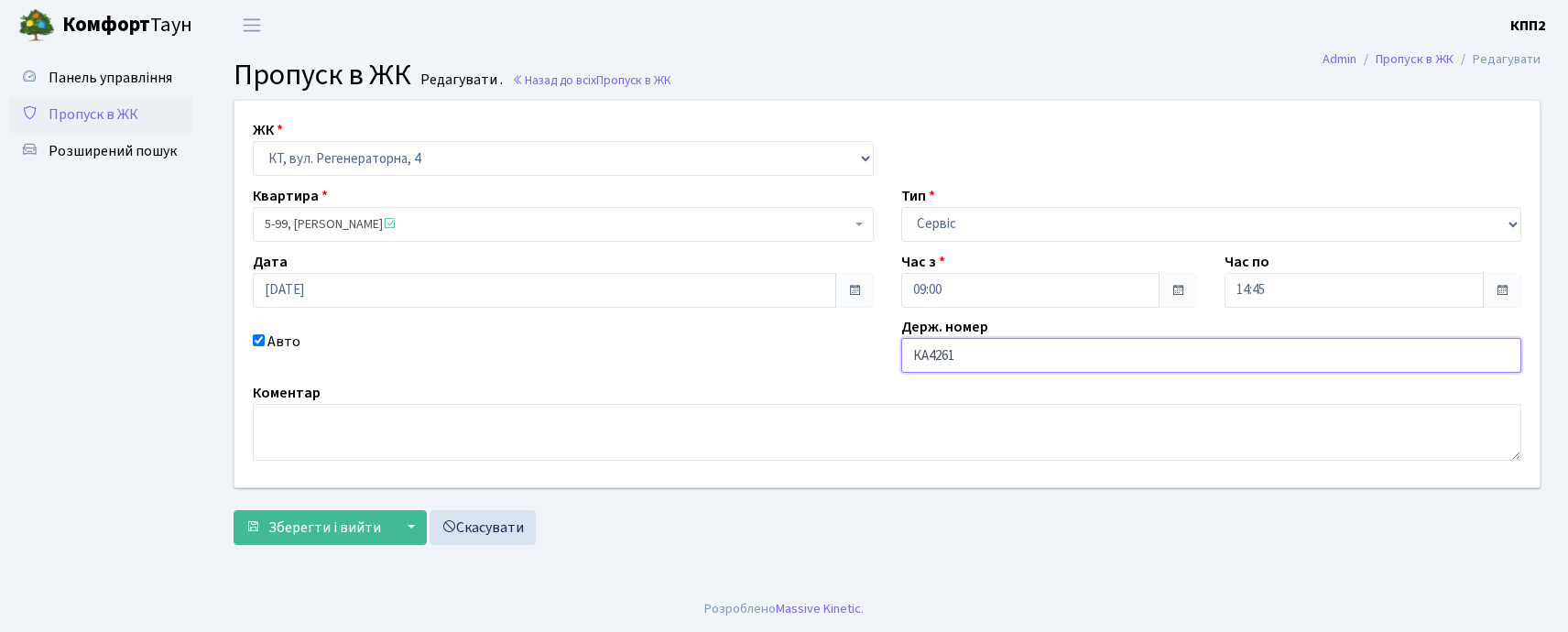
click at [1052, 345] on input "КА4261" at bounding box center [1211, 355] width 621 height 35
type input "КА4261ВК"
click at [294, 529] on span "Зберегти і вийти" at bounding box center [324, 527] width 113 height 20
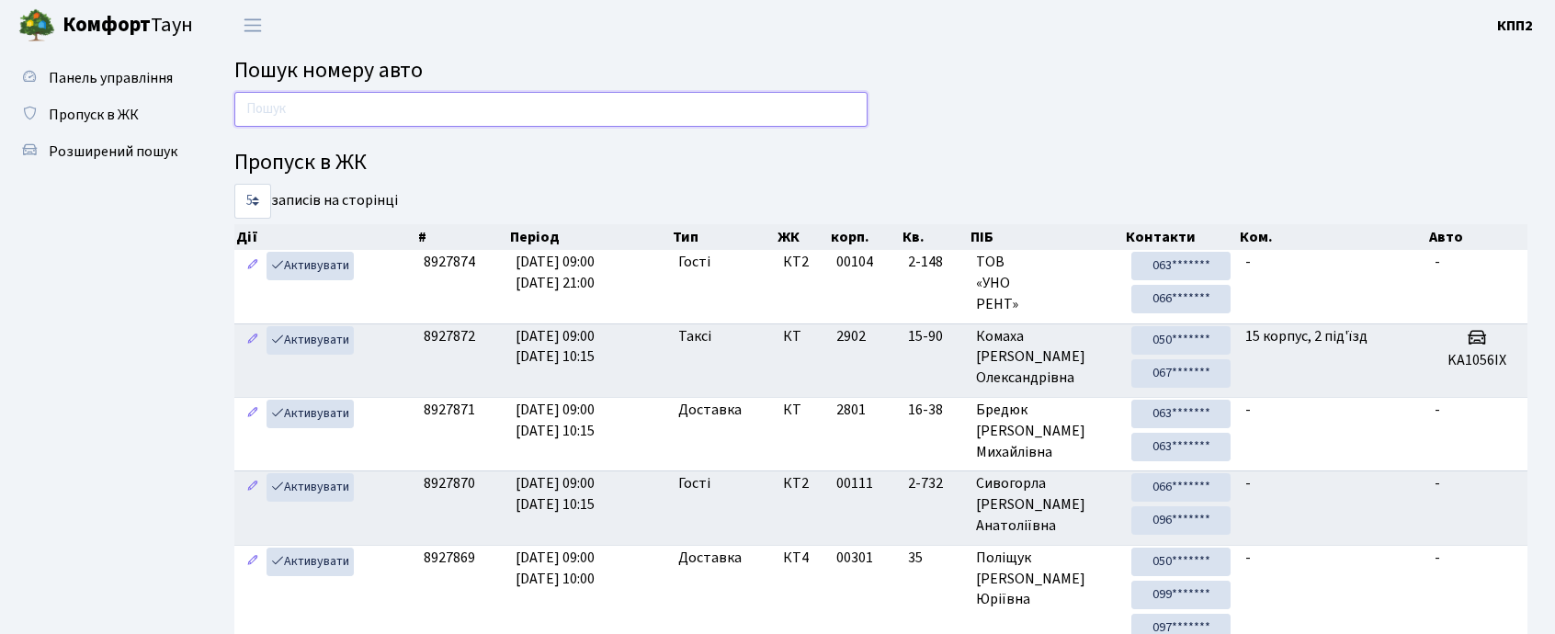
click at [406, 119] on input "text" at bounding box center [550, 109] width 633 height 35
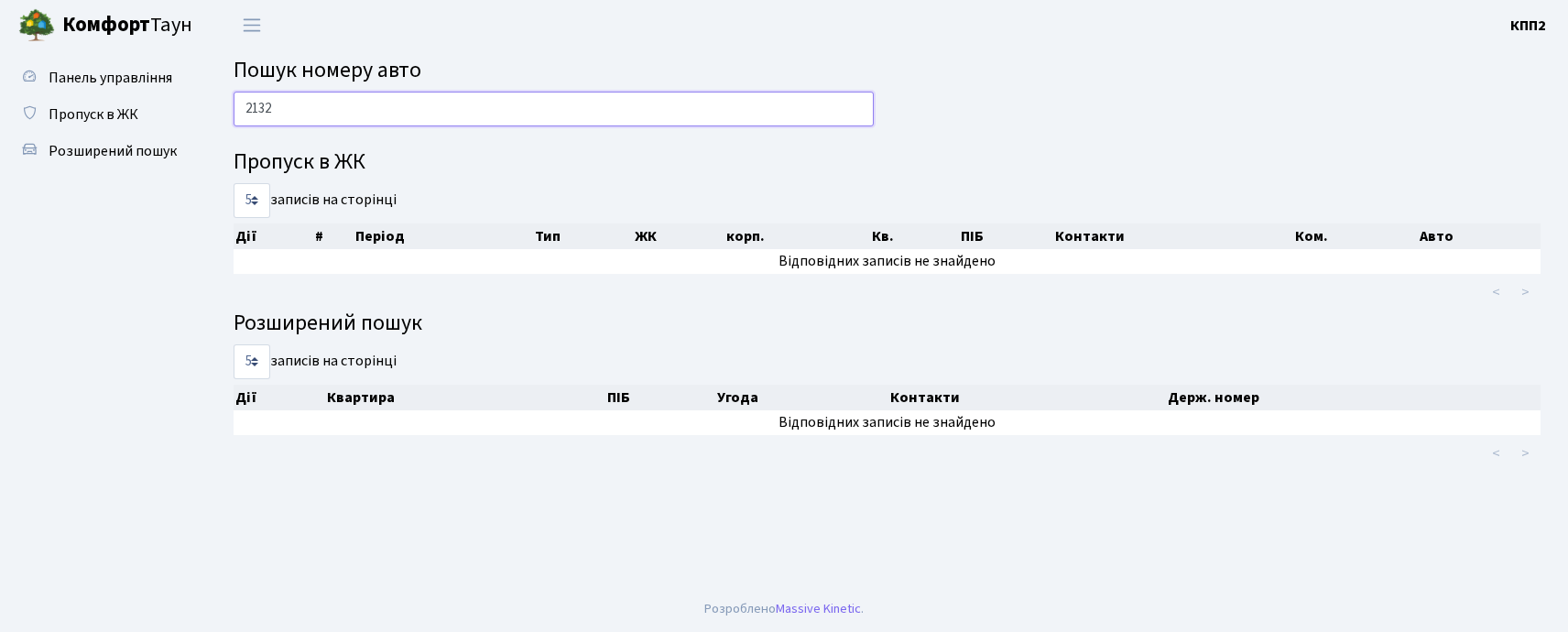
click at [425, 119] on input "2132" at bounding box center [553, 109] width 640 height 35
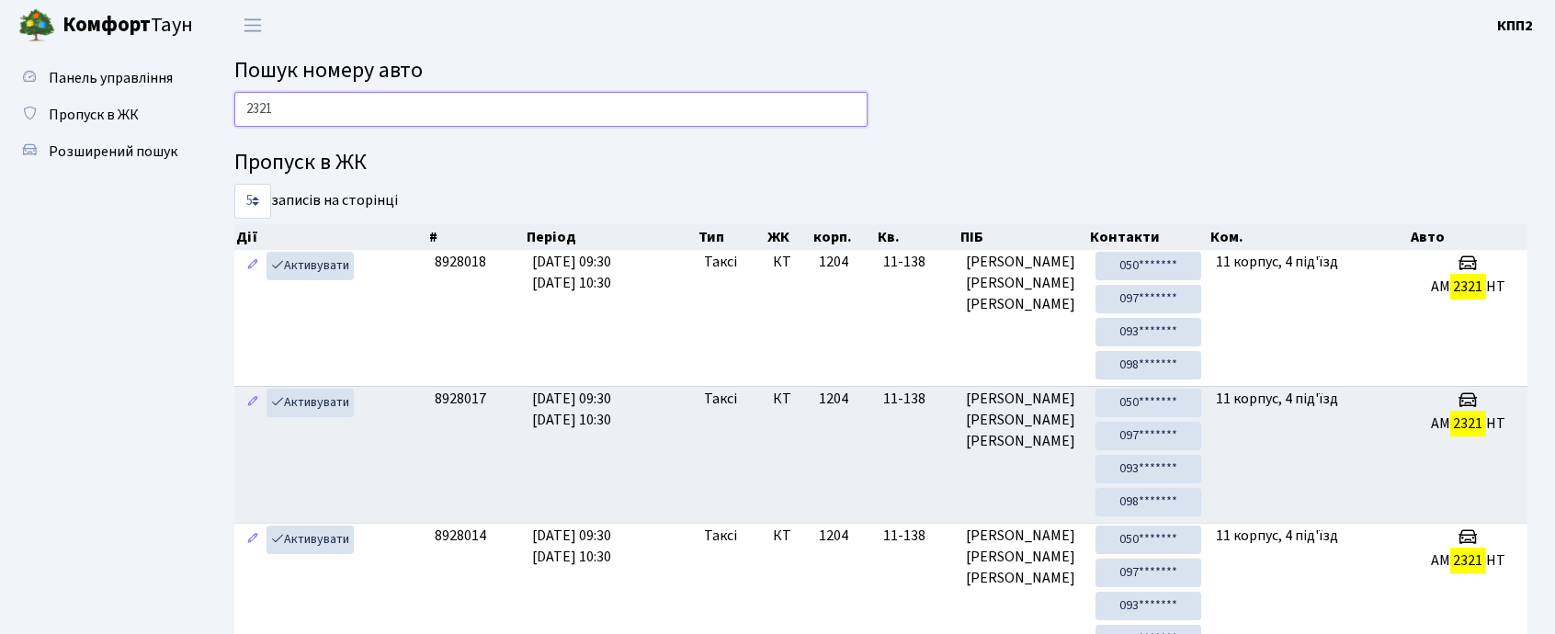
click at [329, 110] on input "2321" at bounding box center [550, 109] width 633 height 35
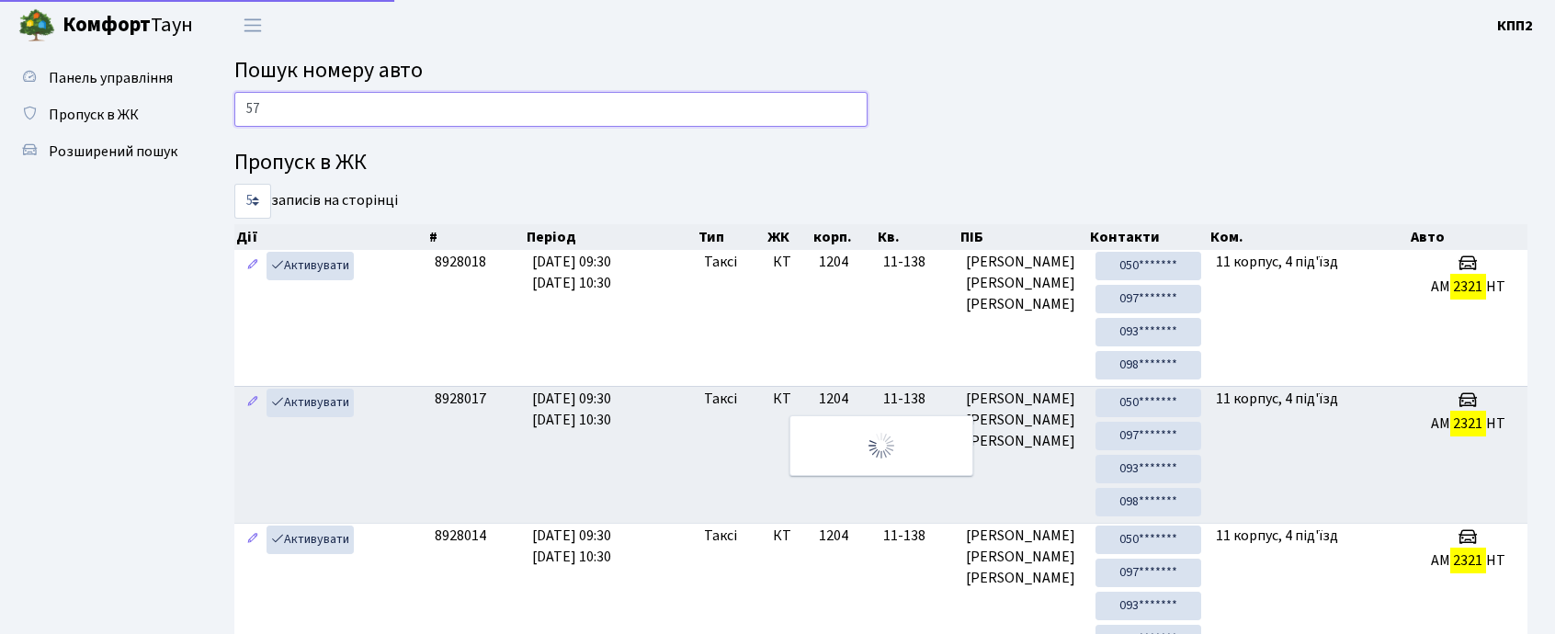
type input "5"
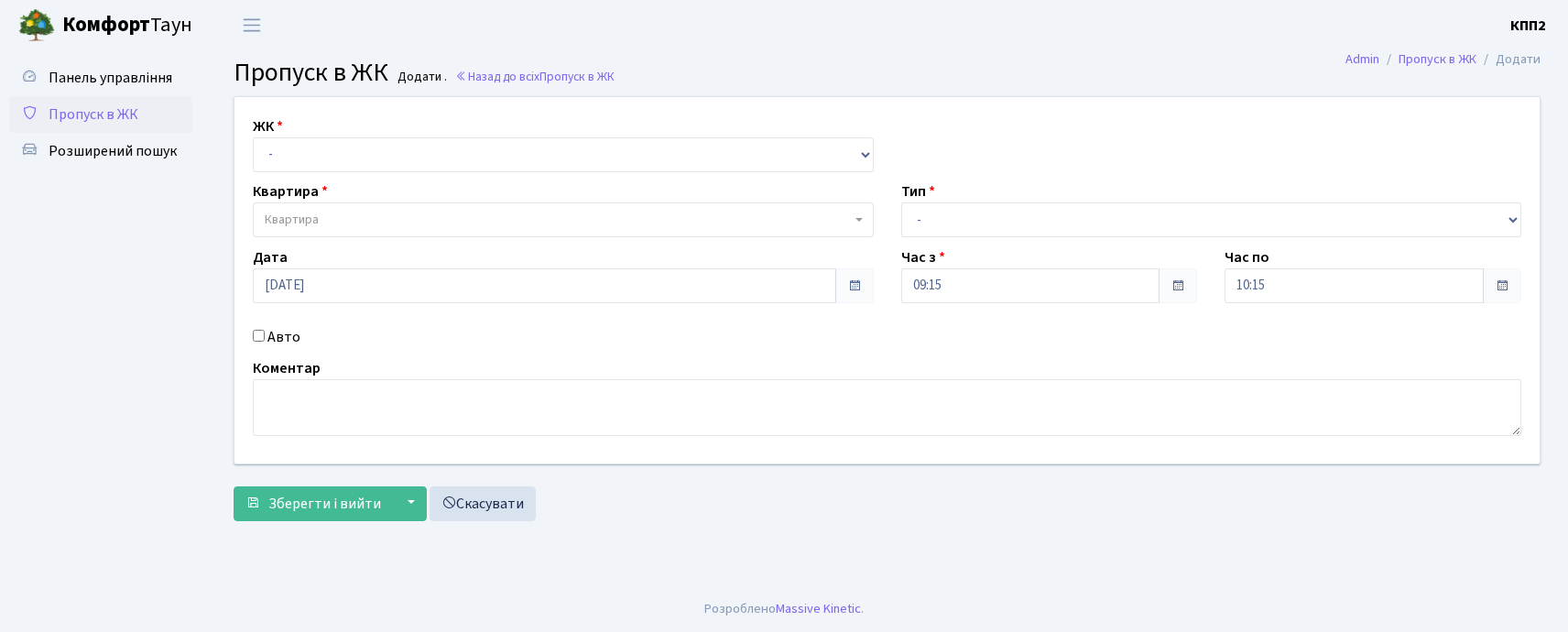
click at [298, 337] on div "Авто" at bounding box center [563, 337] width 649 height 22
click at [280, 331] on label "Авто" at bounding box center [283, 337] width 33 height 22
click at [265, 331] on input "Авто" at bounding box center [259, 336] width 12 height 12
checkbox input "true"
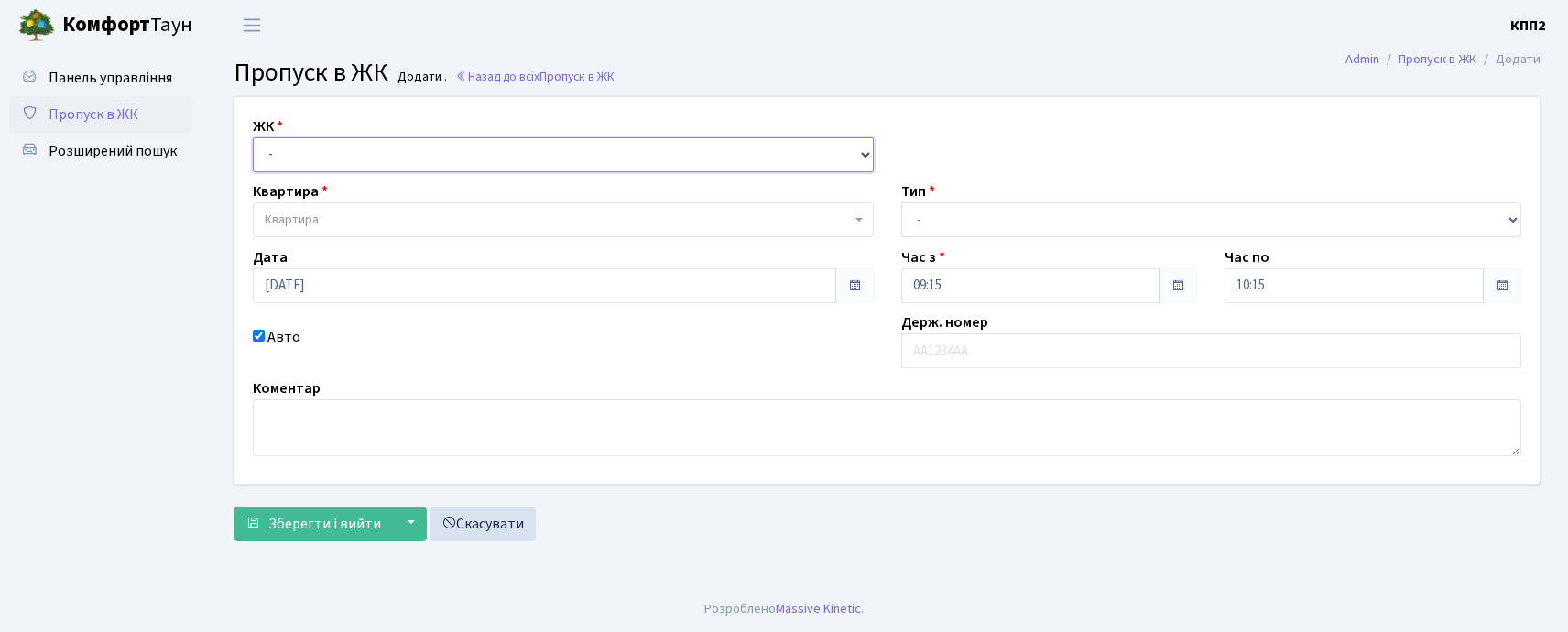
drag, startPoint x: 288, startPoint y: 145, endPoint x: 289, endPoint y: 163, distance: 18.0
click at [288, 145] on select "- КТ, вул. Регенераторна, 4 КТ2, просп. Соборності, 17 КТ3, вул. Березнева, 16 …" at bounding box center [563, 155] width 621 height 35
select select "271"
click at [253, 138] on select "- КТ, вул. Регенераторна, 4 КТ2, просп. Соборності, 17 КТ3, вул. Березнева, 16 …" at bounding box center [563, 155] width 621 height 35
select select
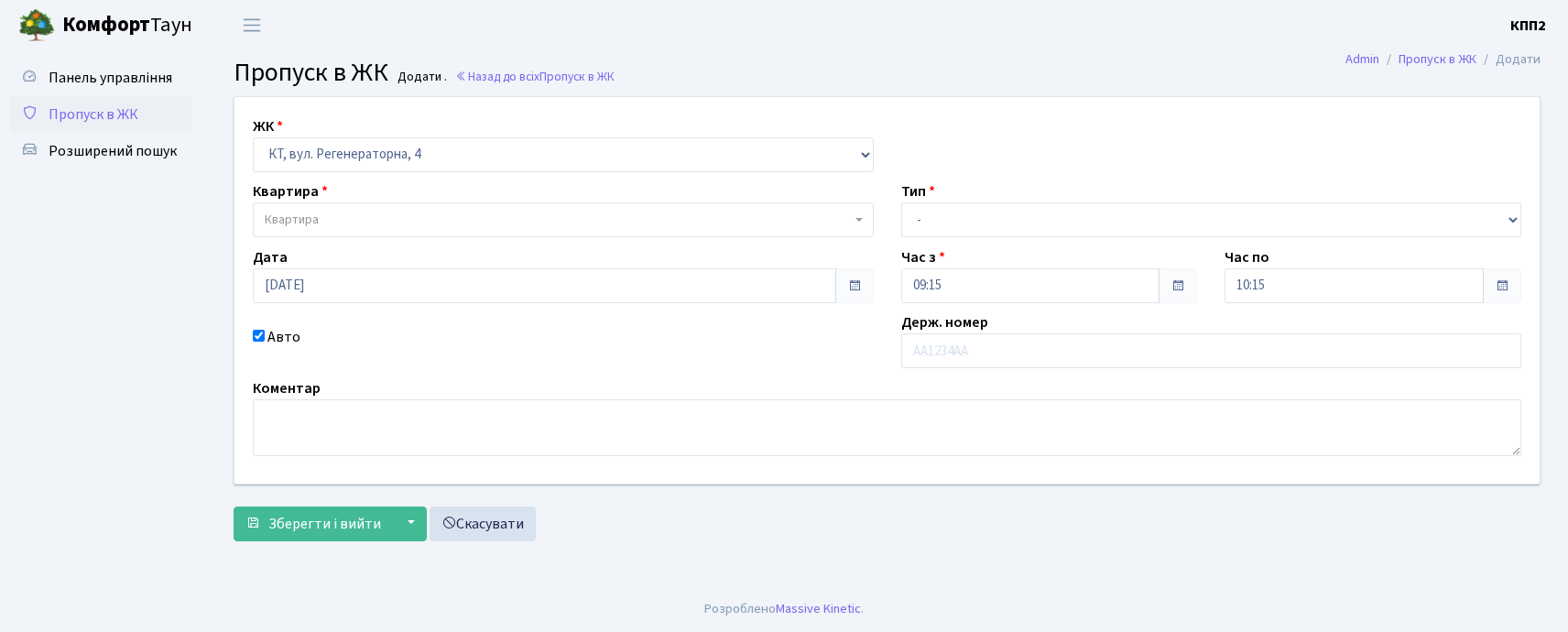
click at [289, 224] on span "Квартира" at bounding box center [292, 219] width 54 height 18
type input "14-226"
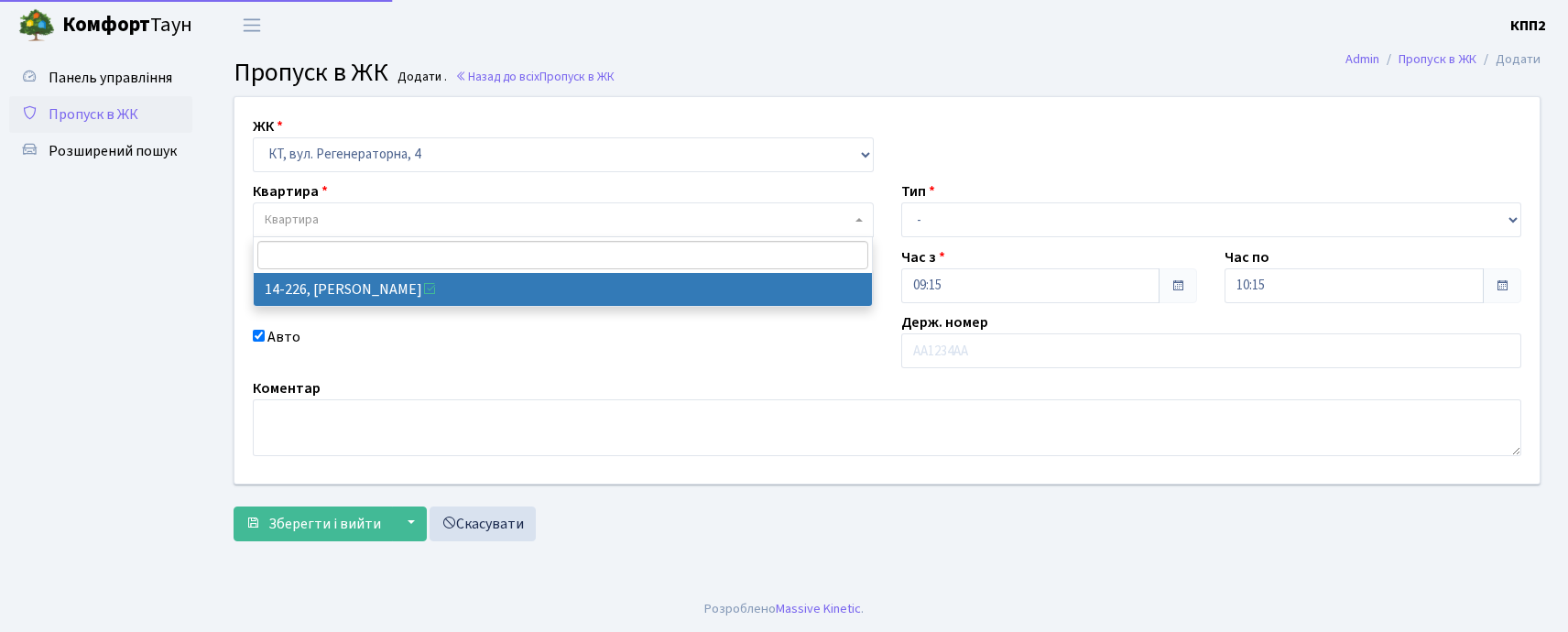
select select "7603"
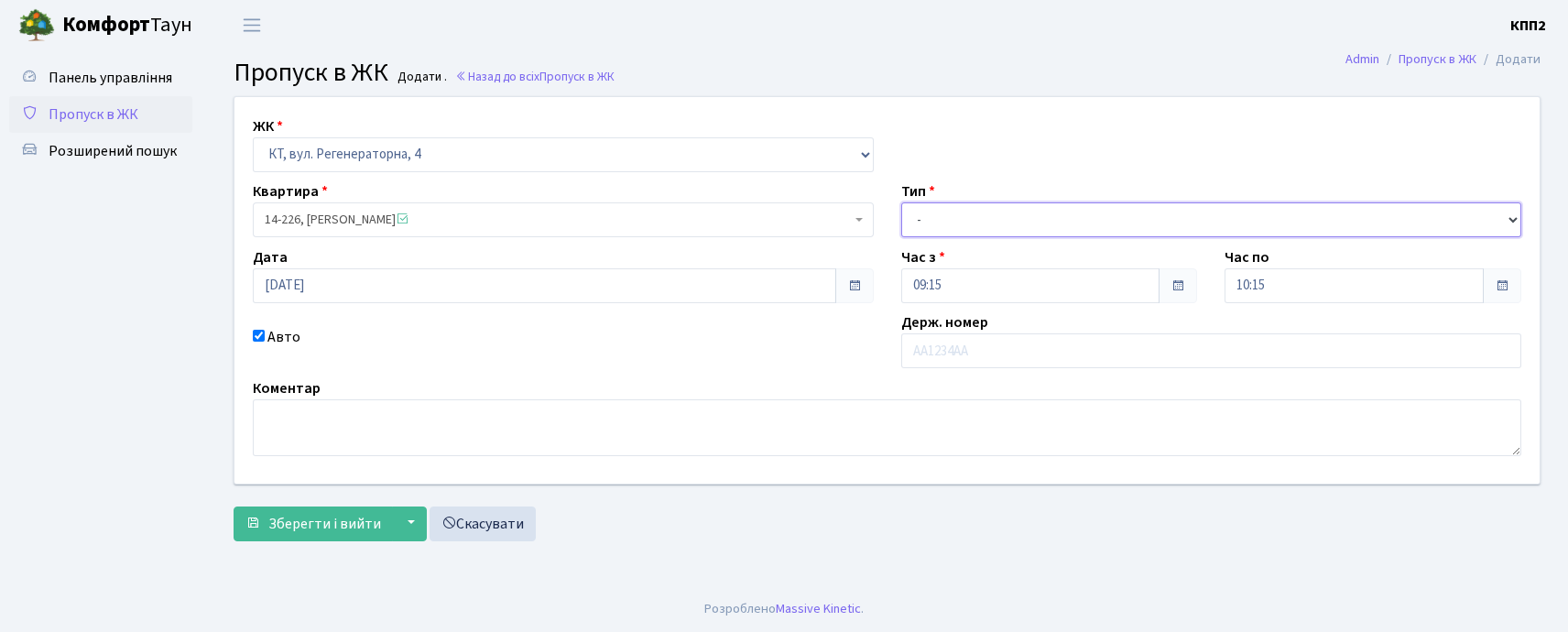
click at [943, 234] on select "- Доставка Таксі Гості Сервіс" at bounding box center [1211, 219] width 621 height 35
select select "3"
click at [901, 202] on select "- Доставка Таксі Гості Сервіс" at bounding box center [1211, 219] width 621 height 35
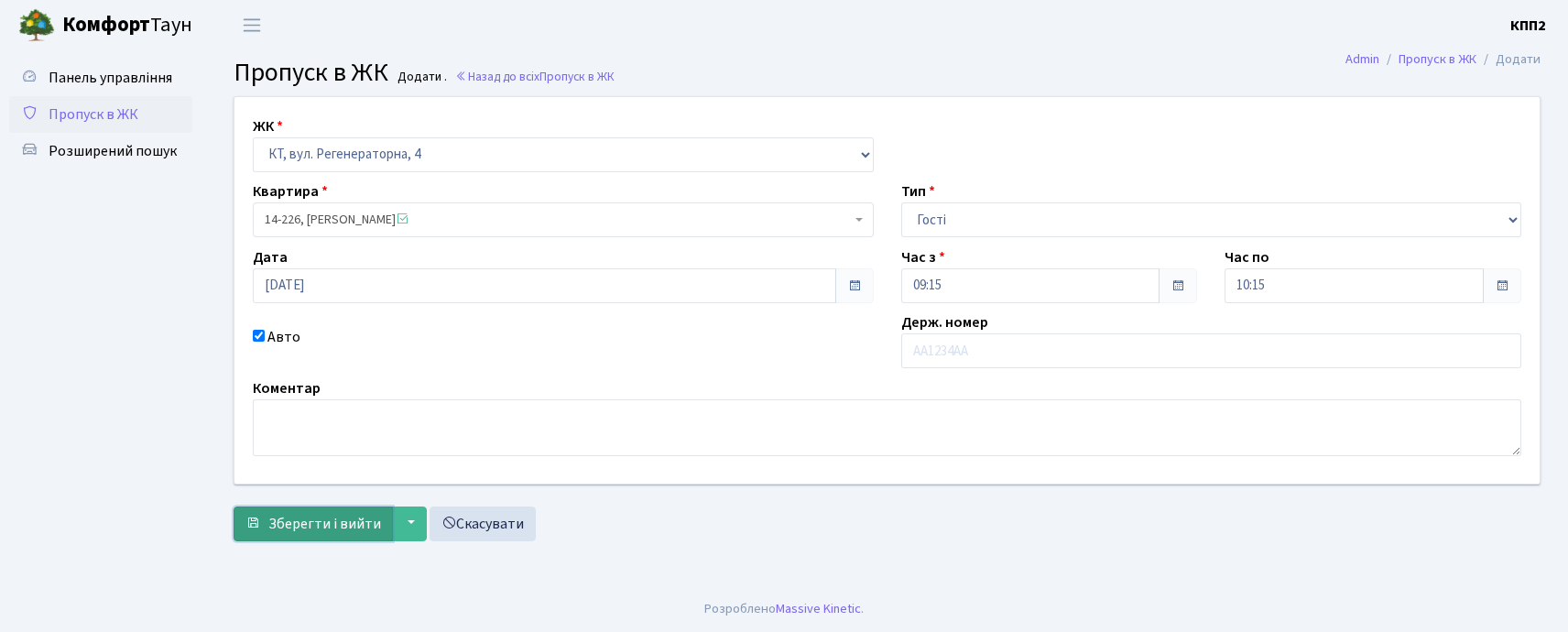
click at [297, 533] on span "Зберегти і вийти" at bounding box center [324, 524] width 113 height 20
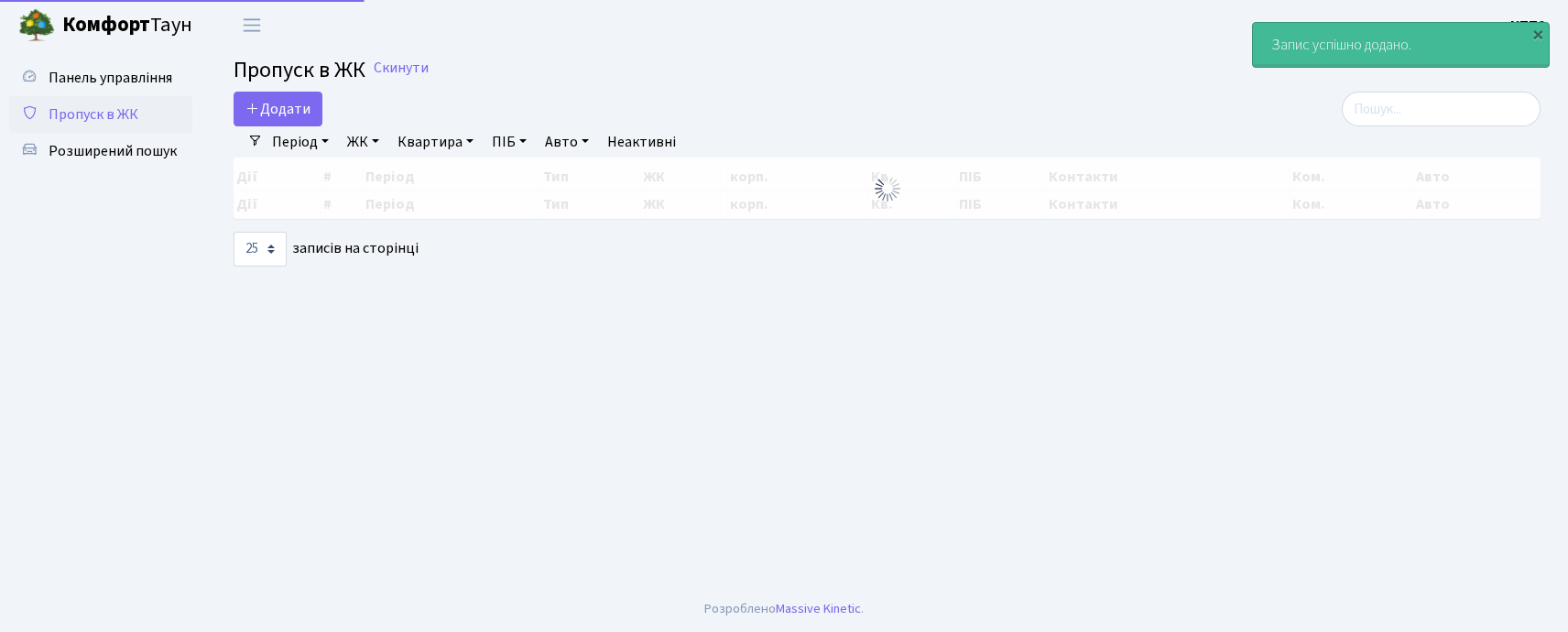
select select "25"
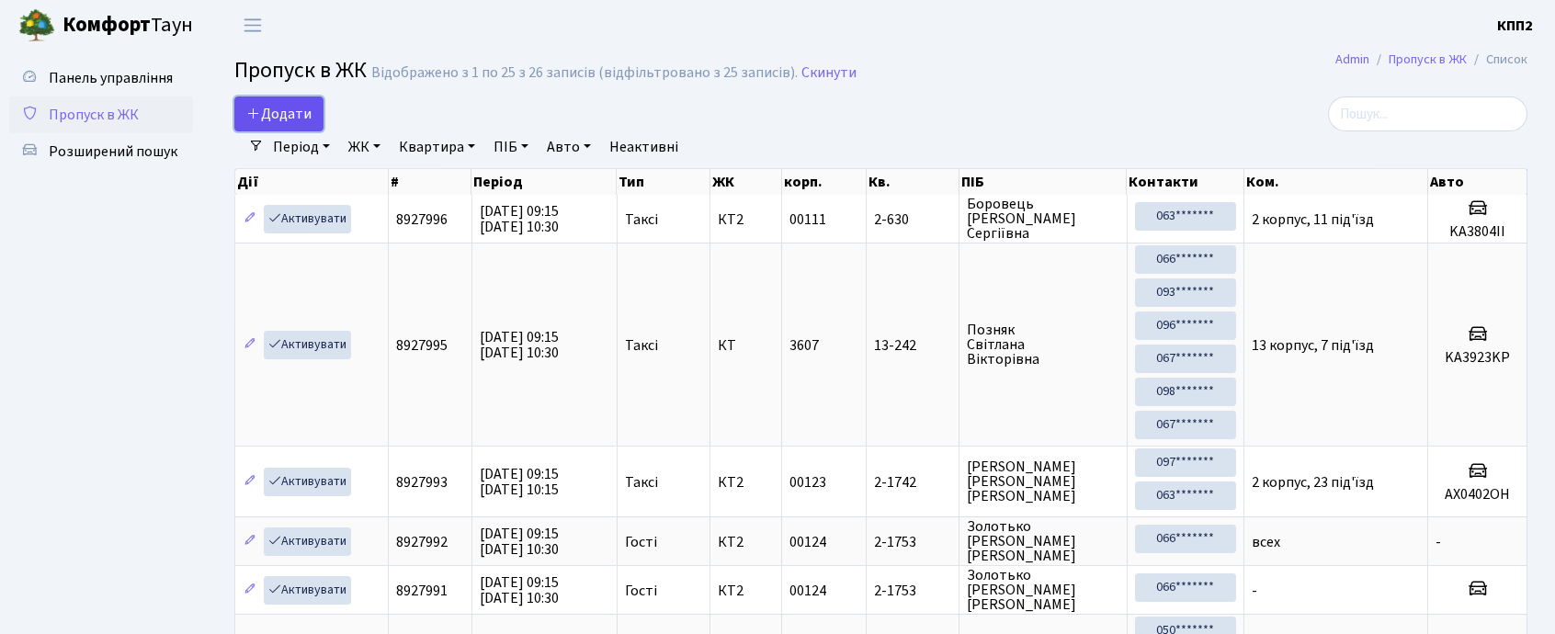
click at [291, 116] on span "Додати" at bounding box center [278, 114] width 65 height 20
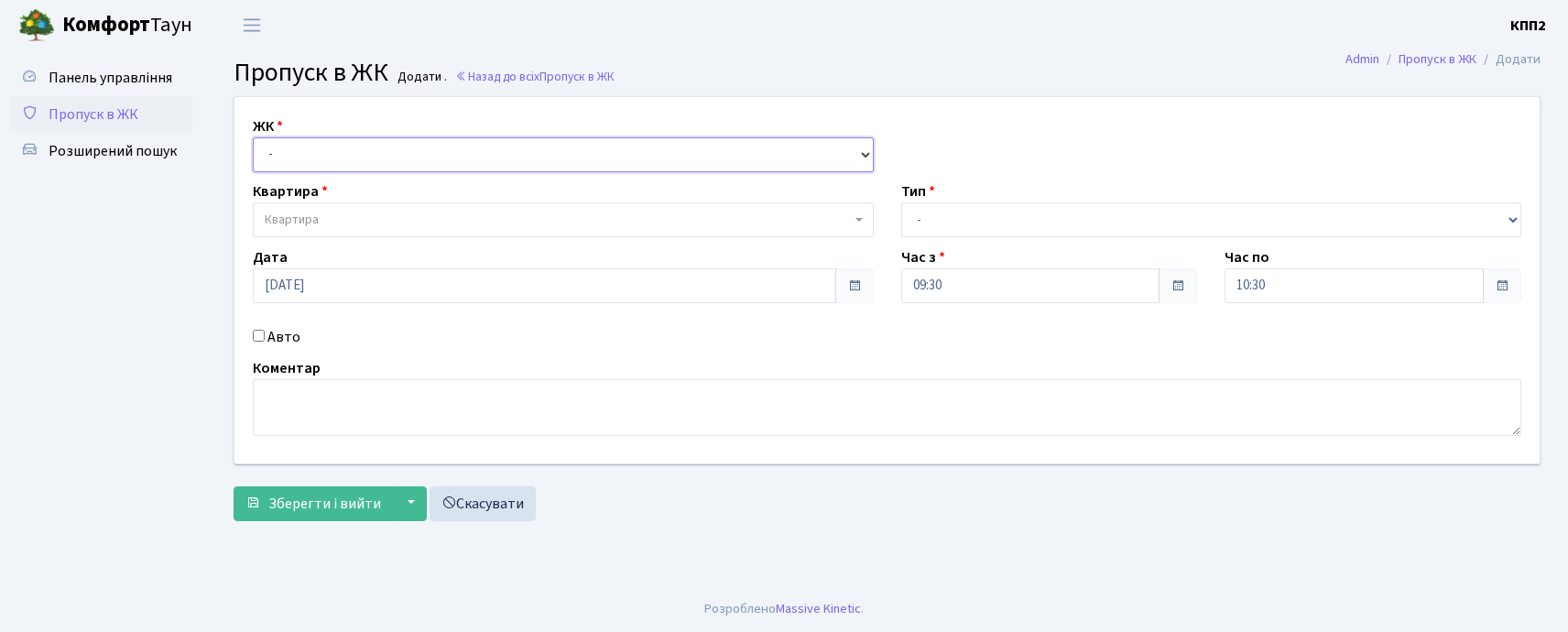
click at [385, 156] on select "- КТ, вул. Регенераторна, 4 КТ2, просп. [STREET_ADDRESS] [STREET_ADDRESS] [PERS…" at bounding box center [563, 155] width 621 height 35
select select "271"
click at [253, 138] on select "- КТ, вул. Регенераторна, 4 КТ2, просп. Соборності, 17 КТ3, вул. Березнева, 16 …" at bounding box center [563, 155] width 621 height 35
select select
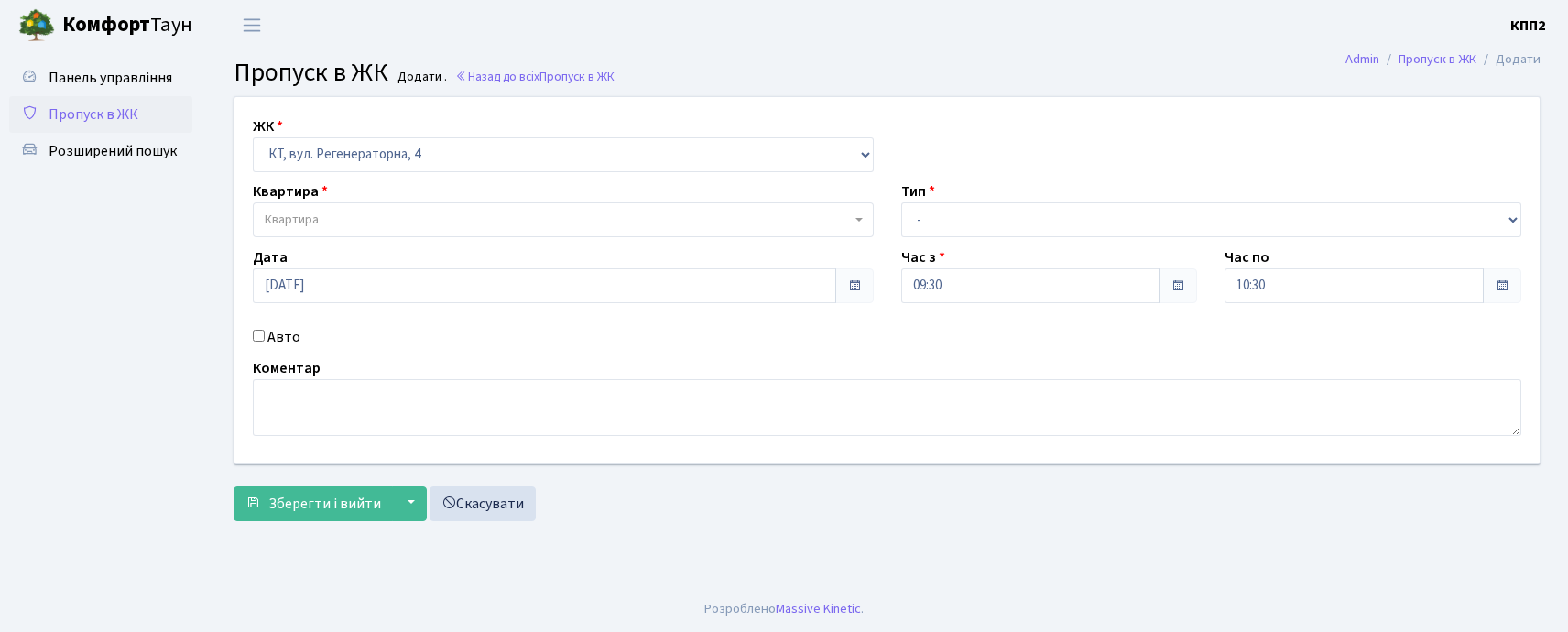
click at [376, 220] on span "Квартира" at bounding box center [558, 219] width 586 height 18
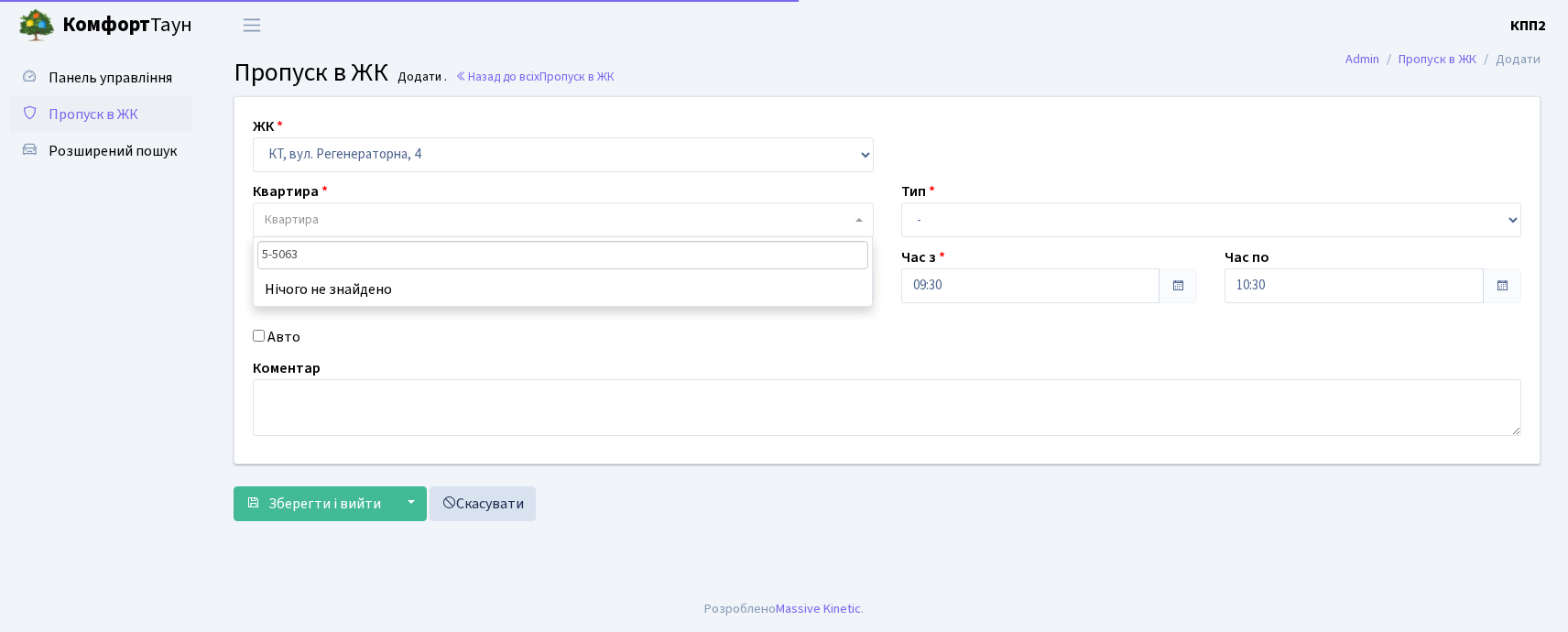
type input "5-506"
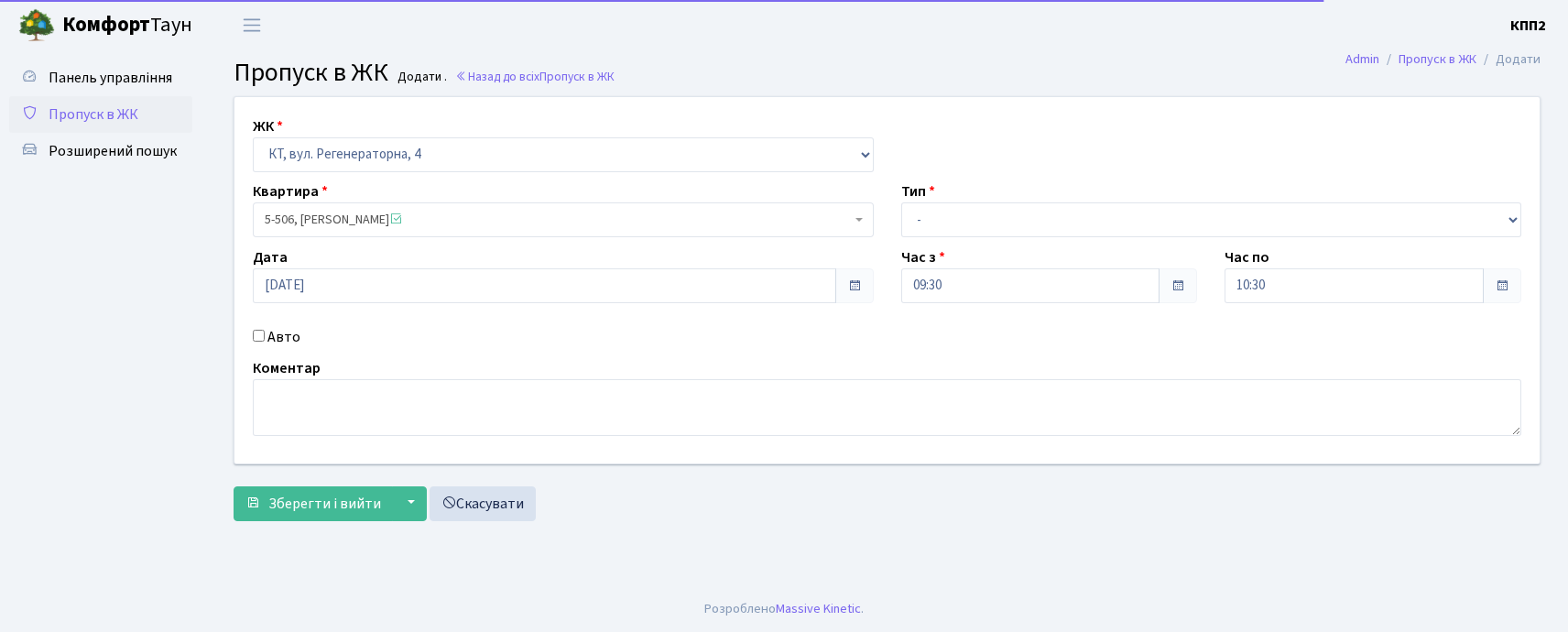
select select "2034"
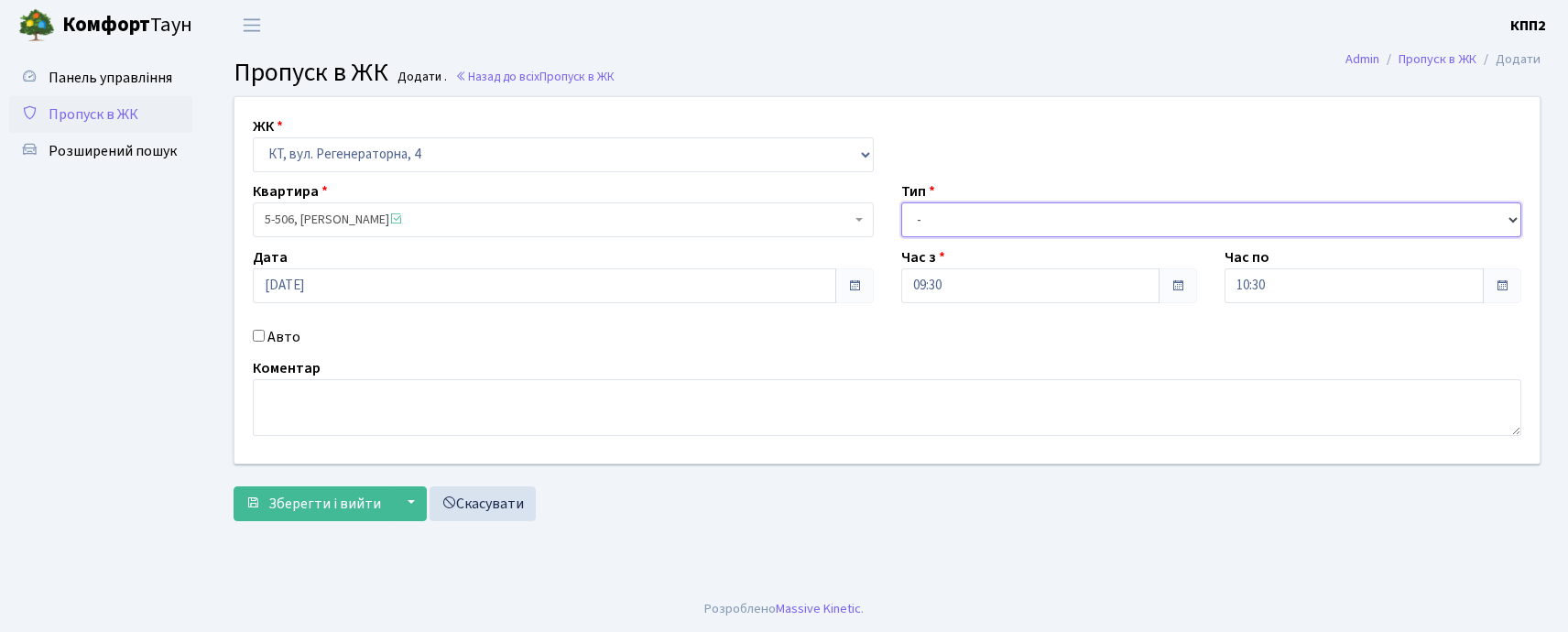
drag, startPoint x: 1004, startPoint y: 210, endPoint x: 960, endPoint y: 206, distance: 44.2
click at [1004, 210] on select "- Доставка Таксі Гості Сервіс" at bounding box center [1211, 219] width 621 height 35
select select "3"
click at [901, 202] on select "- Доставка Таксі Гості Сервіс" at bounding box center [1211, 219] width 621 height 35
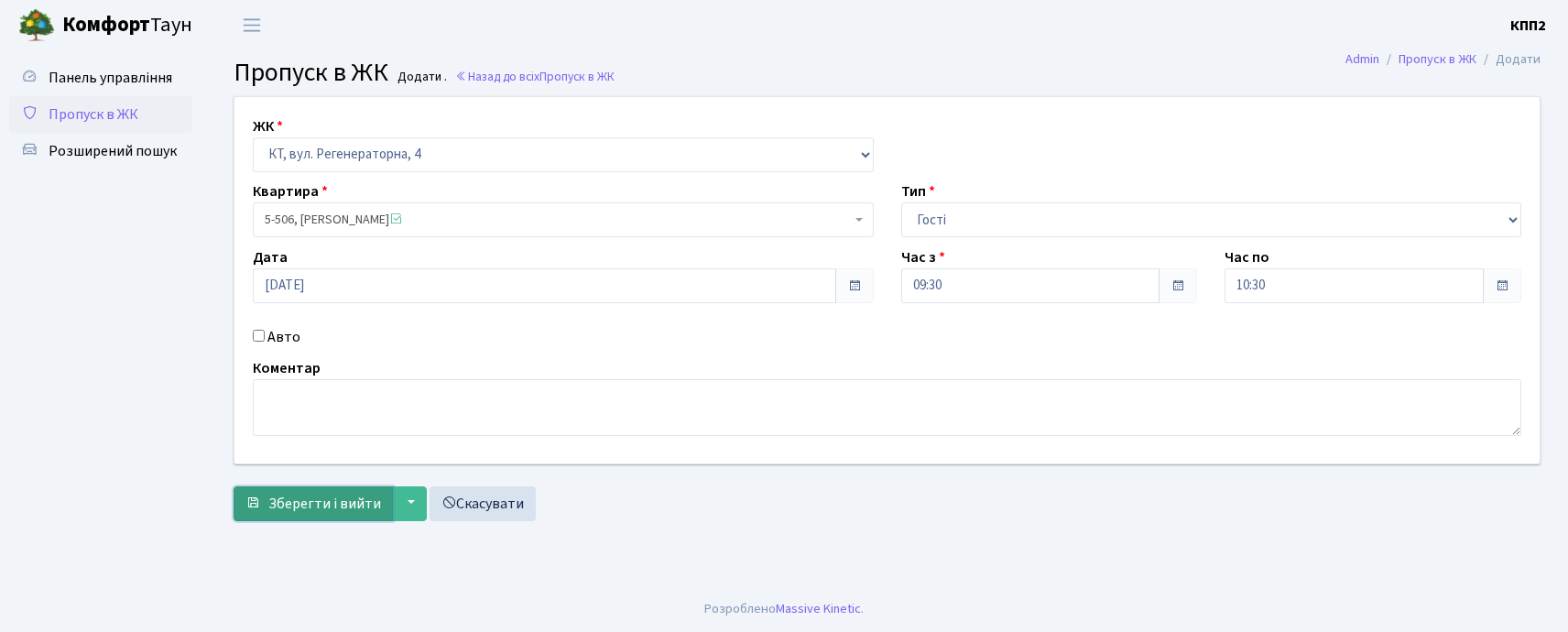
click at [352, 491] on button "Зберегти і вийти" at bounding box center [313, 503] width 159 height 35
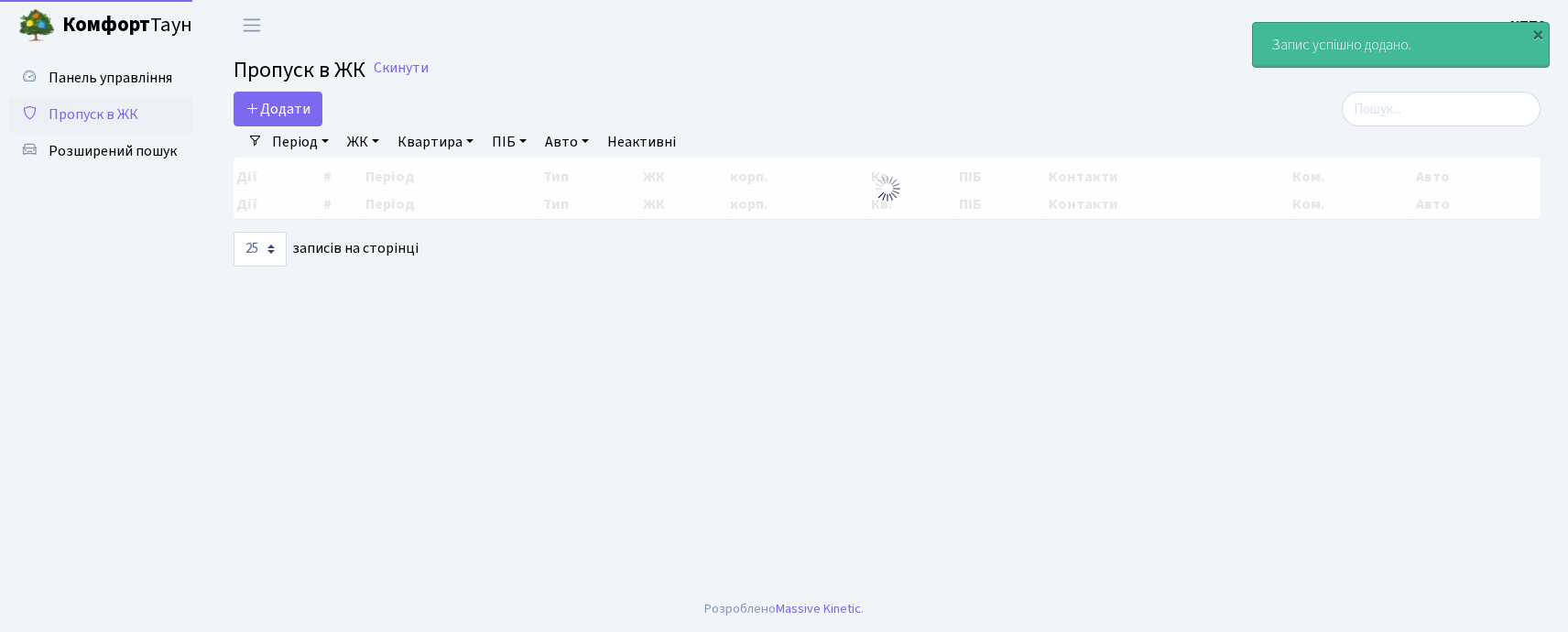
select select "25"
